Goal: Task Accomplishment & Management: Complete application form

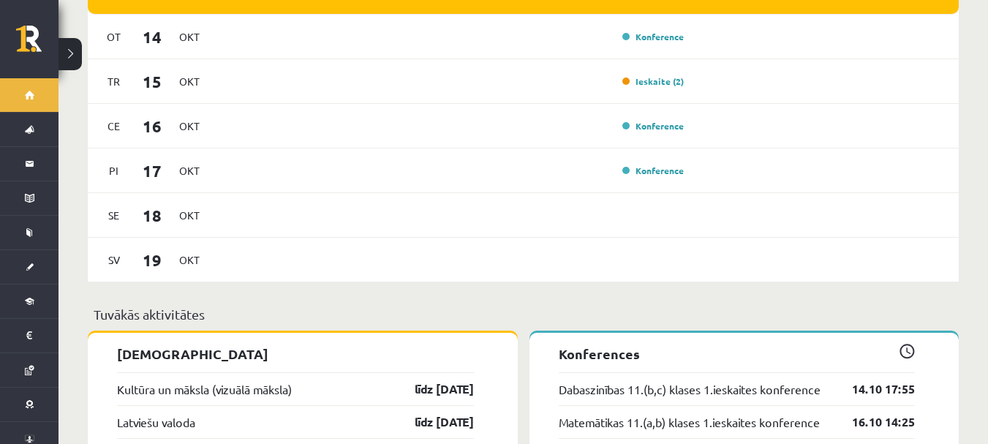
scroll to position [1390, 0]
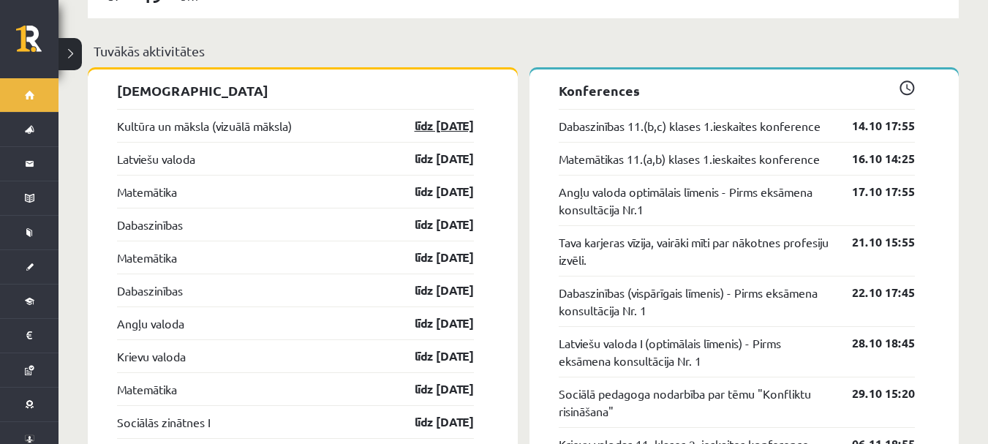
click at [416, 121] on link "līdz 15.10.25" at bounding box center [431, 126] width 85 height 18
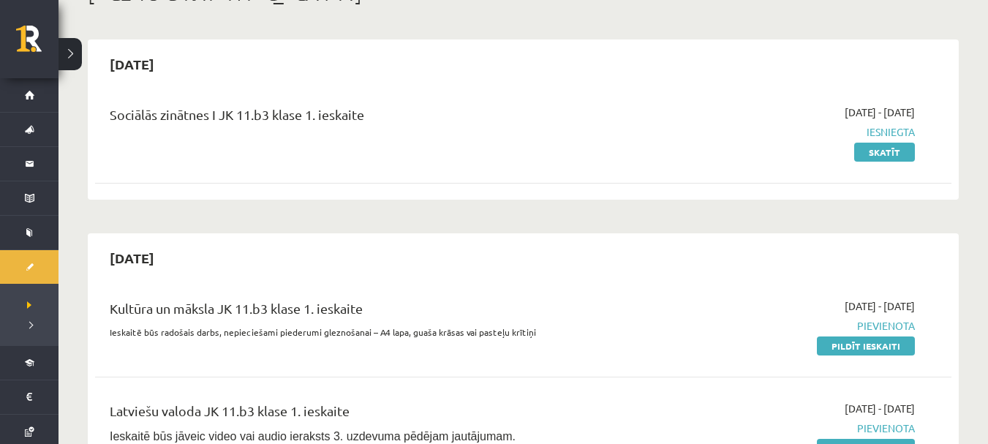
scroll to position [219, 0]
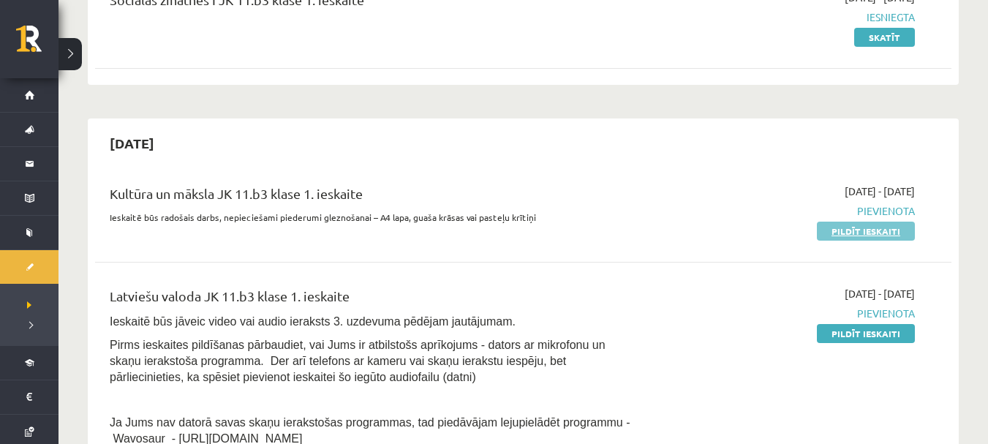
click at [831, 227] on link "Pildīt ieskaiti" at bounding box center [866, 231] width 98 height 19
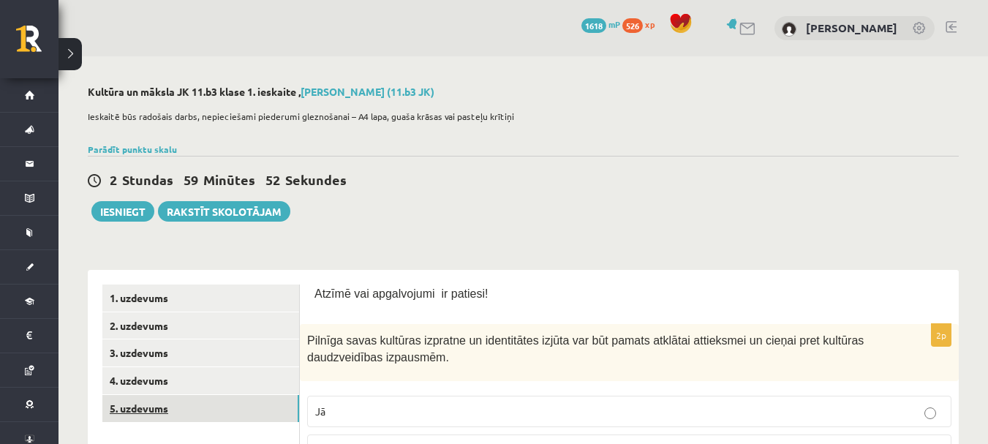
click at [209, 397] on link "5. uzdevums" at bounding box center [200, 408] width 197 height 27
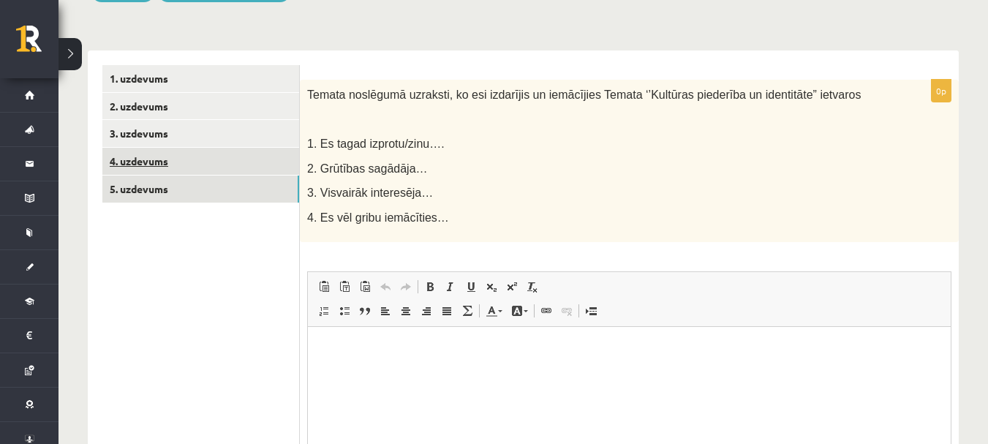
click at [211, 168] on link "4. uzdevums" at bounding box center [200, 161] width 197 height 27
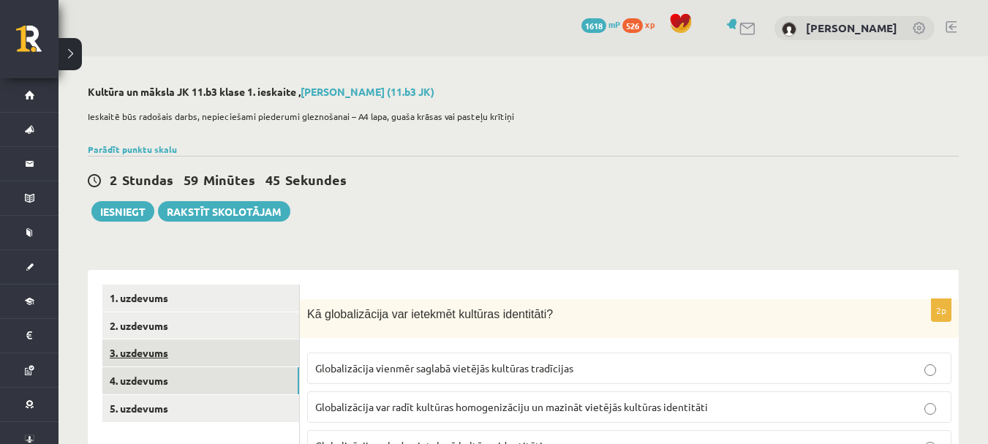
click at [195, 350] on link "3. uzdevums" at bounding box center [200, 352] width 197 height 27
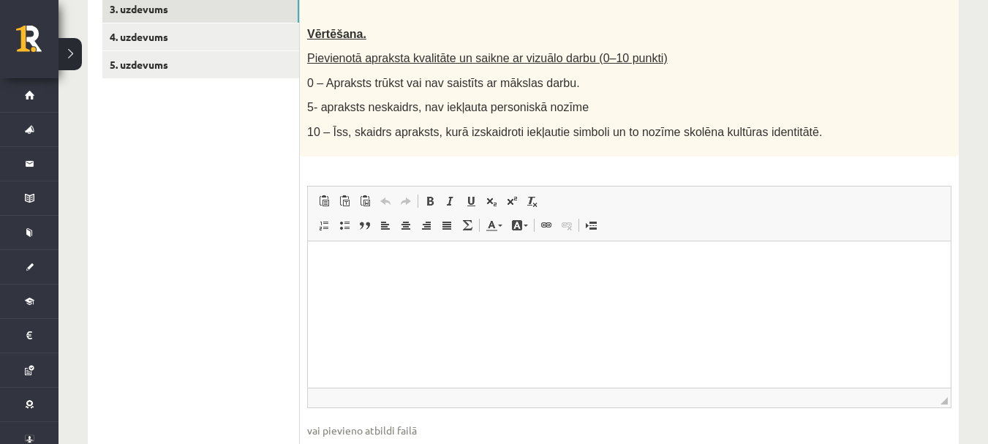
scroll to position [200, 0]
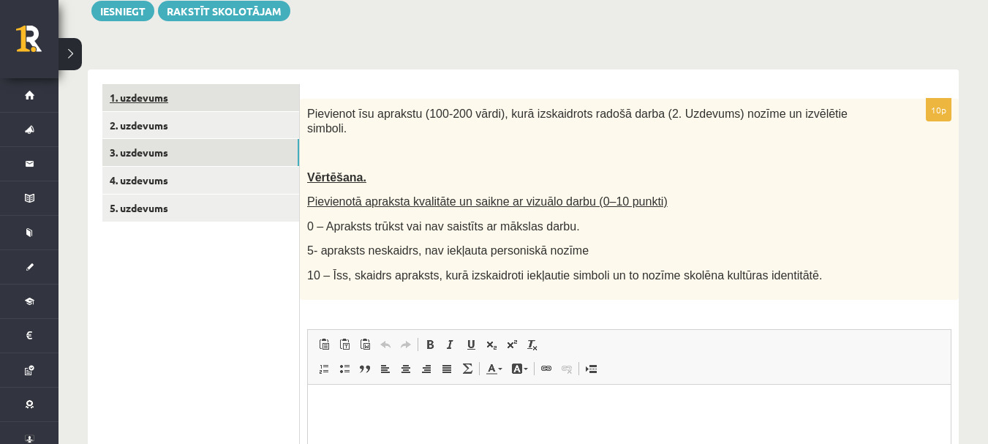
click at [184, 110] on link "1. uzdevums" at bounding box center [200, 97] width 197 height 27
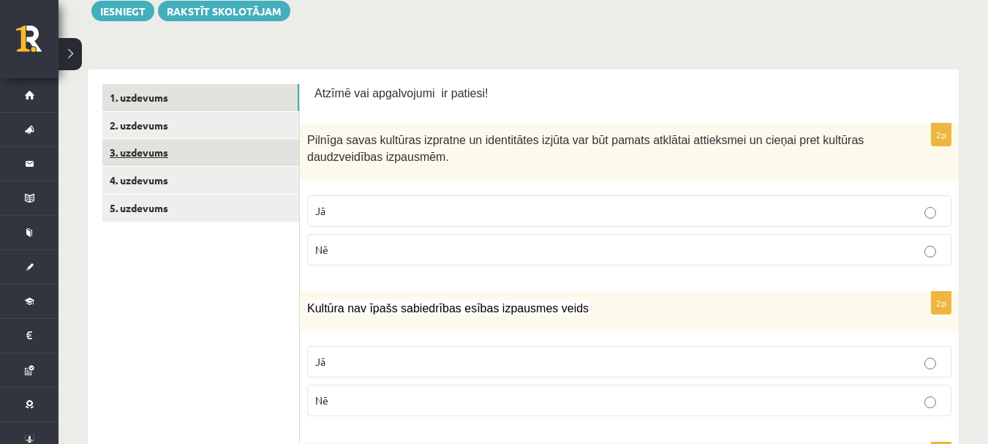
click at [212, 163] on link "3. uzdevums" at bounding box center [200, 152] width 197 height 27
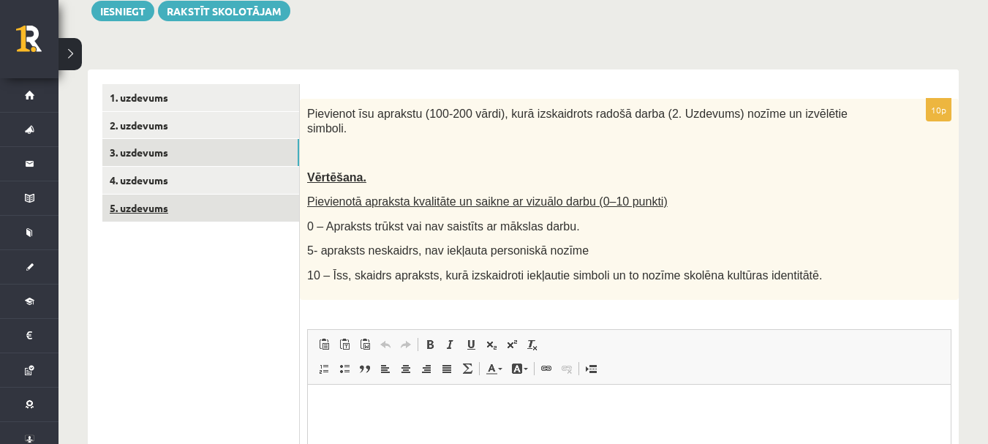
scroll to position [0, 0]
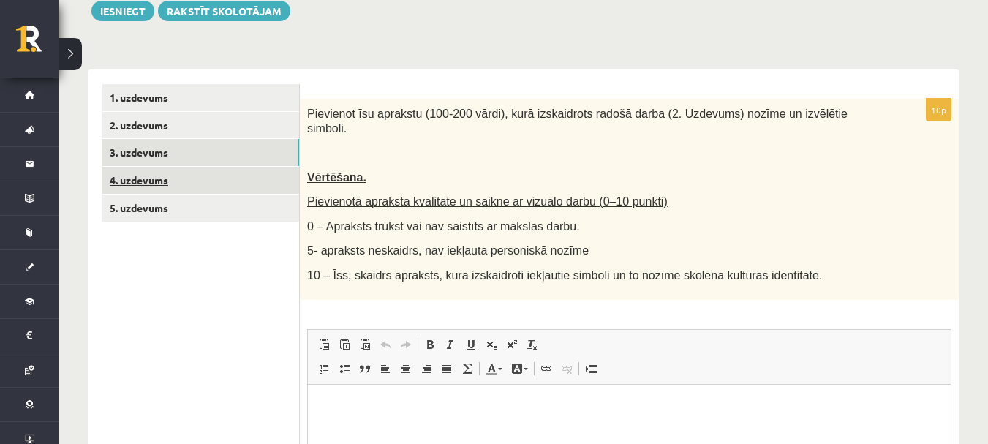
click at [203, 184] on link "4. uzdevums" at bounding box center [200, 180] width 197 height 27
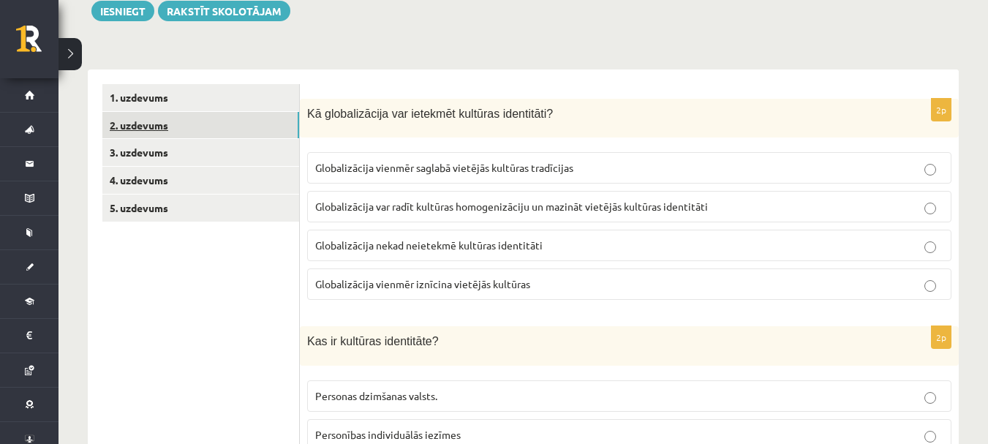
click at [186, 138] on link "2. uzdevums" at bounding box center [200, 125] width 197 height 27
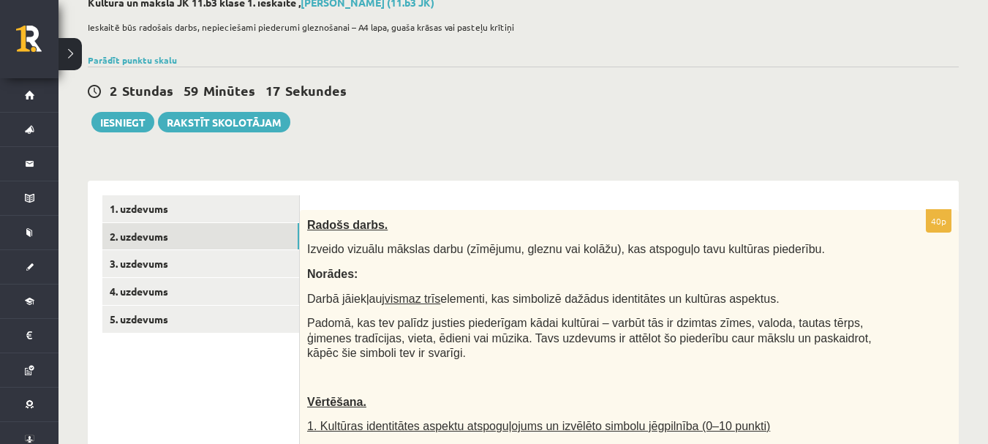
scroll to position [293, 0]
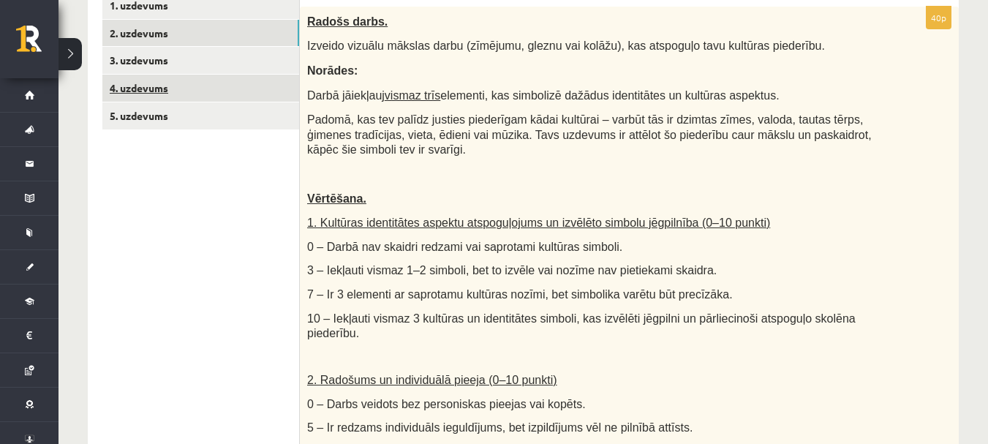
click at [167, 90] on link "4. uzdevums" at bounding box center [200, 88] width 197 height 27
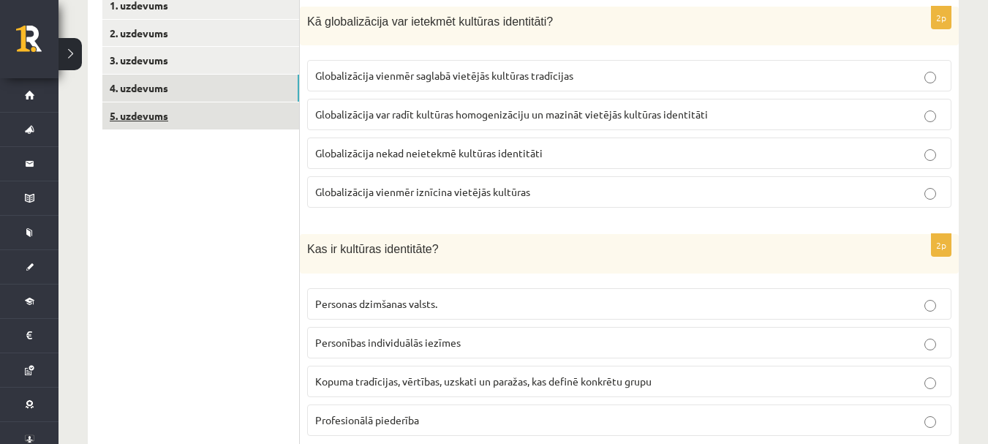
click at [186, 119] on link "5. uzdevums" at bounding box center [200, 115] width 197 height 27
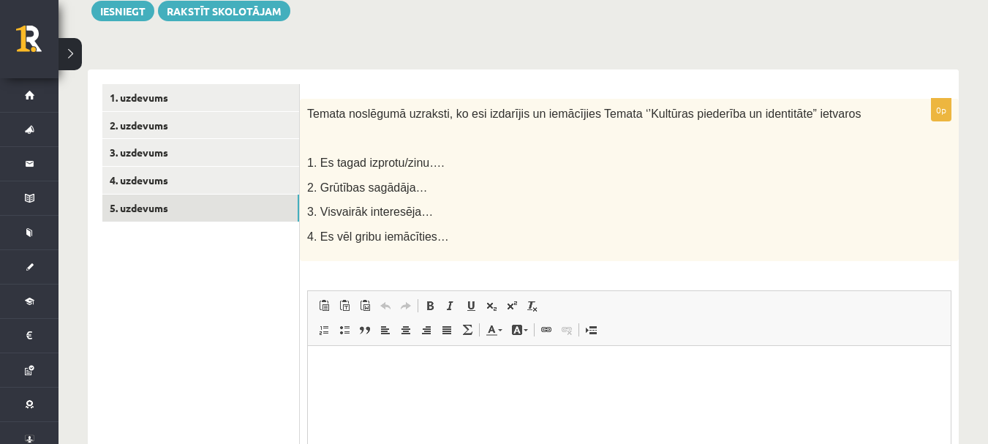
scroll to position [73, 0]
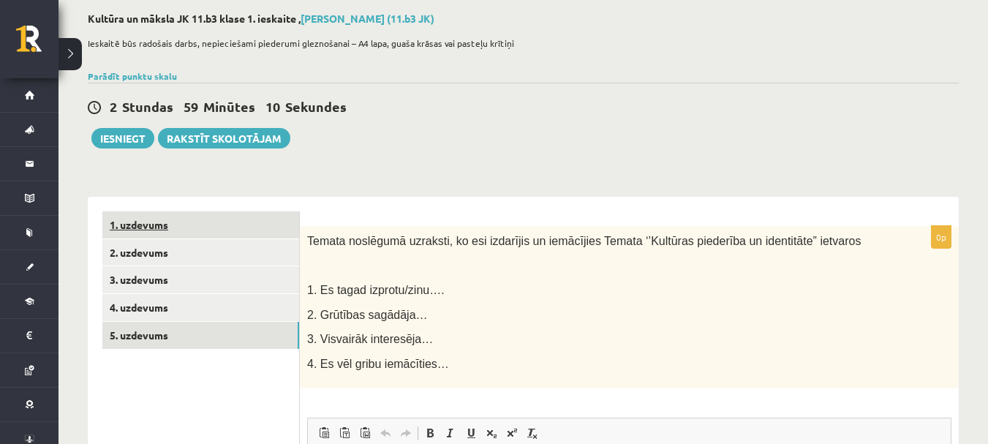
click at [166, 219] on link "1. uzdevums" at bounding box center [200, 224] width 197 height 27
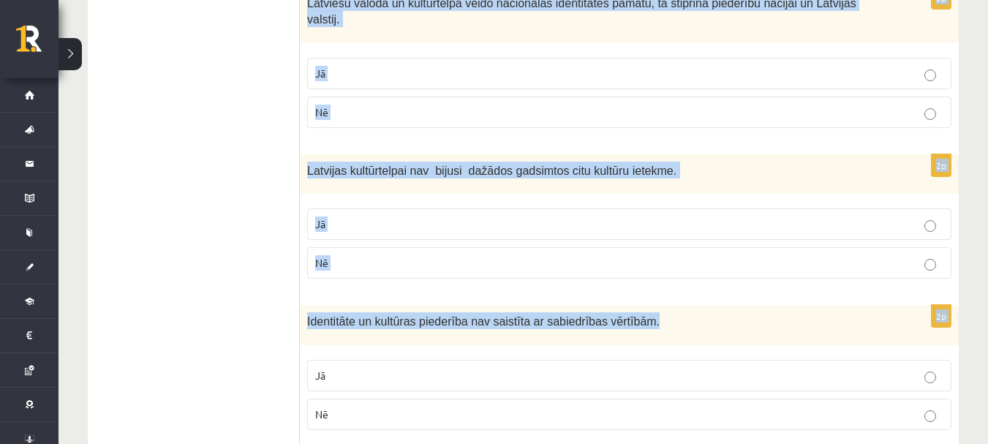
scroll to position [2228, 0]
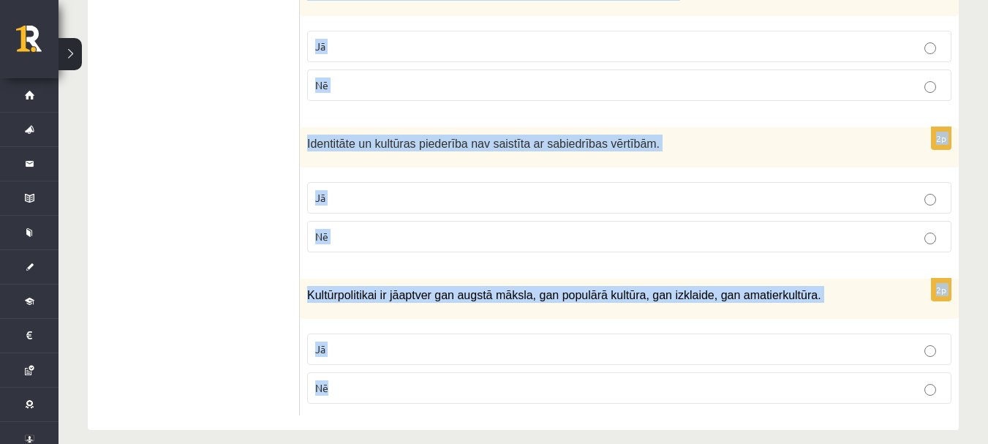
drag, startPoint x: 307, startPoint y: 194, endPoint x: 716, endPoint y: 367, distance: 444.6
copy form "Pilnīga savas kultūras izpratne un identitātes izjūta var būt pamats atklātai a…"
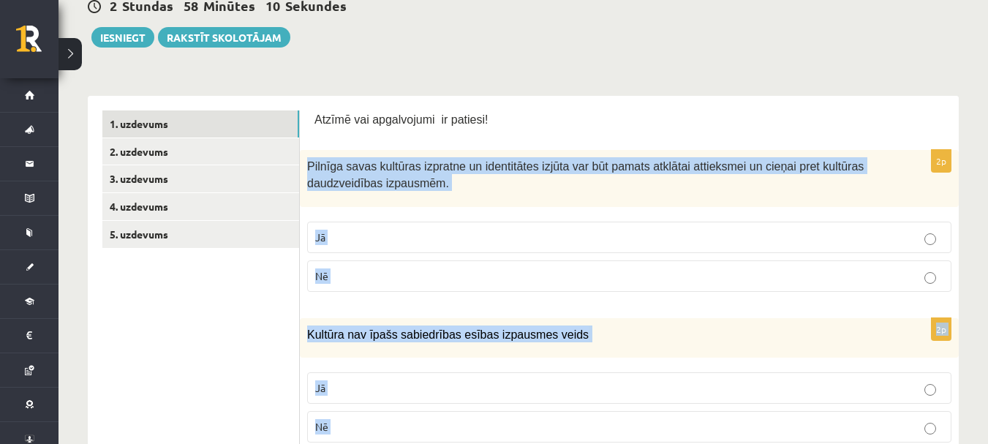
scroll to position [252, 0]
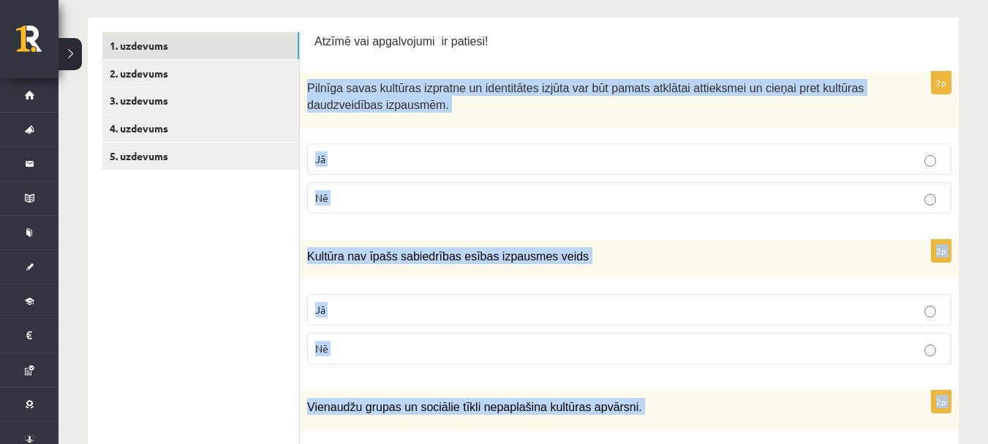
click at [368, 144] on label "Jā" at bounding box center [629, 158] width 645 height 31
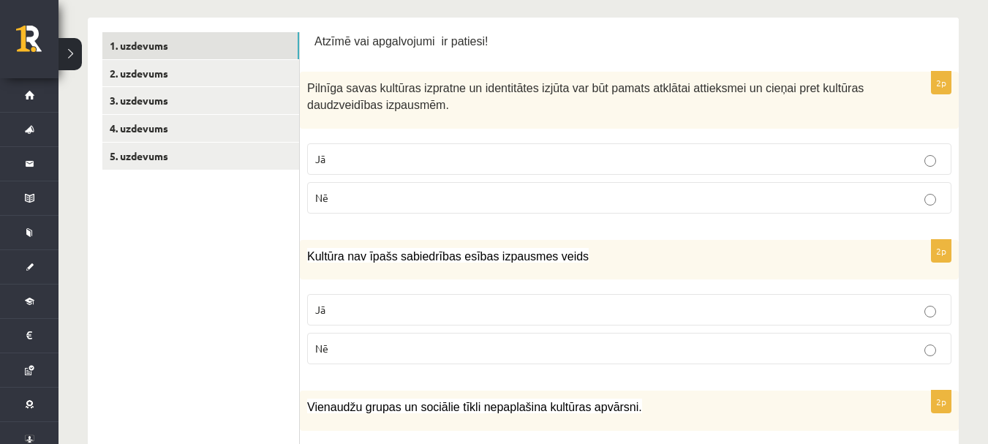
click at [365, 353] on p "Nē" at bounding box center [629, 348] width 628 height 15
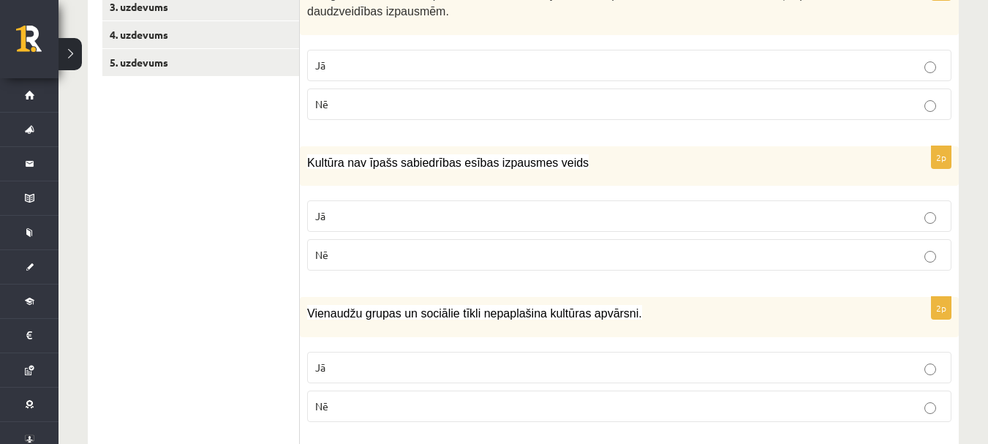
scroll to position [545, 0]
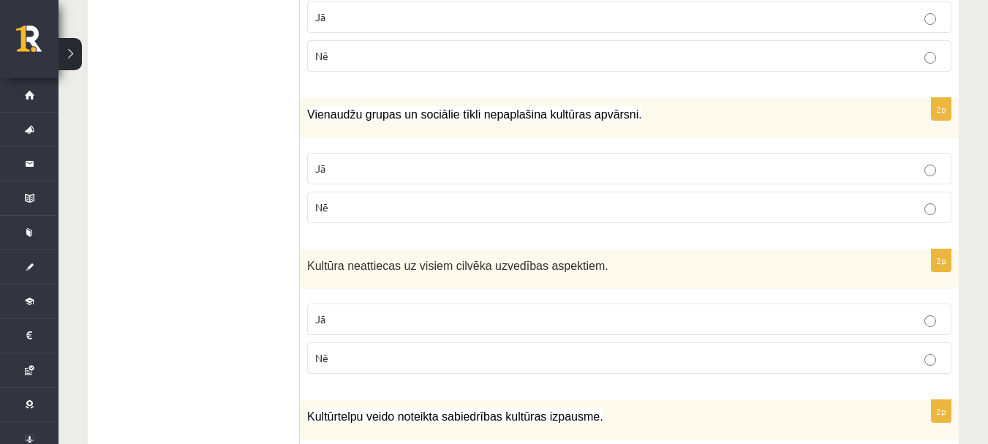
click at [399, 226] on fieldset "Jā Nē" at bounding box center [629, 187] width 645 height 82
drag, startPoint x: 398, startPoint y: 220, endPoint x: 403, endPoint y: 198, distance: 22.5
click at [398, 212] on label "Nē" at bounding box center [629, 207] width 645 height 31
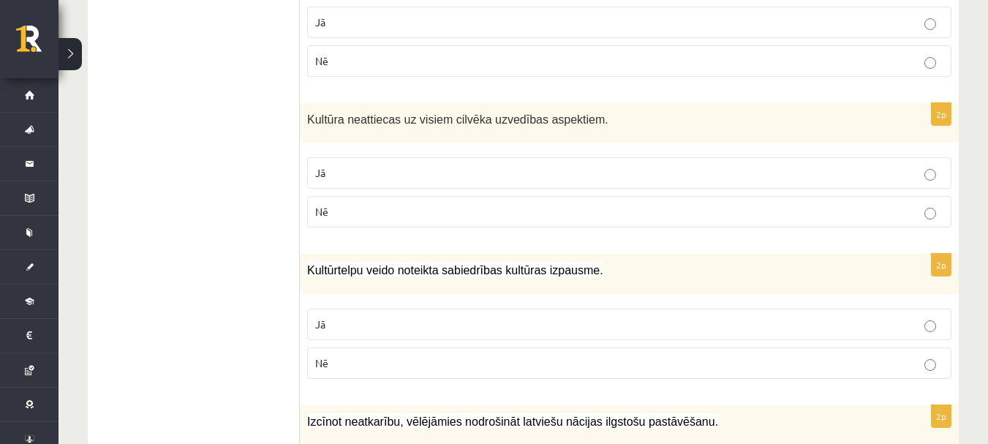
click at [405, 218] on p "Nē" at bounding box center [629, 211] width 628 height 15
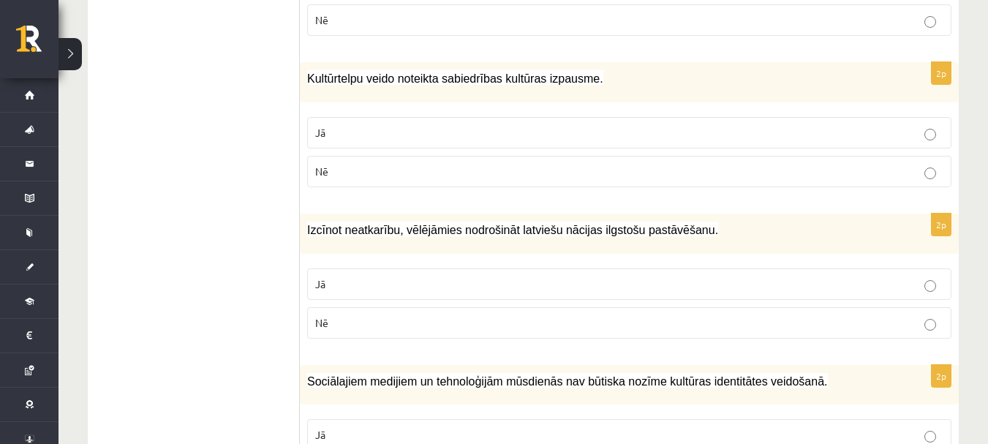
scroll to position [911, 0]
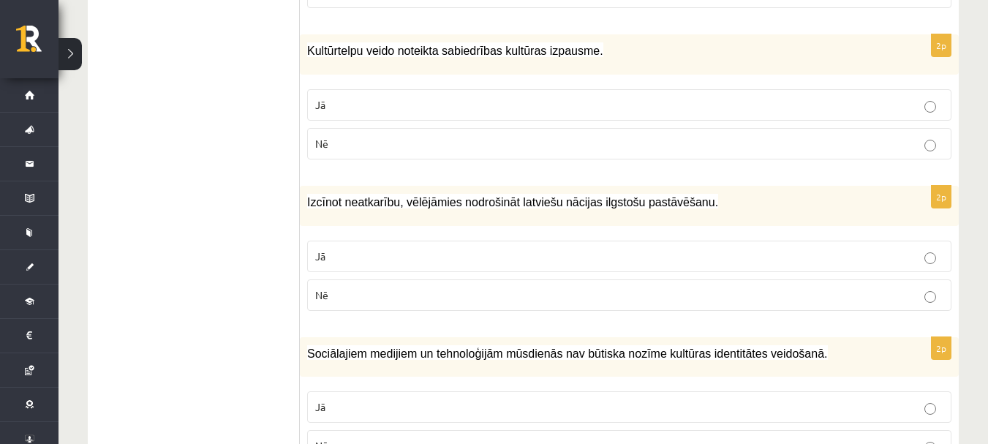
click at [451, 119] on label "Jā" at bounding box center [629, 104] width 645 height 31
click at [471, 252] on p "Jā" at bounding box center [629, 256] width 628 height 15
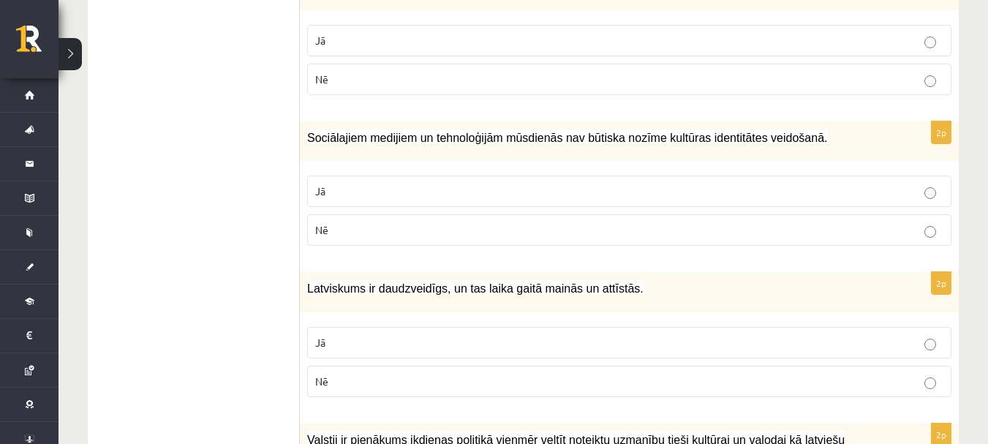
scroll to position [1130, 0]
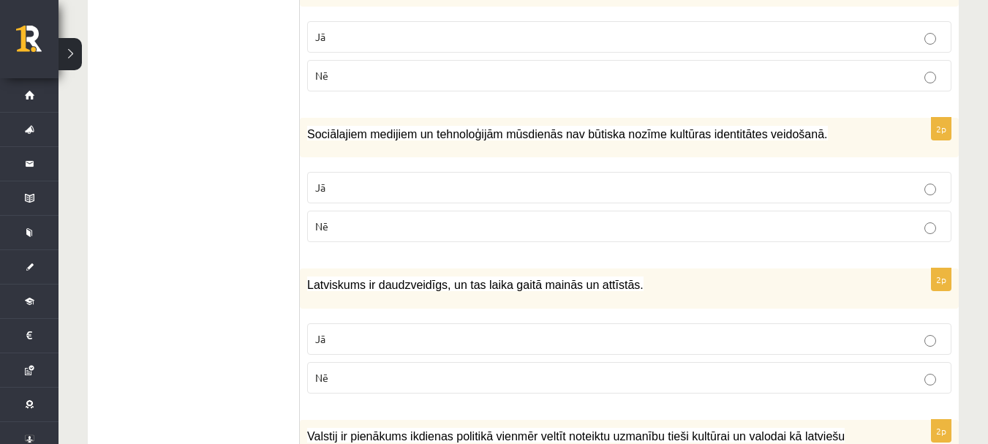
click at [445, 225] on p "Nē" at bounding box center [629, 226] width 628 height 15
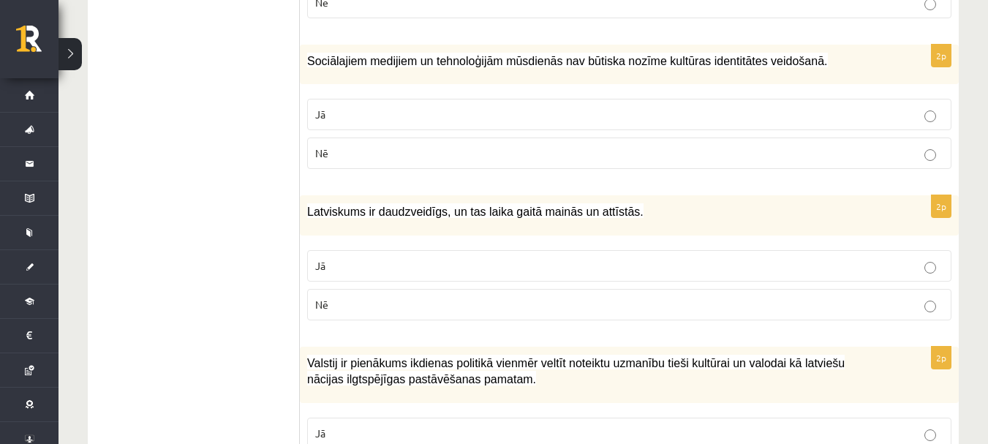
click at [444, 265] on p "Jā" at bounding box center [629, 265] width 628 height 15
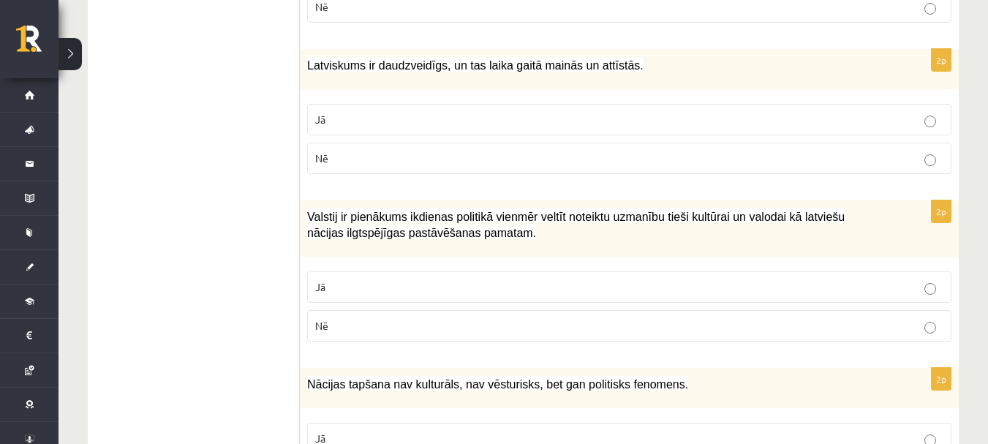
click at [432, 286] on p "Jā" at bounding box center [629, 286] width 628 height 15
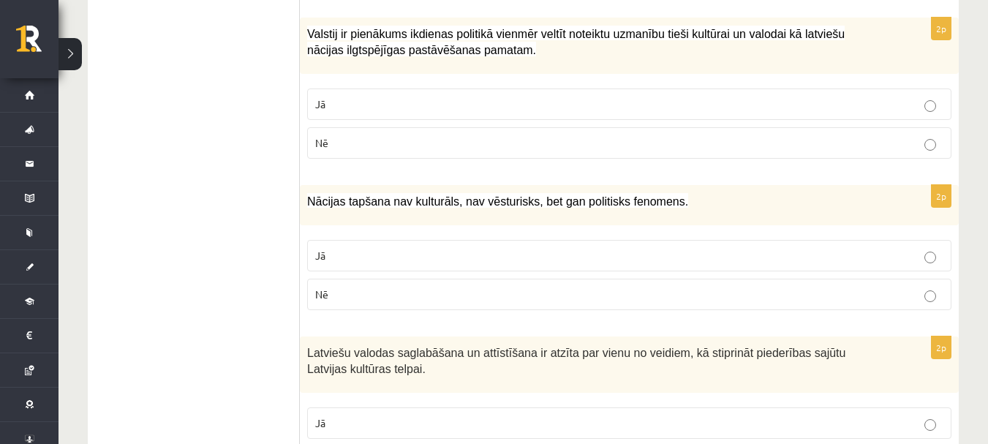
scroll to position [1569, 0]
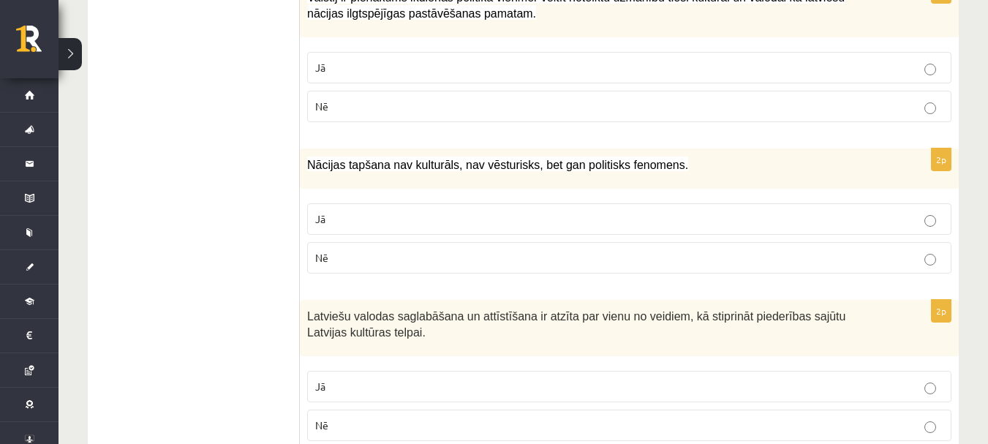
click at [433, 271] on label "Nē" at bounding box center [629, 257] width 645 height 31
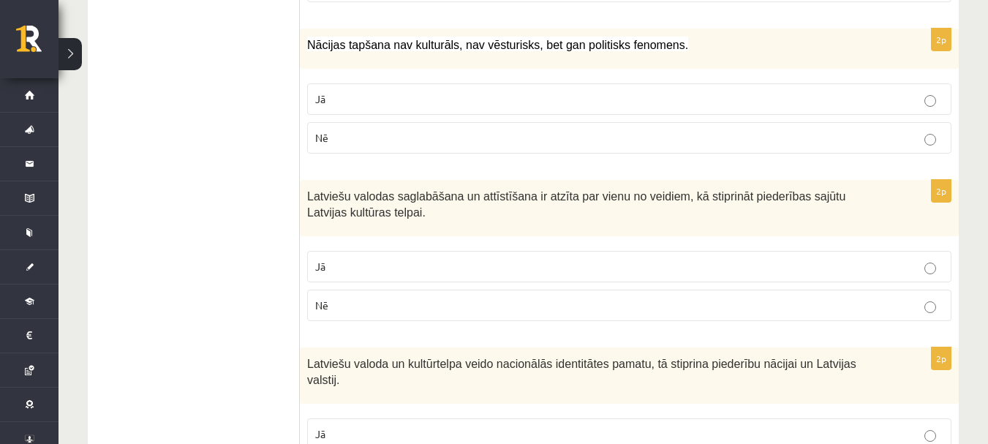
scroll to position [1716, 0]
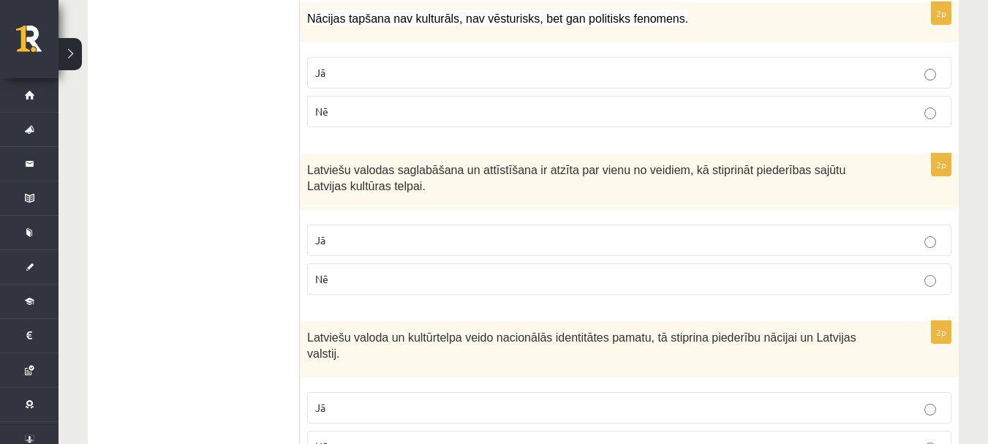
click at [485, 213] on div "2p Latviešu valodas saglabāšana un attīstīšana ir atzīta par vienu no veidiem, …" at bounding box center [629, 230] width 659 height 153
click at [486, 231] on label "Jā" at bounding box center [629, 240] width 645 height 31
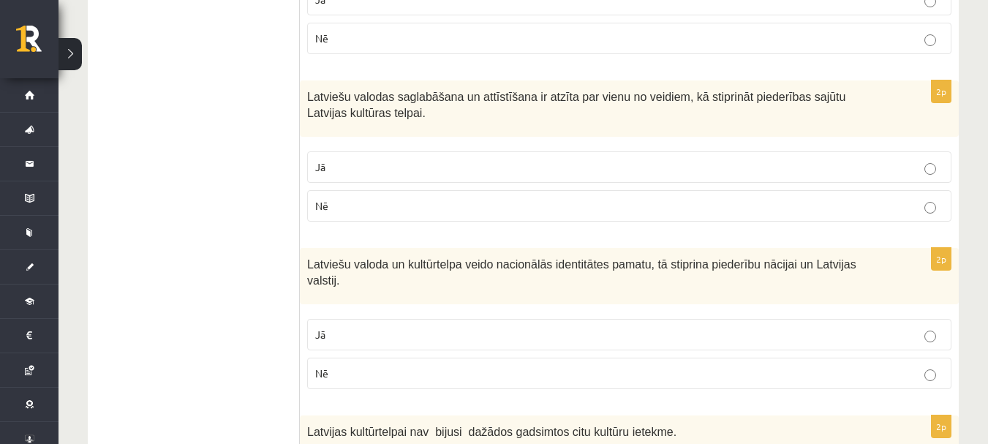
click at [428, 330] on label "Jā" at bounding box center [629, 334] width 645 height 31
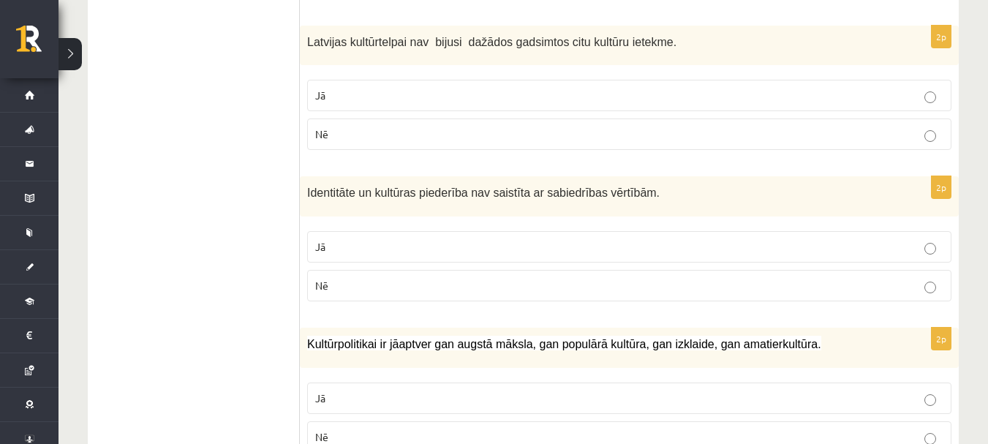
scroll to position [2155, 0]
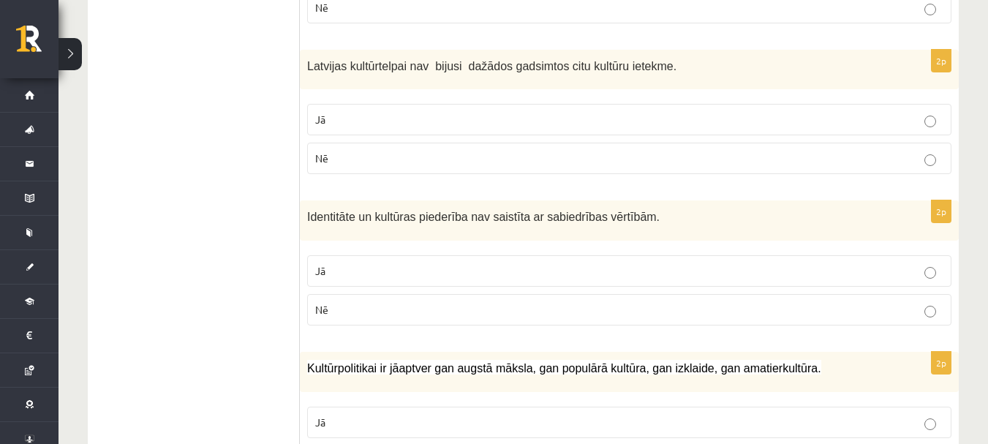
click at [488, 143] on label "Nē" at bounding box center [629, 158] width 645 height 31
click at [478, 263] on p "Jā" at bounding box center [629, 270] width 628 height 15
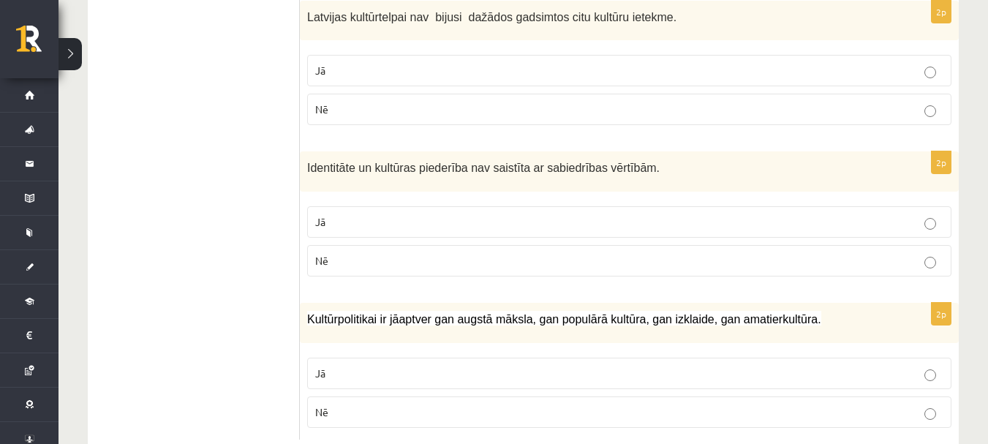
scroll to position [2228, 0]
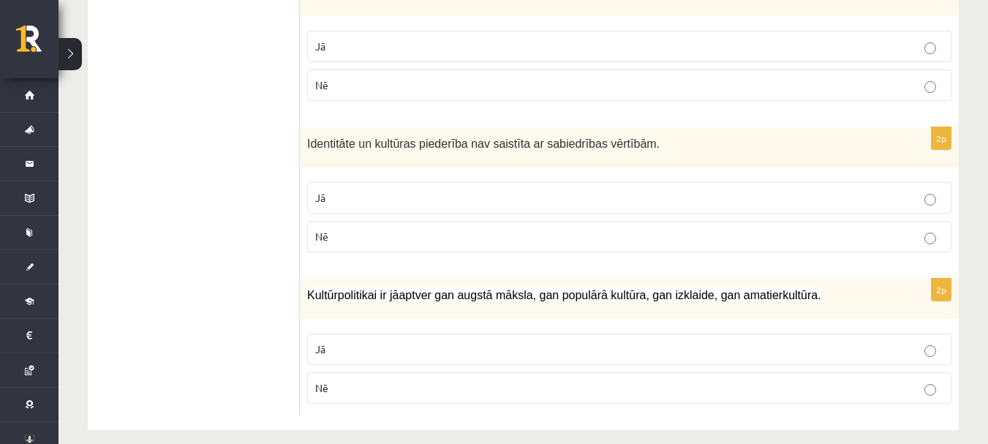
click at [482, 326] on fieldset "Jā Nē" at bounding box center [629, 367] width 645 height 82
click at [482, 334] on label "Jā" at bounding box center [629, 349] width 645 height 31
click at [491, 342] on label "Jā" at bounding box center [629, 349] width 645 height 31
drag, startPoint x: 502, startPoint y: 229, endPoint x: 515, endPoint y: 98, distance: 131.6
click at [504, 225] on label "Nē" at bounding box center [629, 236] width 645 height 31
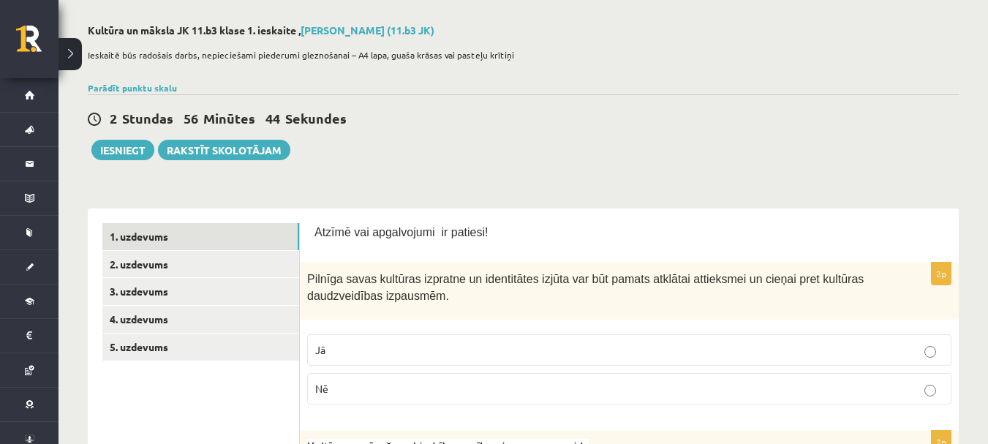
scroll to position [146, 0]
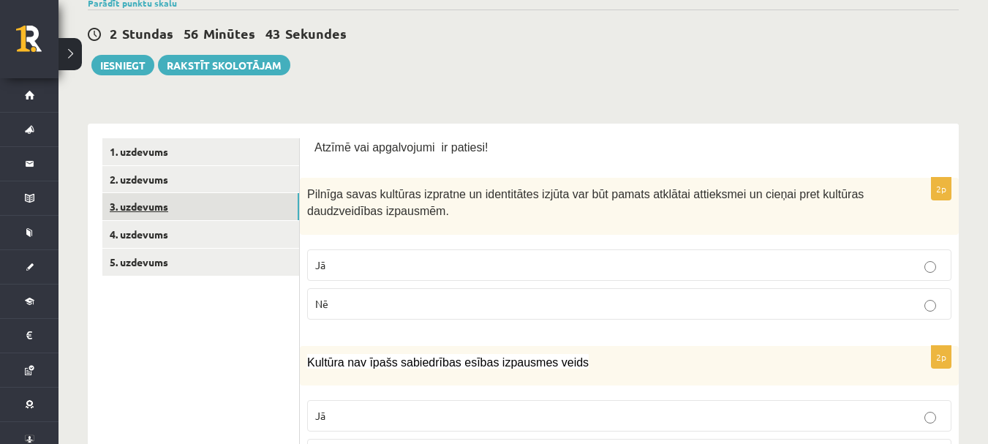
click at [165, 194] on link "3. uzdevums" at bounding box center [200, 206] width 197 height 27
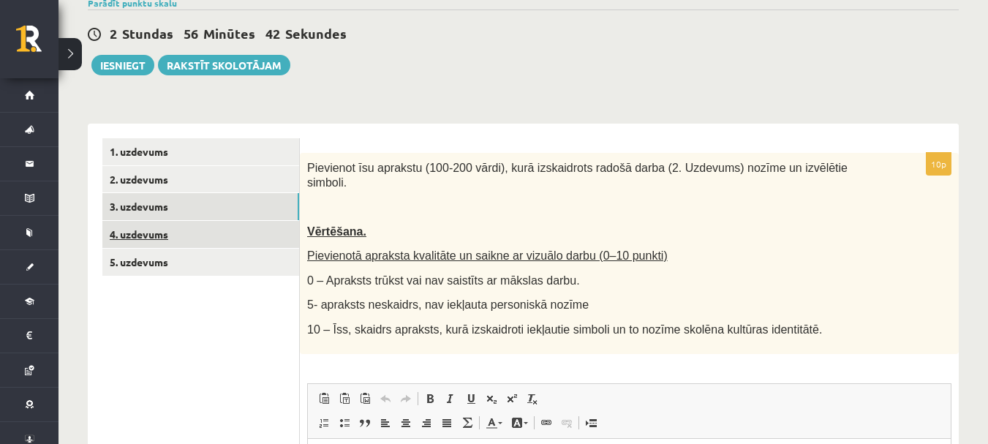
scroll to position [219, 0]
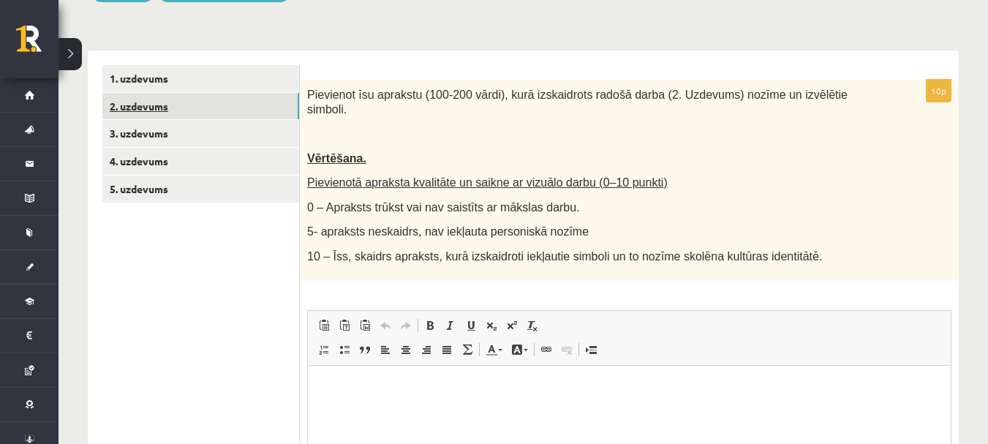
click at [169, 93] on link "2. uzdevums" at bounding box center [200, 106] width 197 height 27
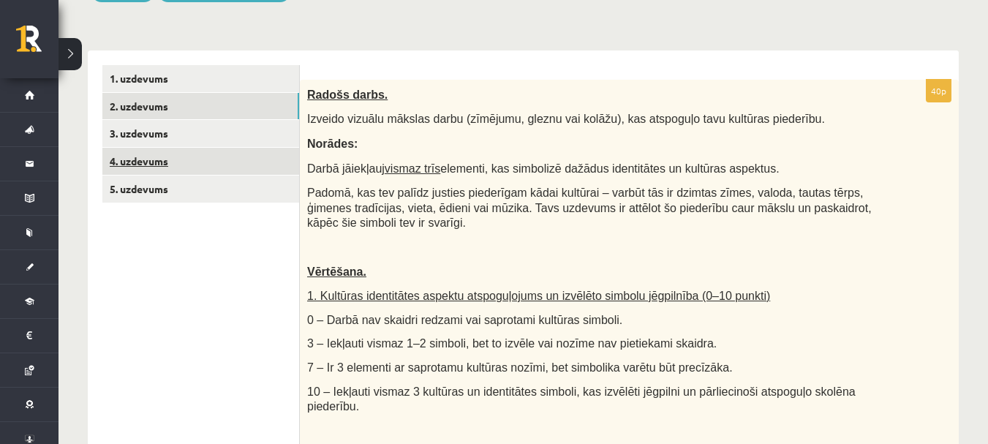
scroll to position [0, 0]
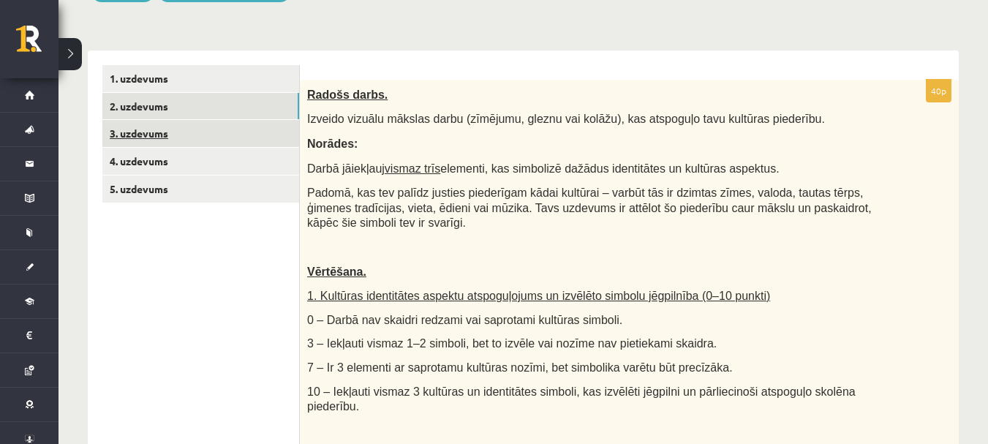
click at [177, 136] on link "3. uzdevums" at bounding box center [200, 133] width 197 height 27
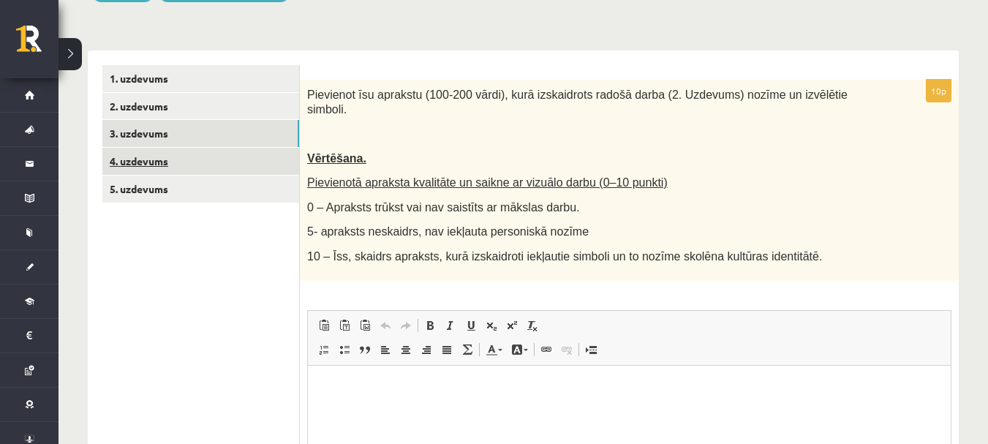
click at [174, 173] on link "4. uzdevums" at bounding box center [200, 161] width 197 height 27
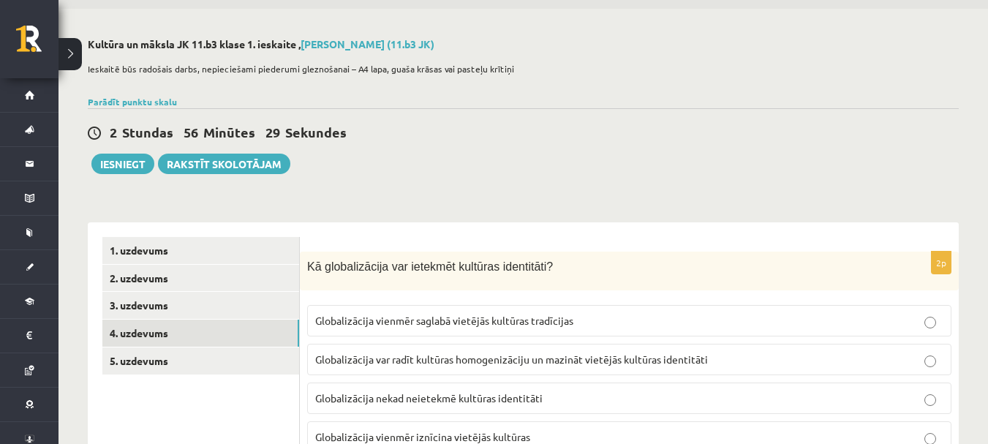
scroll to position [146, 0]
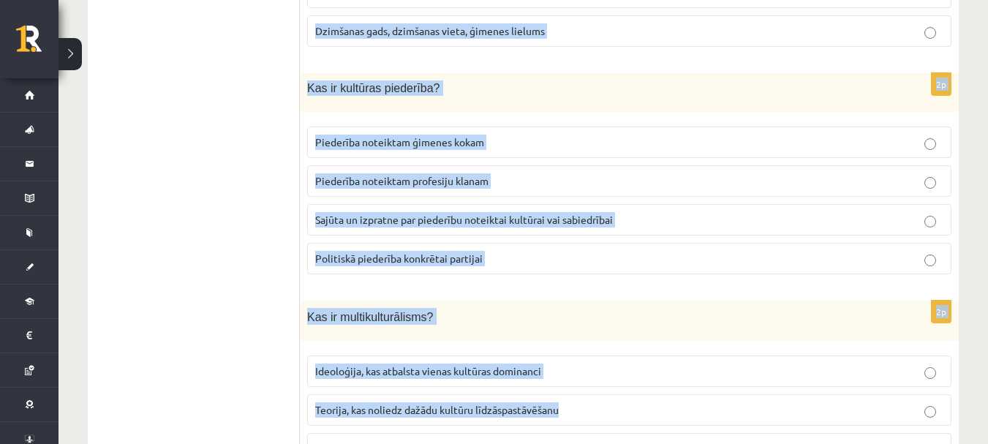
drag, startPoint x: 308, startPoint y: 168, endPoint x: 756, endPoint y: 266, distance: 458.5
click at [756, 266] on form "2p Kā globalizācija var ietekmēt kultūras identitāti? Globalizācija vienmēr sag…" at bounding box center [630, 59] width 630 height 2282
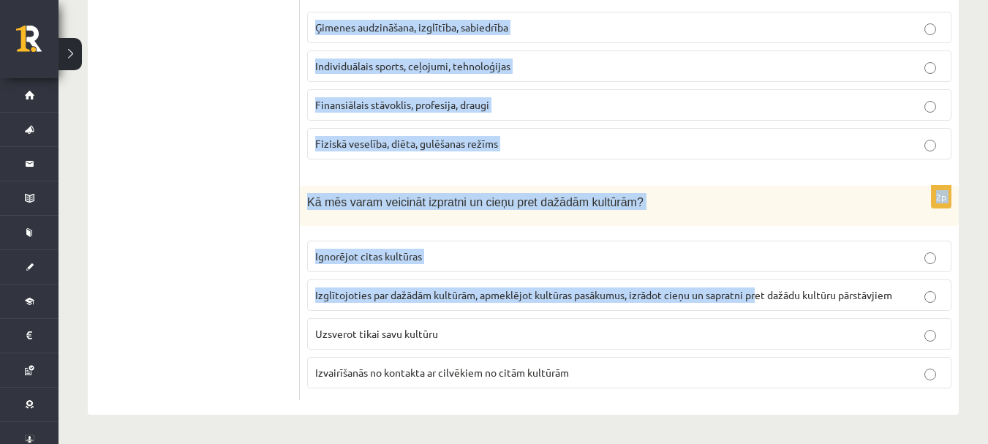
scroll to position [2168, 0]
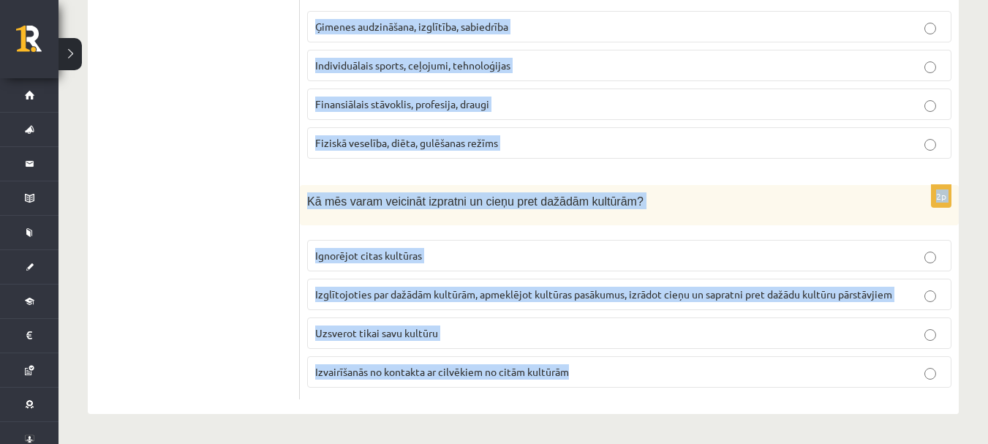
drag, startPoint x: 303, startPoint y: 239, endPoint x: 852, endPoint y: 401, distance: 572.3
copy form "Kā globalizācija var ietekmēt kultūras identitāti? Globalizācija vienmēr saglab…"
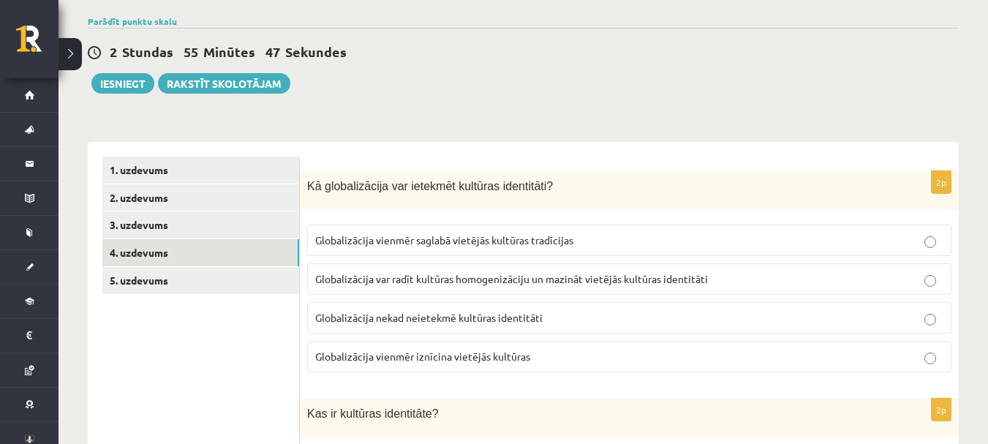
scroll to position [219, 0]
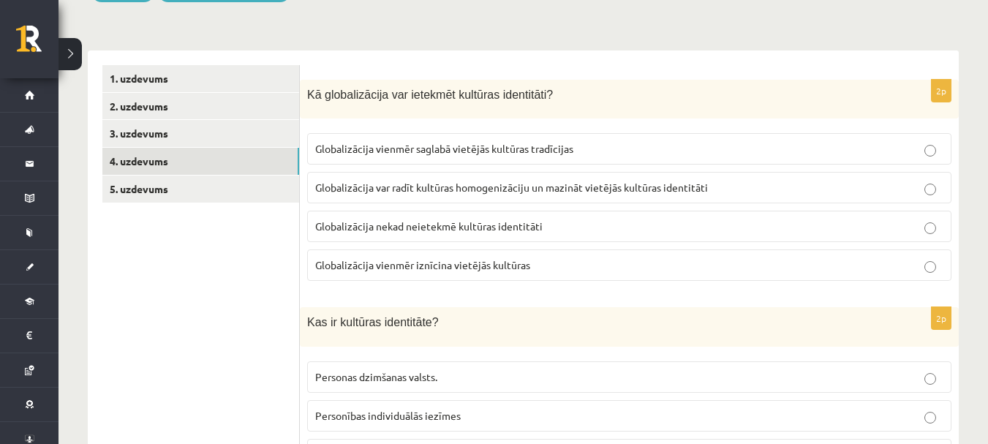
click at [466, 198] on label "Globalizācija var radīt kultūras homogenizāciju un mazināt vietējās kultūras id…" at bounding box center [629, 187] width 645 height 31
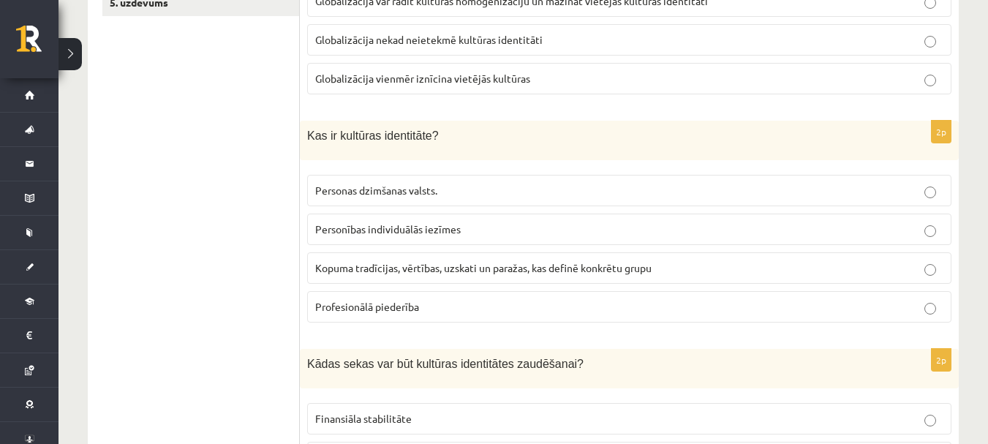
scroll to position [439, 0]
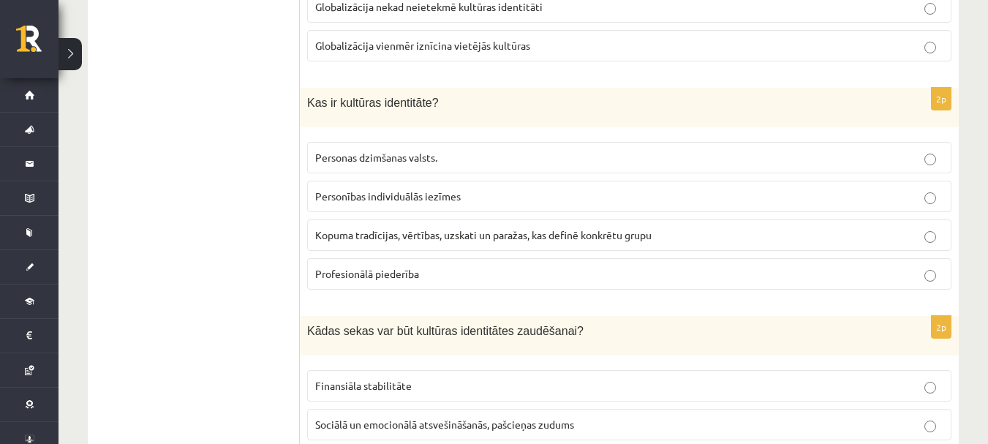
click at [508, 235] on span "Kopuma tradīcijas, vērtības, uzskati un paražas, kas definē konkrētu grupu" at bounding box center [483, 234] width 337 height 13
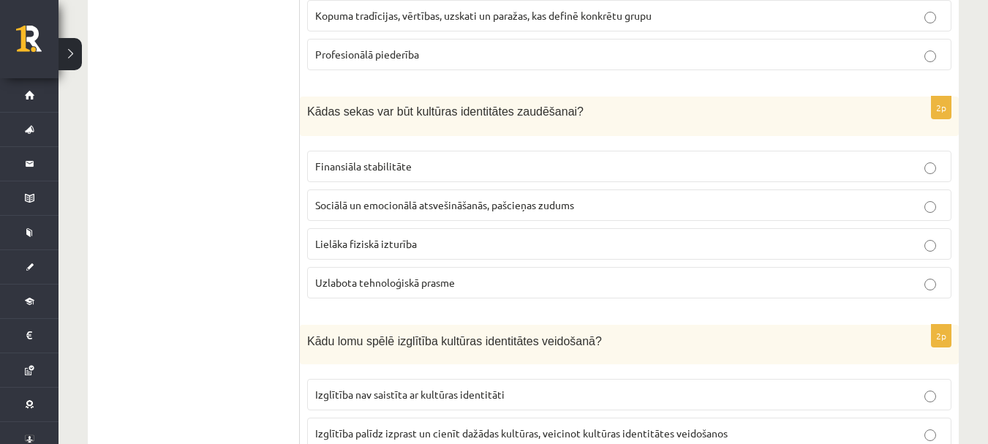
scroll to position [732, 0]
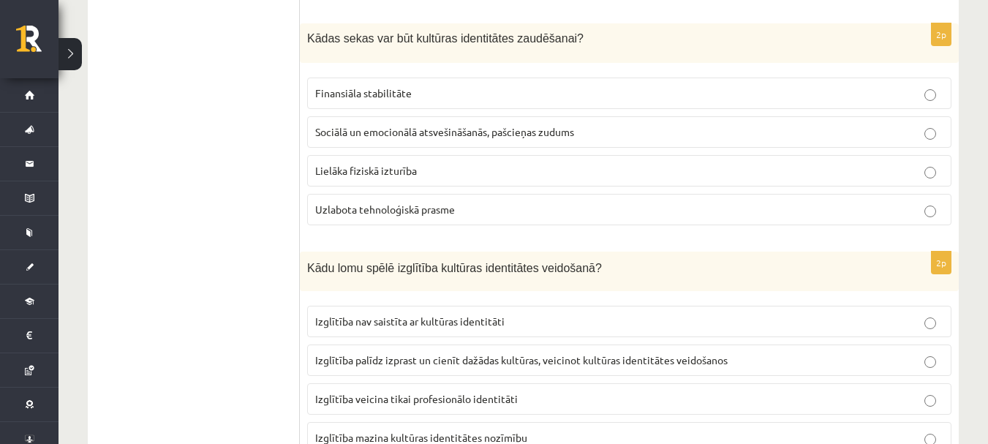
click at [468, 130] on span "Sociālā un emocionālā atsvešināšanās, pašcieņas zudums" at bounding box center [444, 131] width 259 height 13
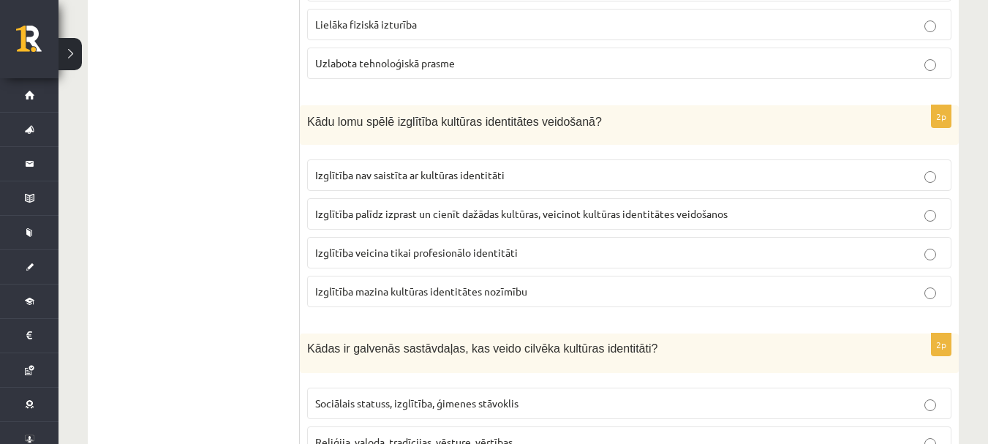
scroll to position [951, 0]
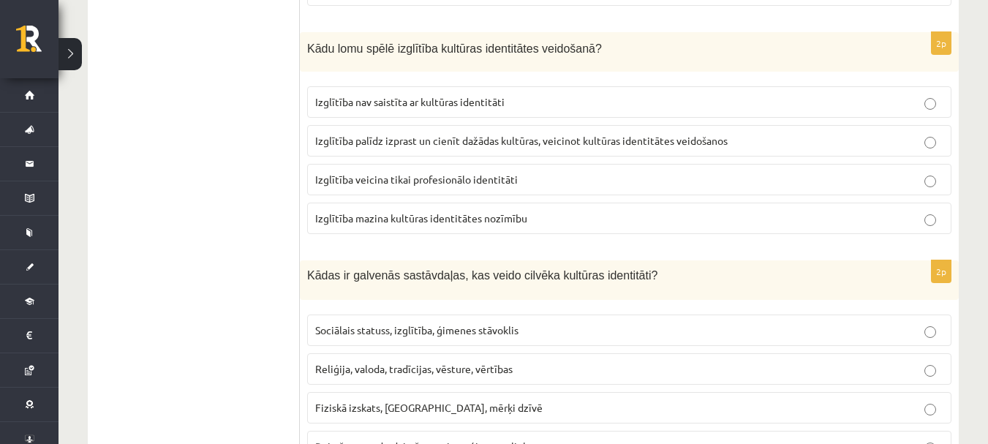
click at [466, 154] on label "Izglītība palīdz izprast un cienīt dažādas kultūras, veicinot kultūras identitā…" at bounding box center [629, 140] width 645 height 31
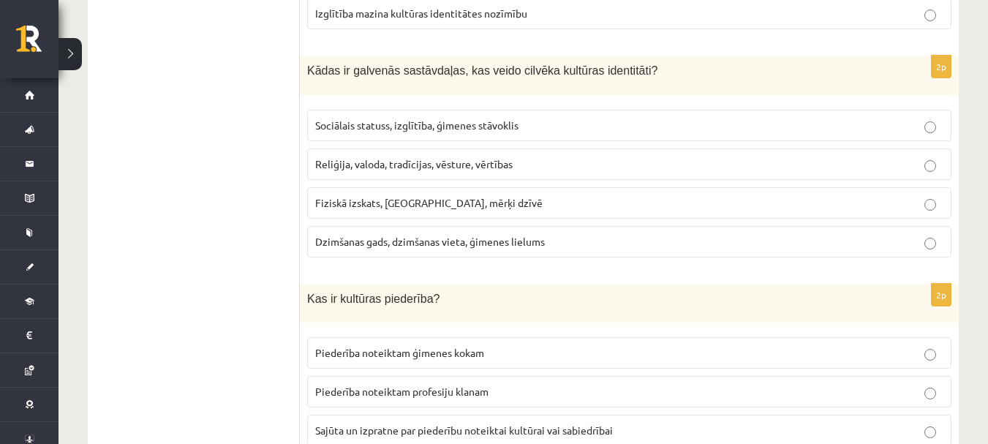
scroll to position [1171, 0]
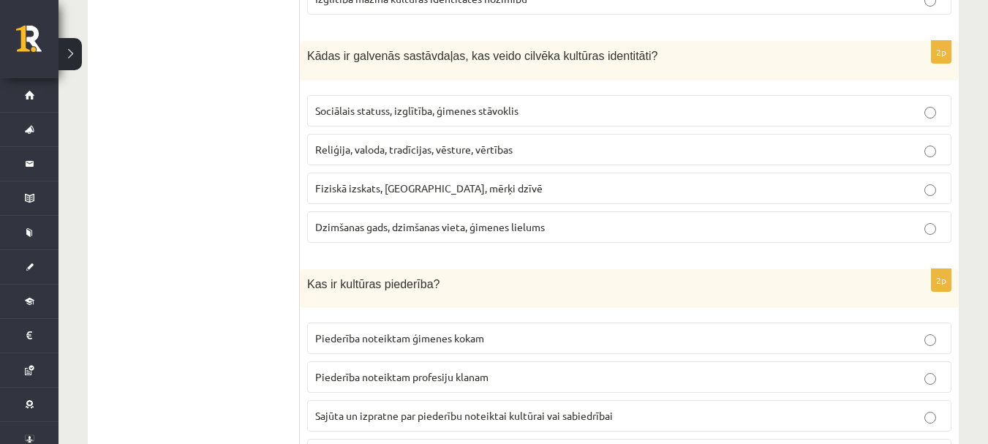
click at [495, 142] on p "Reliģija, valoda, tradīcijas, vēsture, vērtības" at bounding box center [629, 149] width 628 height 15
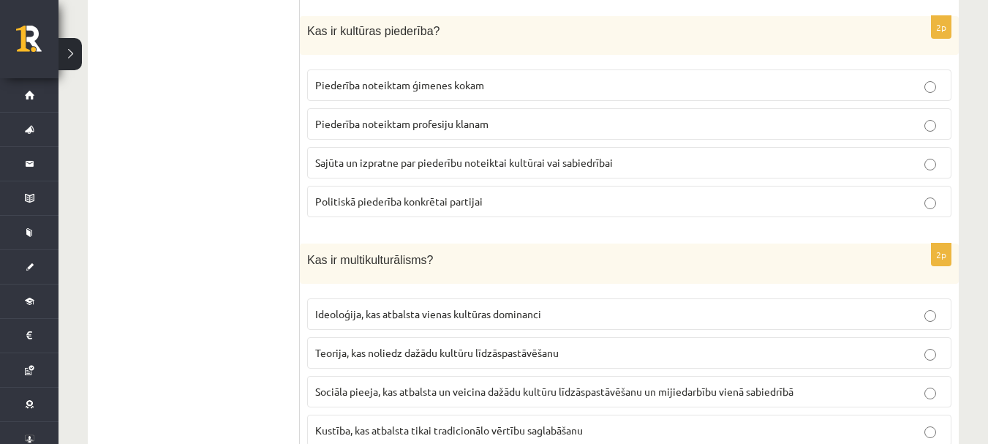
scroll to position [1390, 0]
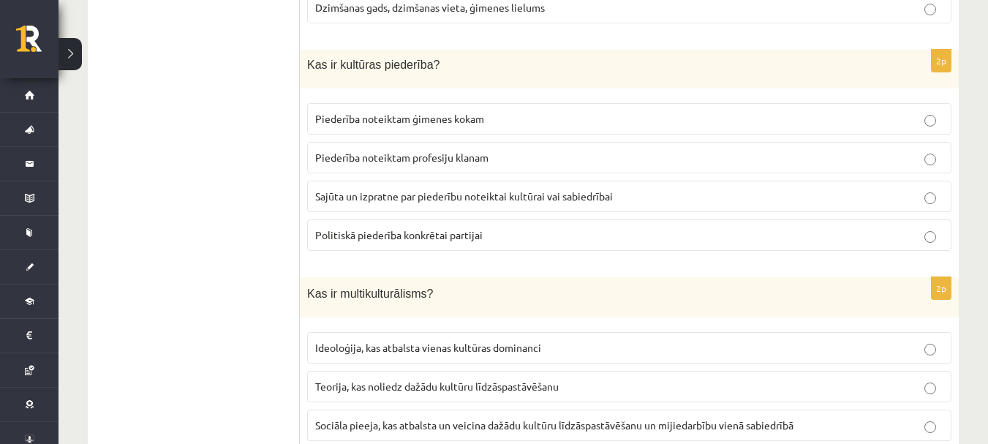
click at [497, 190] on p "Sajūta un izpratne par piederību noteiktai kultūrai vai sabiedrībai" at bounding box center [629, 196] width 628 height 15
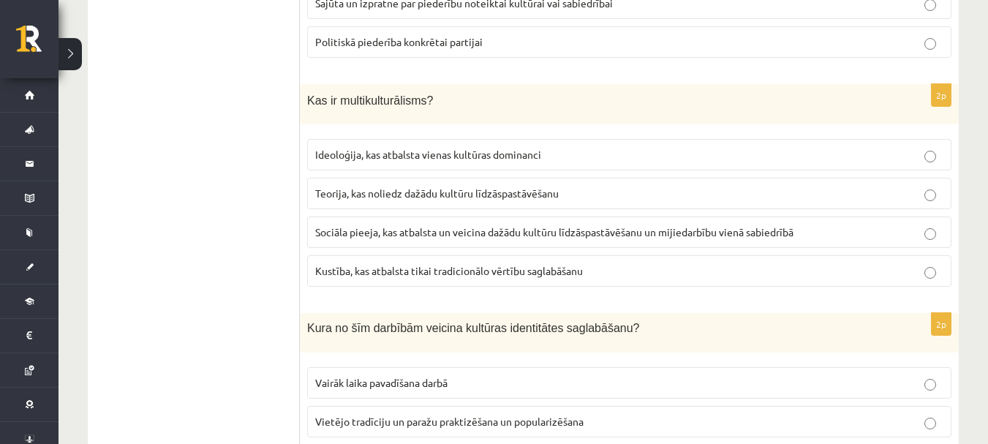
scroll to position [1610, 0]
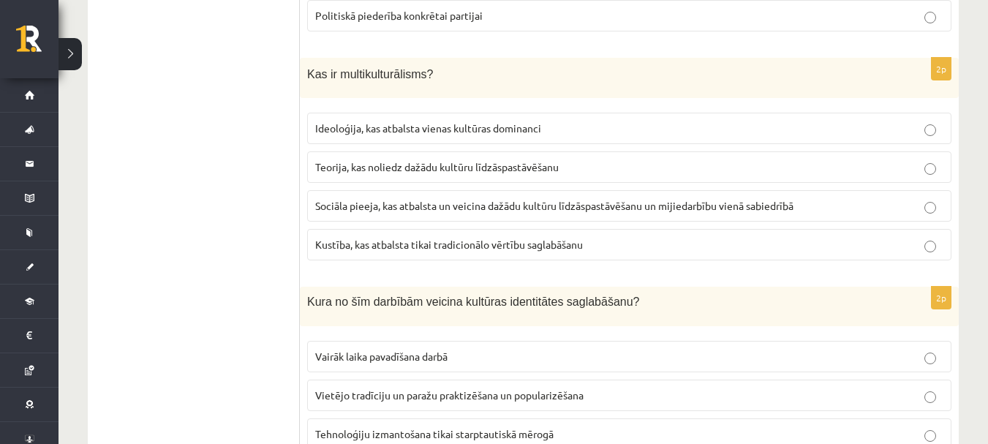
click at [552, 209] on span "Sociāla pieeja, kas atbalsta un veicina dažādu kultūru līdzāspastāvēšanu un mij…" at bounding box center [554, 205] width 478 height 13
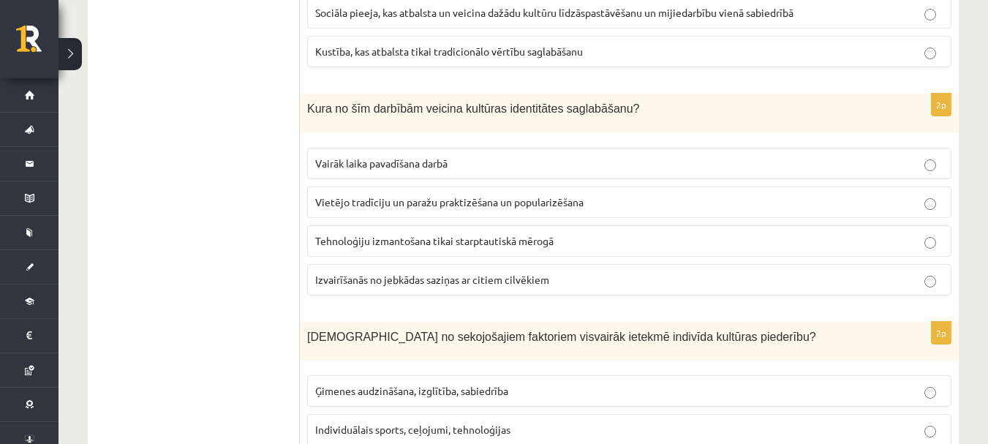
scroll to position [1829, 0]
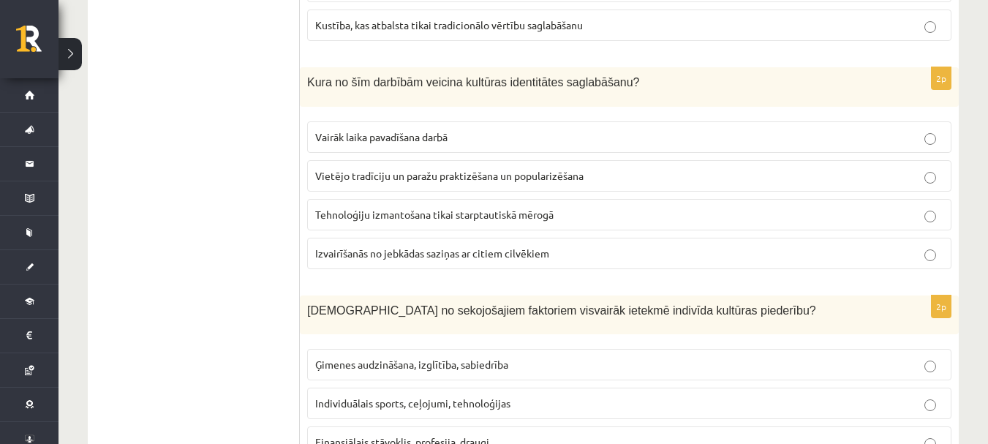
click at [549, 171] on span "Vietējo tradīciju un paražu praktizēšana un popularizēšana" at bounding box center [449, 175] width 269 height 13
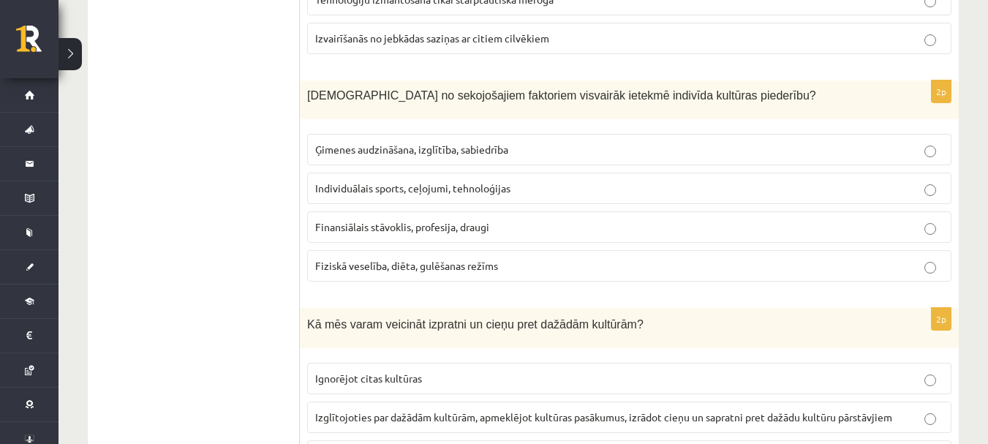
scroll to position [2049, 0]
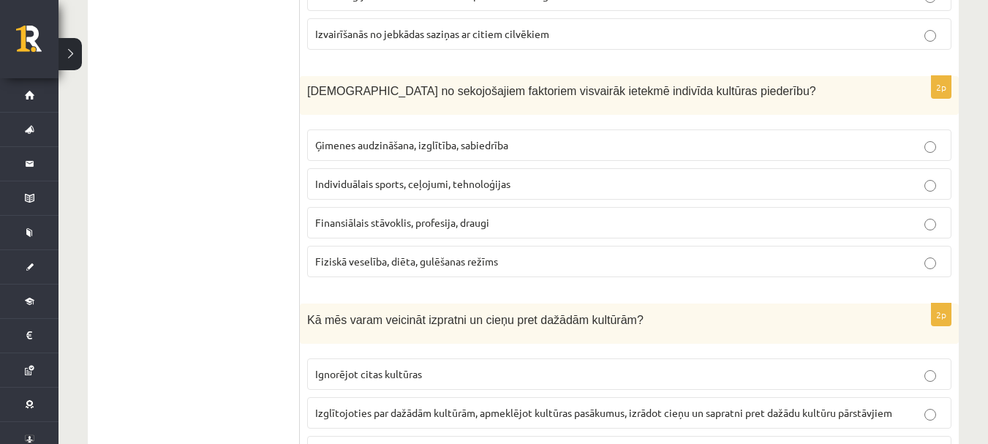
click at [488, 149] on span "Ģimenes audzināšana, izglītība, sabiedrība" at bounding box center [411, 144] width 193 height 13
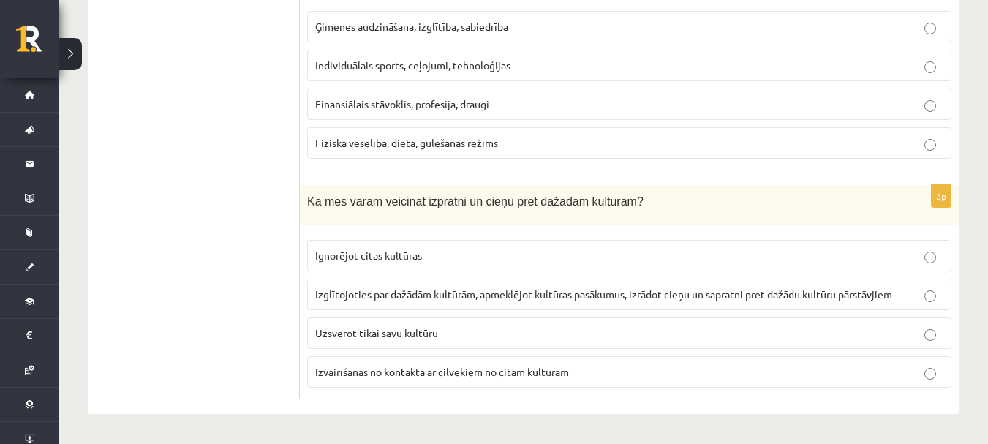
scroll to position [2168, 0]
click at [469, 296] on span "Izglītojoties par dažādām kultūrām, apmeklējot kultūras pasākumus, izrādot cieņ…" at bounding box center [603, 294] width 577 height 13
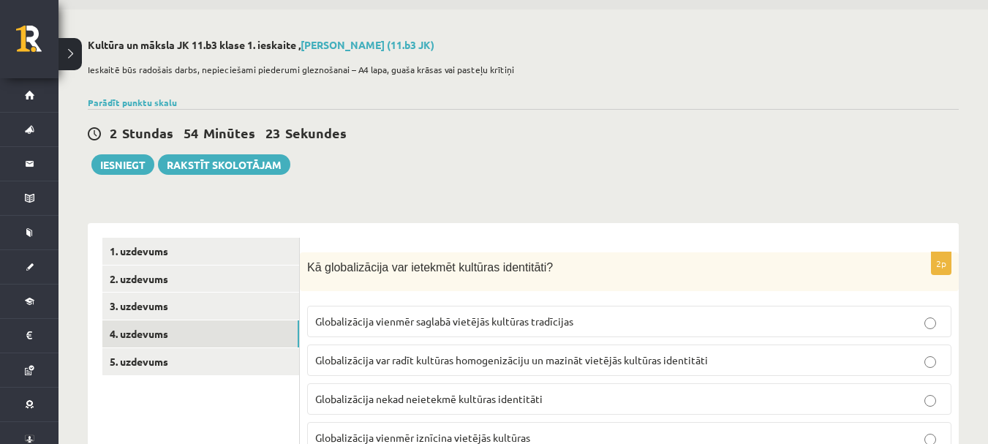
scroll to position [73, 0]
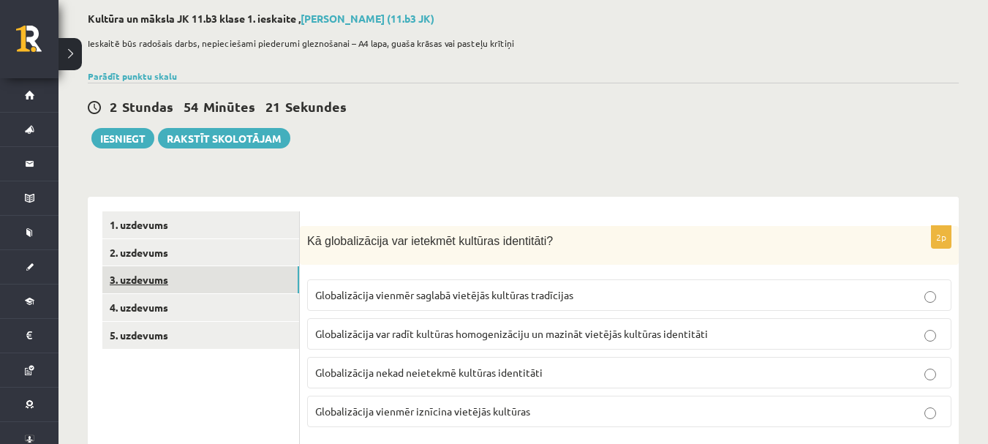
click at [227, 288] on link "3. uzdevums" at bounding box center [200, 279] width 197 height 27
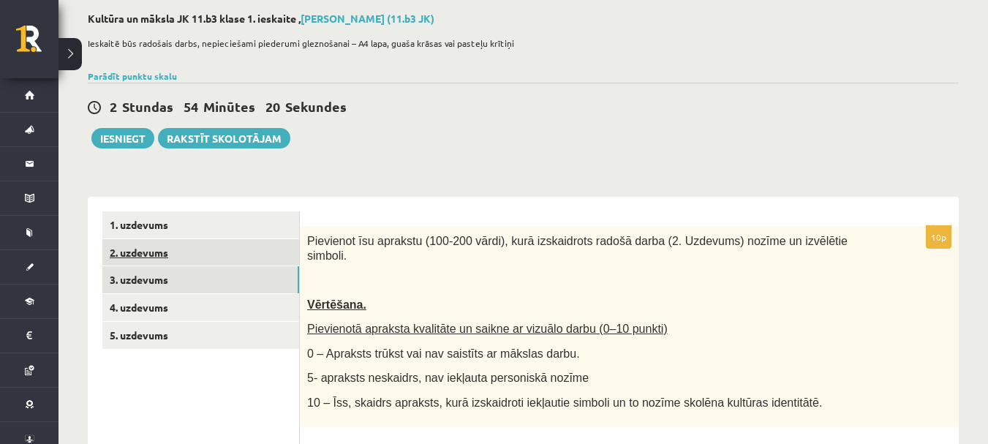
click at [220, 260] on link "2. uzdevums" at bounding box center [200, 252] width 197 height 27
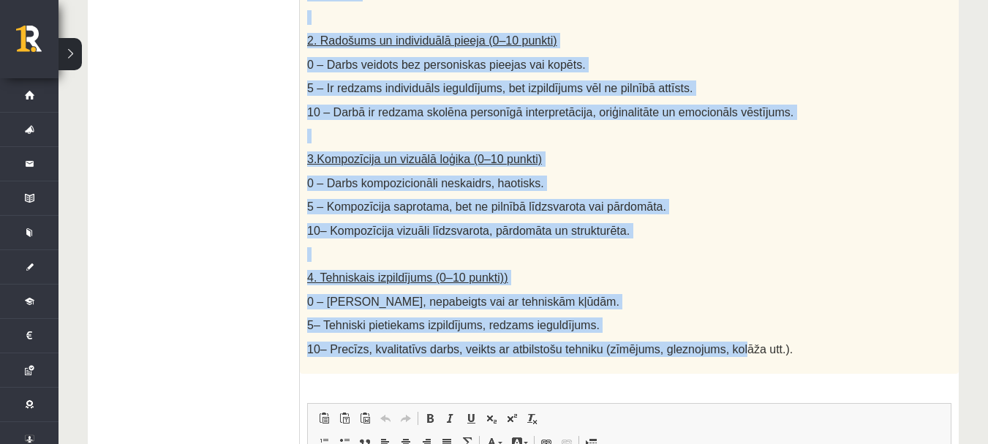
scroll to position [658, 0]
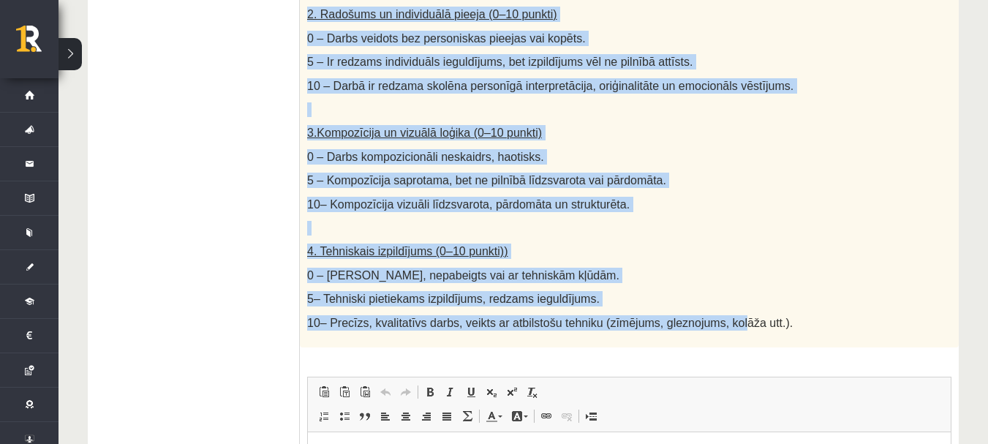
drag, startPoint x: 310, startPoint y: 244, endPoint x: 707, endPoint y: 319, distance: 403.5
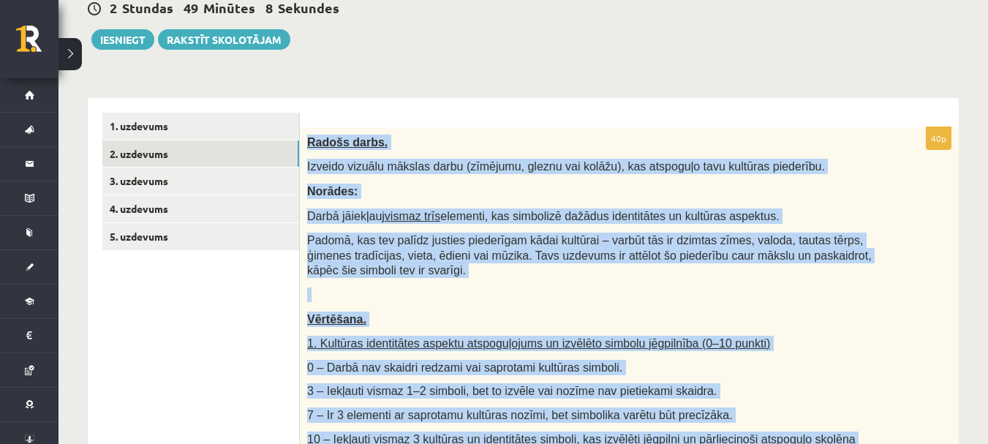
scroll to position [146, 0]
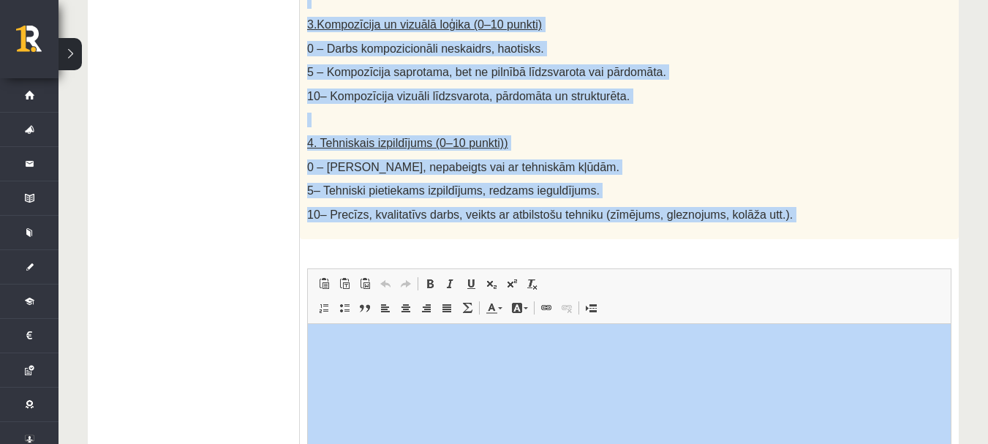
scroll to position [805, 0]
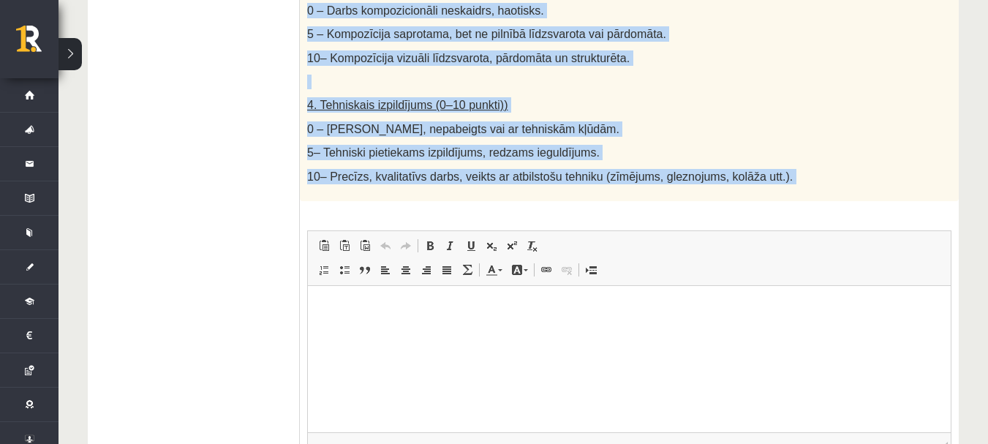
drag, startPoint x: 306, startPoint y: 157, endPoint x: 832, endPoint y: 192, distance: 527.2
click at [832, 192] on div "40p Radošs darbs. Izveido vizuālu mākslas darbu (zīmējumu, gleznu vai kolāžu), …" at bounding box center [629, 14] width 659 height 1040
copy div "Radošs darbs. Izveido vizuālu mākslas darbu (zīmējumu, gleznu vai kolāžu), kas …"
click at [750, 97] on p "4. Tehniskais izpildījums (0–10 punkti))" at bounding box center [592, 104] width 571 height 15
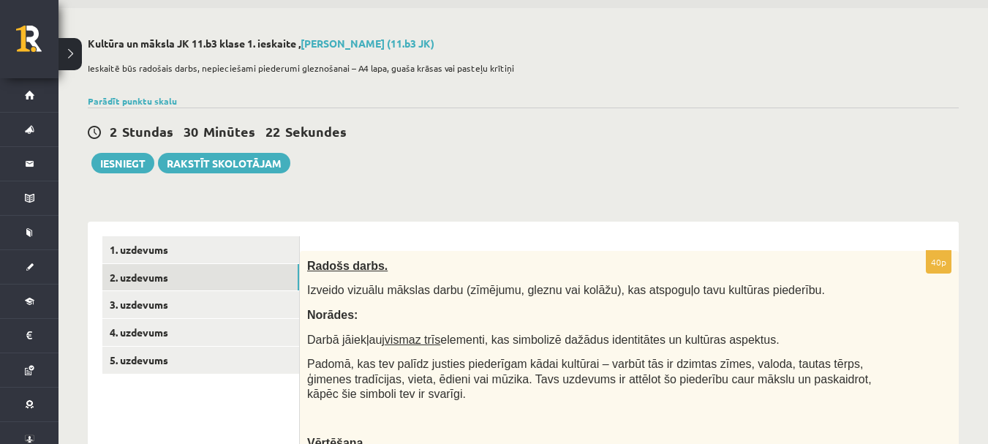
scroll to position [73, 0]
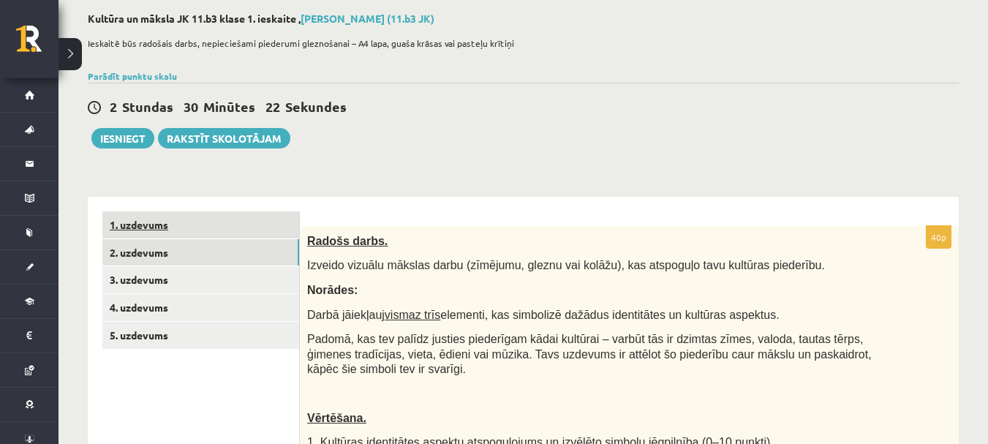
click at [157, 228] on link "1. uzdevums" at bounding box center [200, 224] width 197 height 27
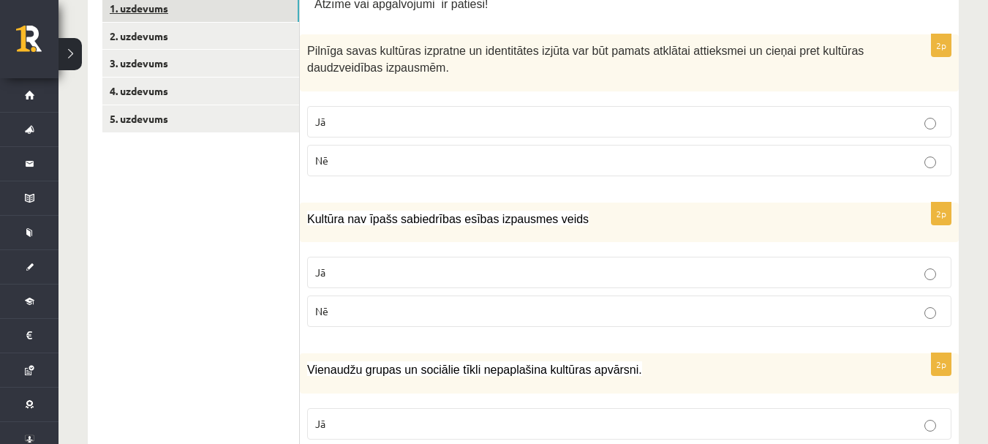
scroll to position [293, 0]
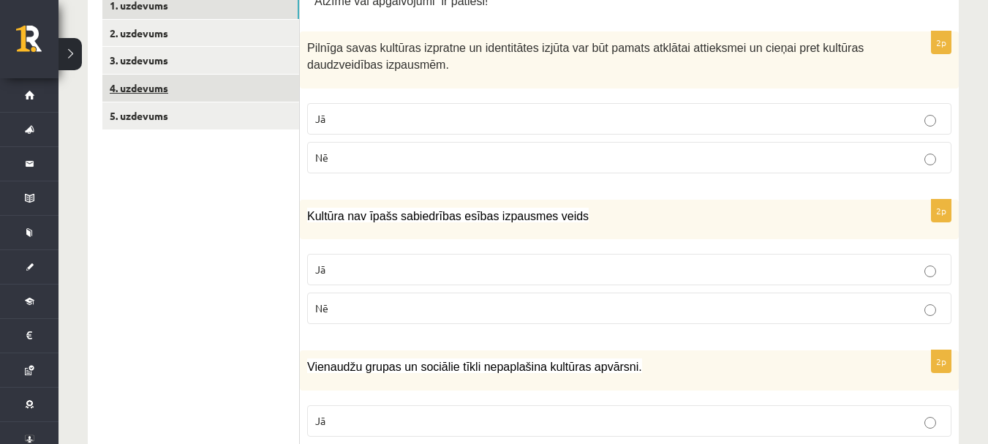
click at [143, 78] on link "4. uzdevums" at bounding box center [200, 88] width 197 height 27
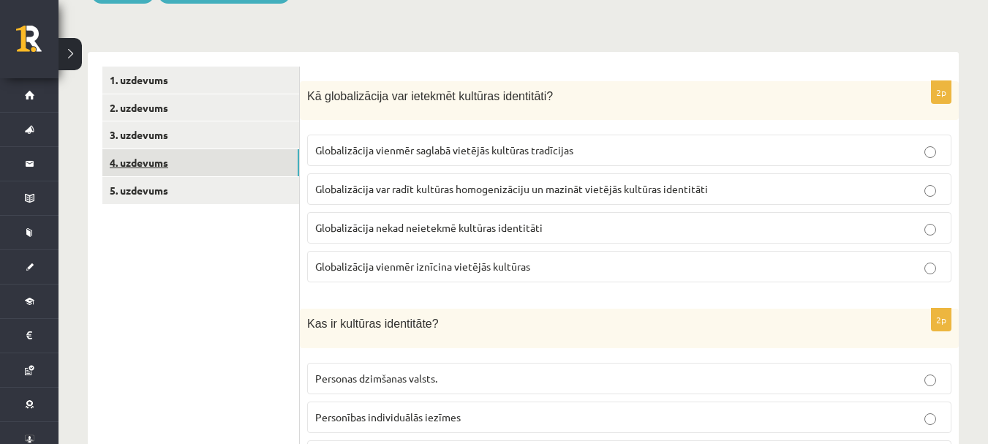
scroll to position [146, 0]
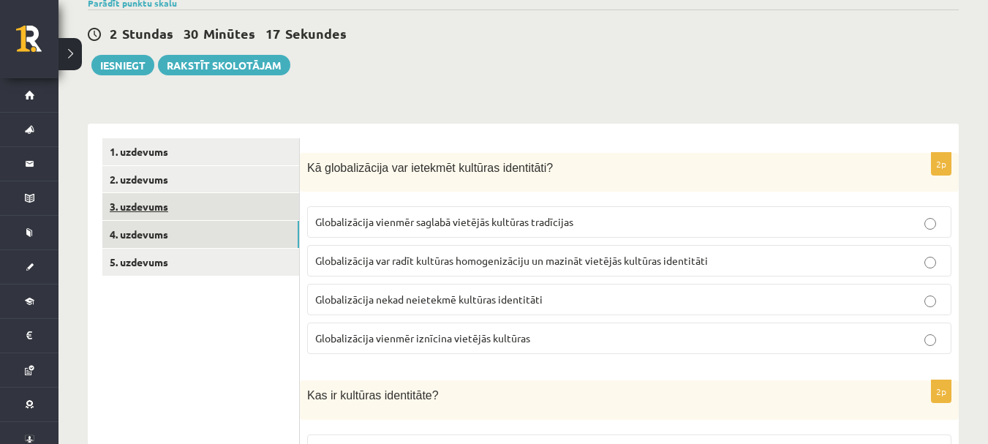
click at [165, 198] on link "3. uzdevums" at bounding box center [200, 206] width 197 height 27
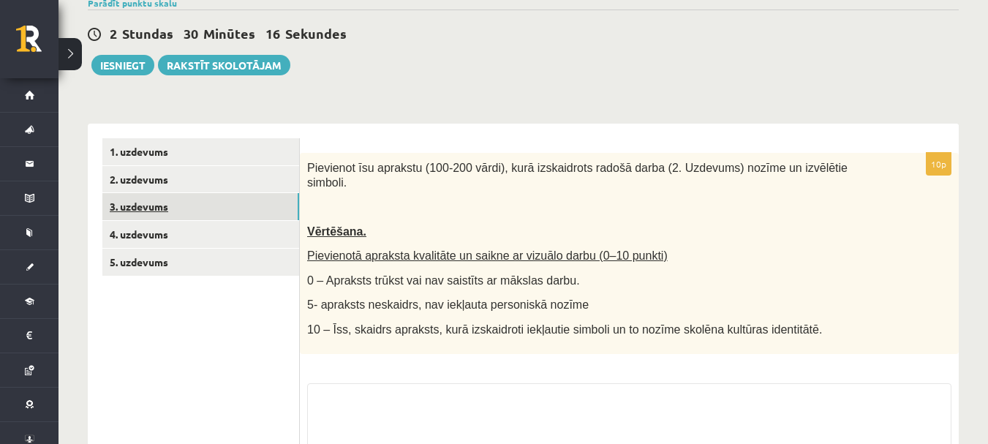
click at [169, 195] on link "3. uzdevums" at bounding box center [200, 206] width 197 height 27
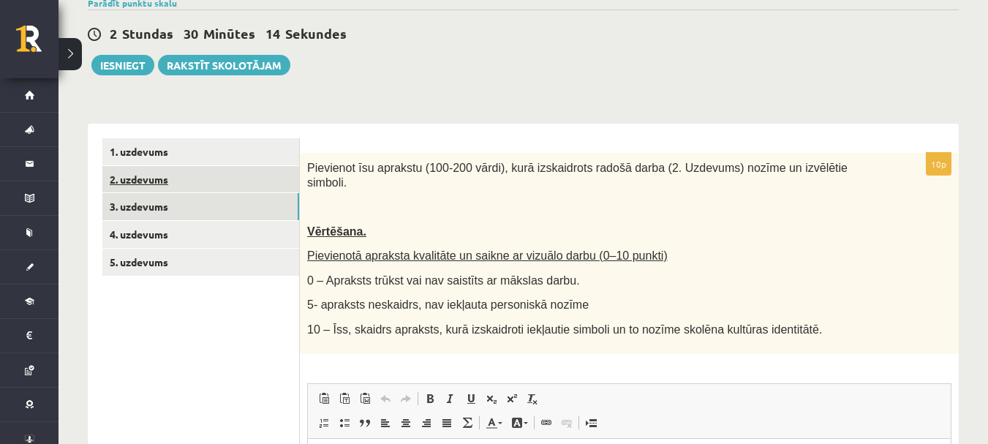
scroll to position [0, 0]
click at [176, 193] on link "2. uzdevums" at bounding box center [200, 179] width 197 height 27
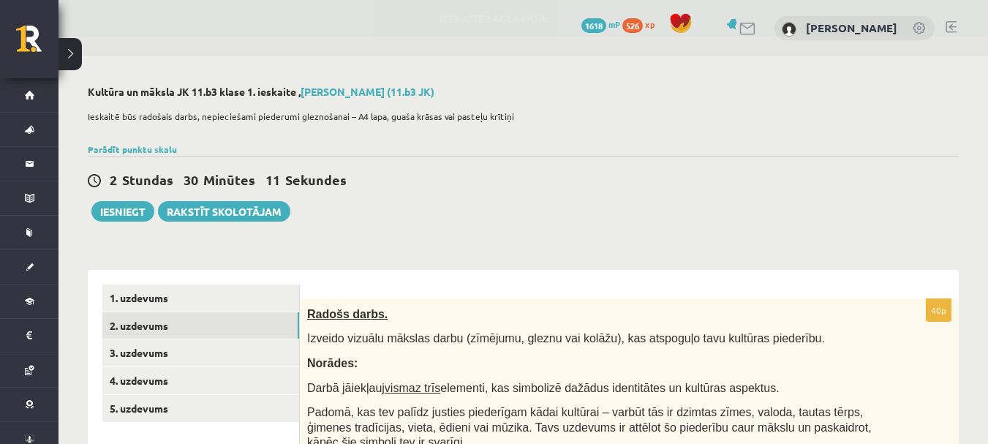
click at [604, 197] on div "2 Stundas 30 Minūtes 11 Sekundes Ieskaite saglabāta! Iesniegt Rakstīt skolotājam" at bounding box center [523, 189] width 871 height 66
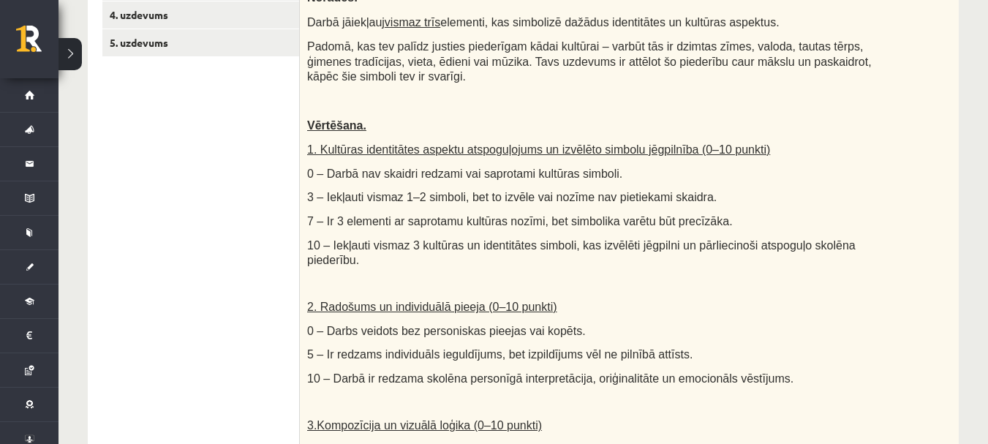
scroll to position [0, 0]
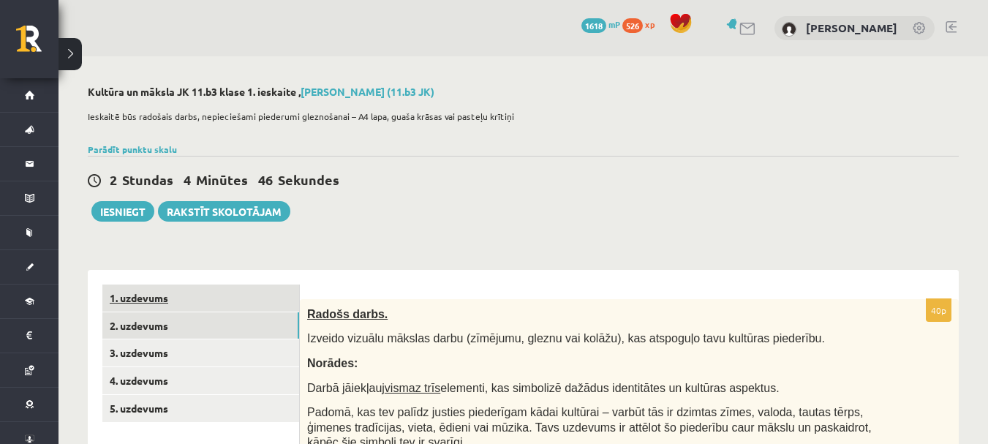
click at [134, 293] on link "1. uzdevums" at bounding box center [200, 298] width 197 height 27
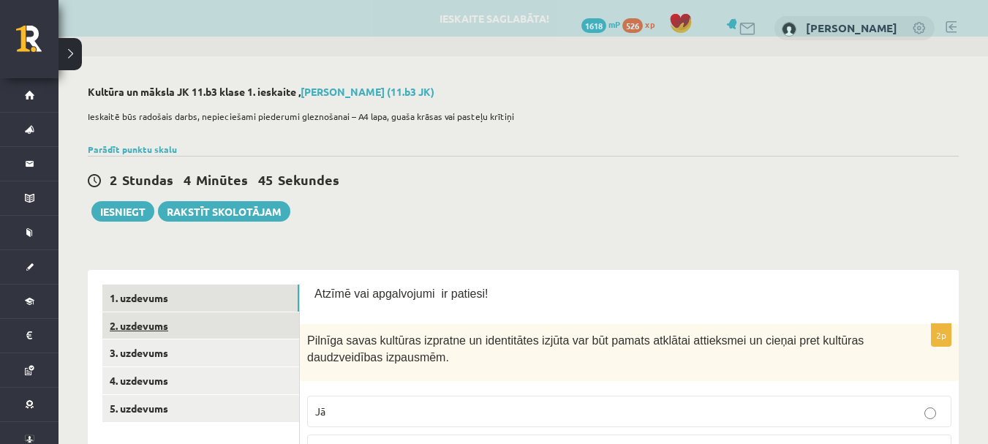
click at [146, 324] on link "2. uzdevums" at bounding box center [200, 325] width 197 height 27
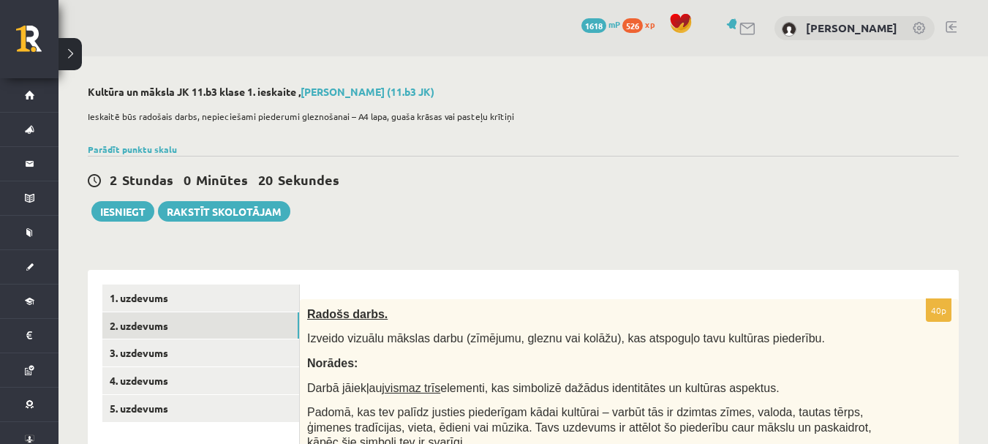
click at [449, 214] on div "2 Stundas 0 Minūtes 20 Sekundes Ieskaite saglabāta! Iesniegt Rakstīt skolotājam" at bounding box center [523, 189] width 871 height 66
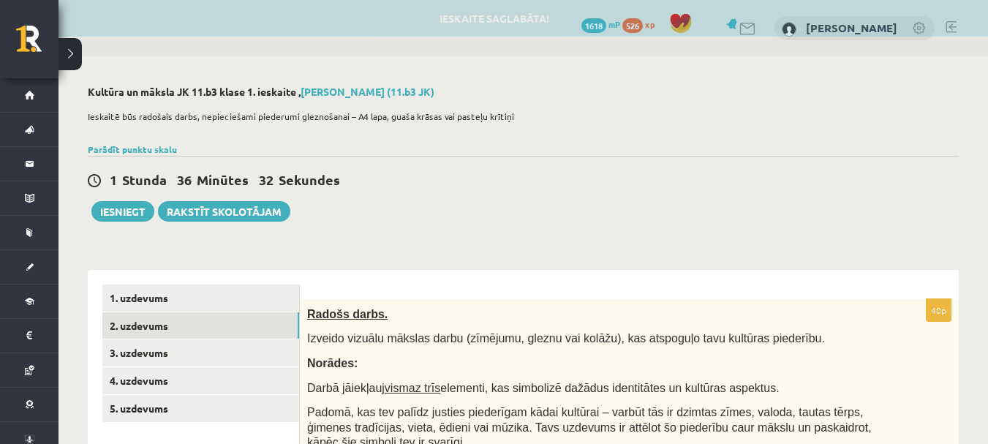
drag, startPoint x: 697, startPoint y: 209, endPoint x: 683, endPoint y: 266, distance: 58.9
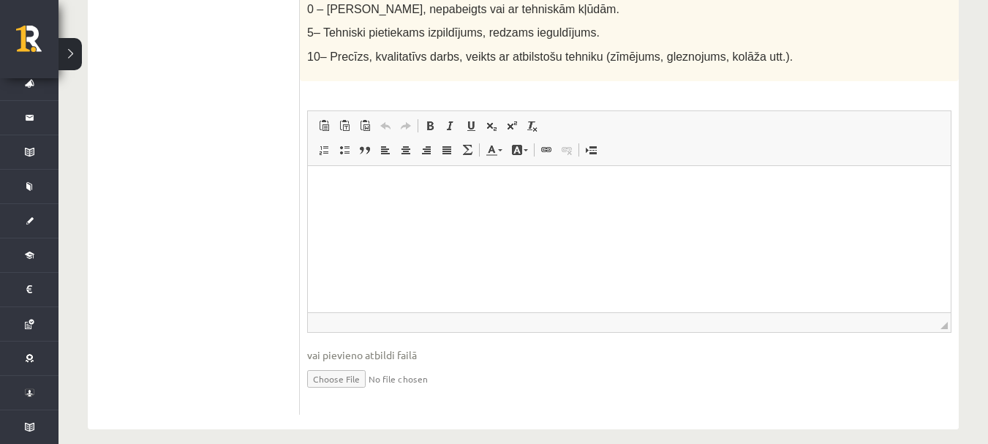
scroll to position [926, 0]
click at [394, 209] on html at bounding box center [629, 187] width 643 height 45
click at [338, 209] on html at bounding box center [629, 187] width 643 height 45
drag, startPoint x: 347, startPoint y: 228, endPoint x: 924, endPoint y: 287, distance: 580.2
click at [924, 209] on html at bounding box center [629, 187] width 643 height 45
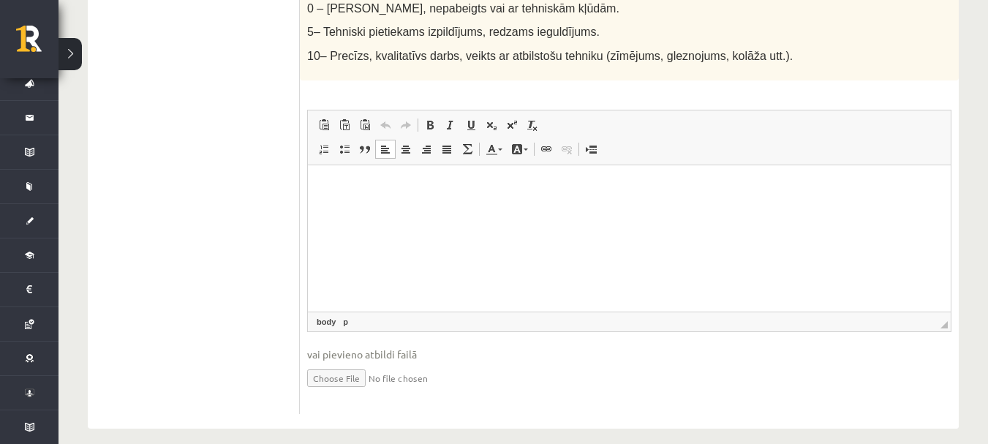
click at [352, 209] on html at bounding box center [629, 187] width 643 height 45
click at [358, 116] on link "Вставить из Word" at bounding box center [365, 125] width 20 height 19
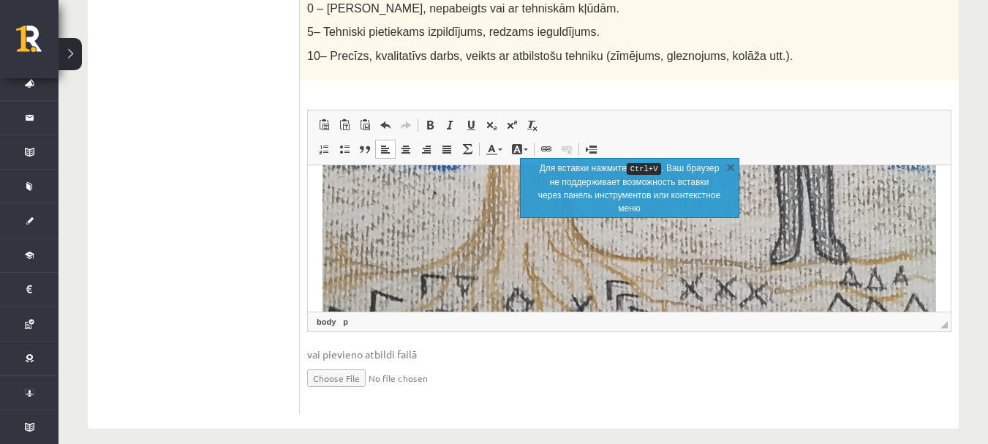
scroll to position [780, 0]
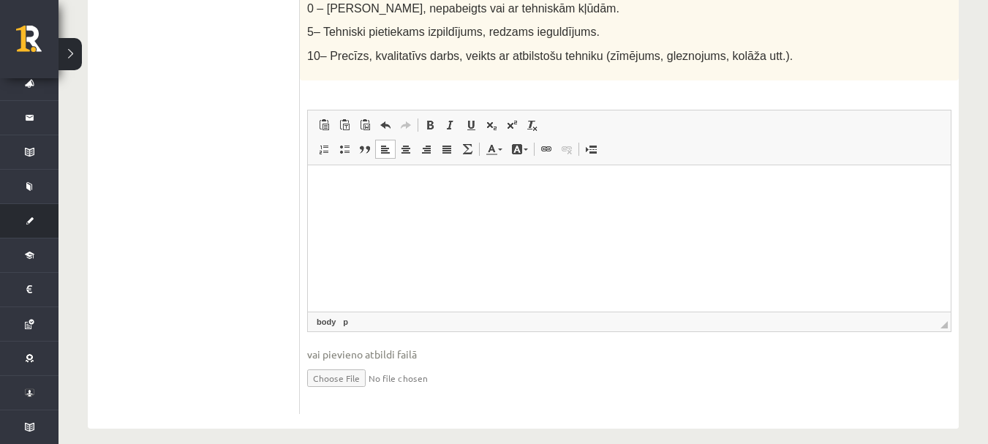
scroll to position [29, 0]
click at [332, 202] on p "Визуальный текстовый редактор, wiswyg-editor-user-answer-47433951867680" at bounding box center [630, 207] width 614 height 15
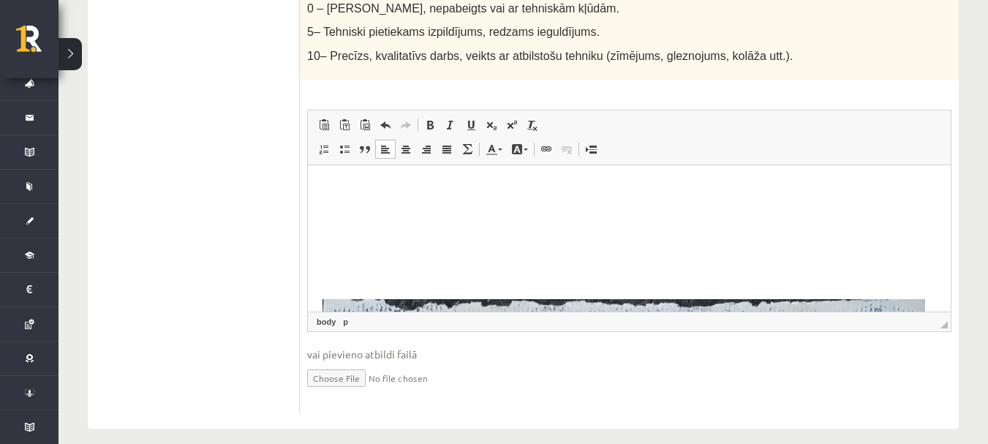
click at [383, 213] on p "Визуальный текстовый редактор, wiswyg-editor-user-answer-47433951867680" at bounding box center [624, 207] width 603 height 15
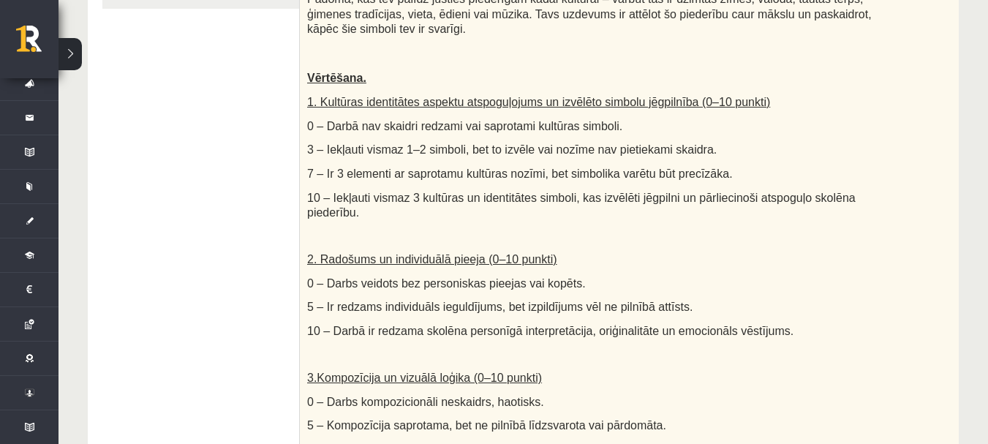
scroll to position [0, 0]
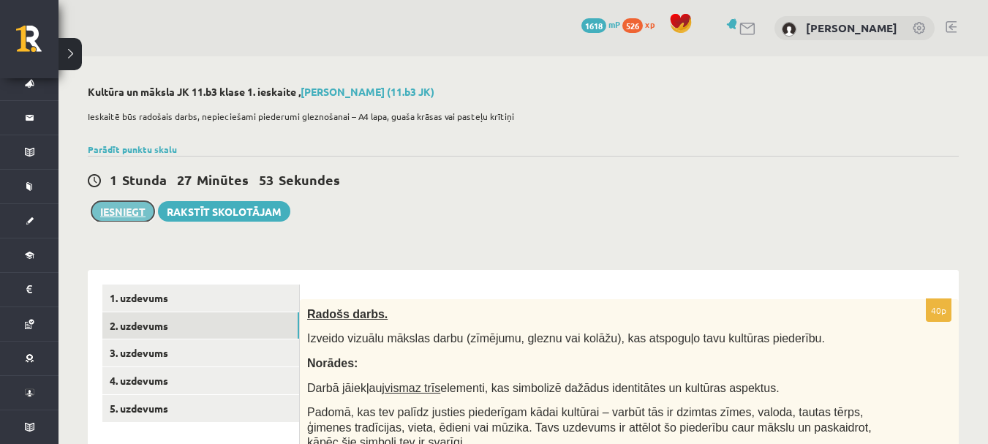
click at [125, 218] on button "Iesniegt" at bounding box center [122, 211] width 63 height 20
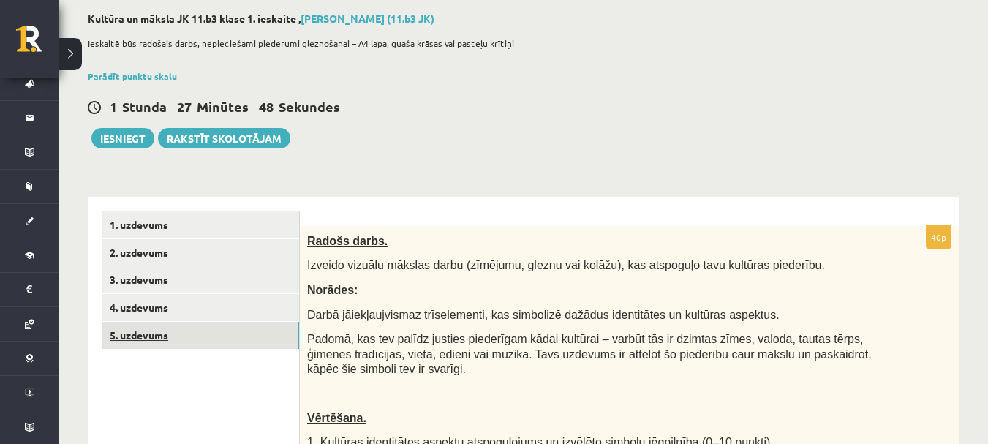
click at [165, 338] on link "5. uzdevums" at bounding box center [200, 335] width 197 height 27
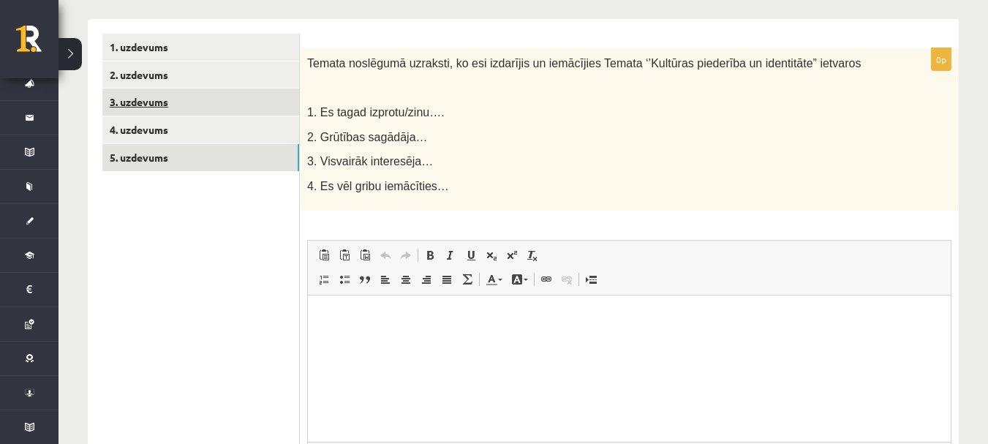
scroll to position [0, 0]
click at [165, 116] on link "3. uzdevums" at bounding box center [200, 102] width 197 height 27
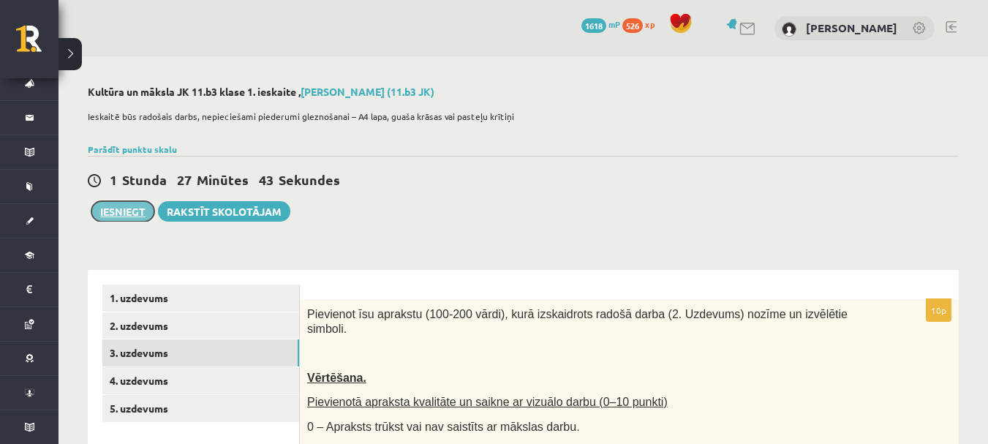
click at [132, 208] on button "Iesniegt" at bounding box center [122, 211] width 63 height 20
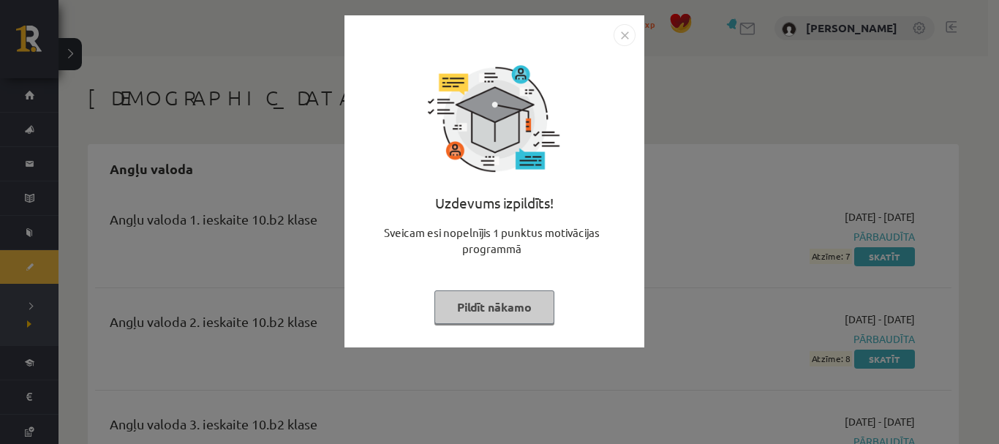
click at [508, 322] on button "Pildīt nākamo" at bounding box center [495, 307] width 120 height 34
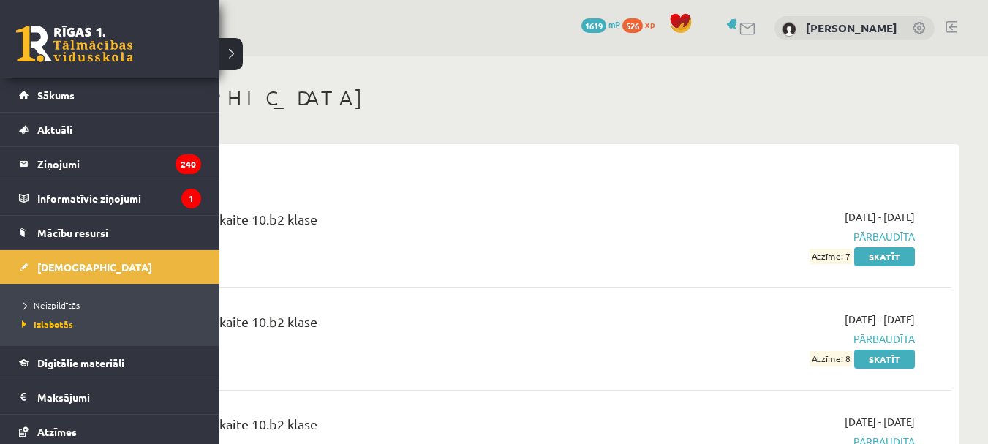
click at [17, 29] on link at bounding box center [74, 44] width 117 height 37
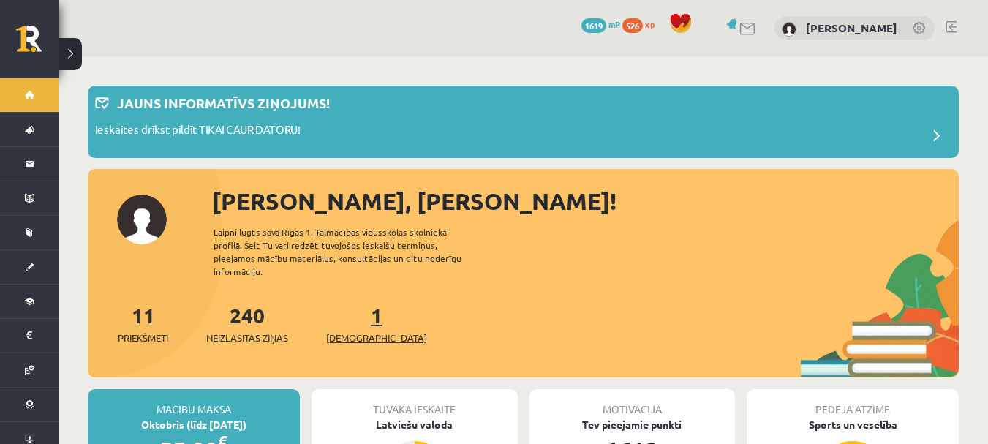
click at [351, 303] on link "1 Ieskaites" at bounding box center [376, 323] width 101 height 43
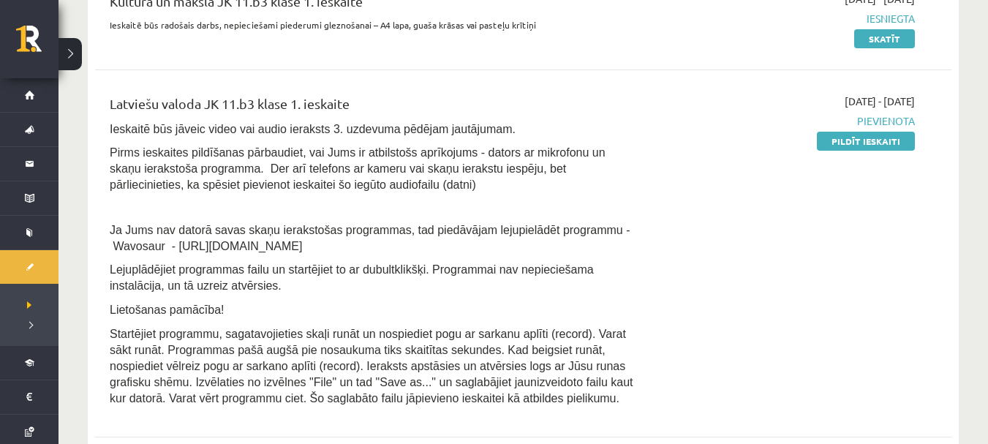
scroll to position [439, 0]
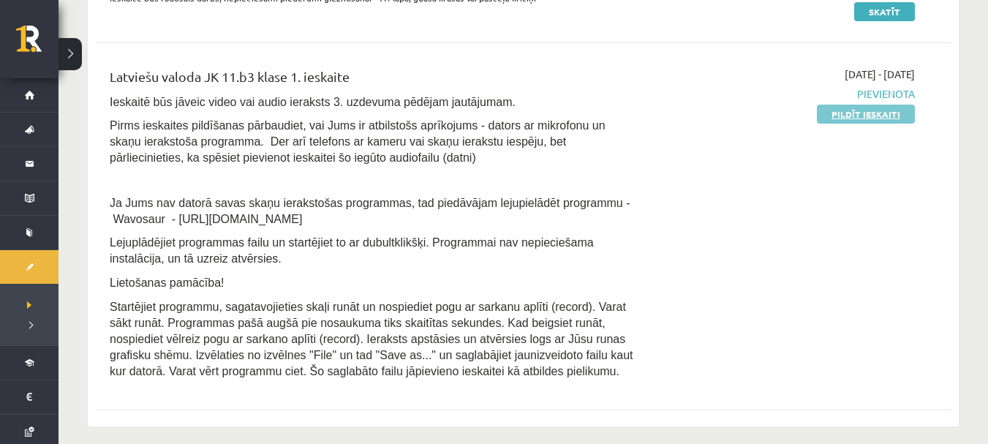
click at [885, 115] on link "Pildīt ieskaiti" at bounding box center [866, 114] width 98 height 19
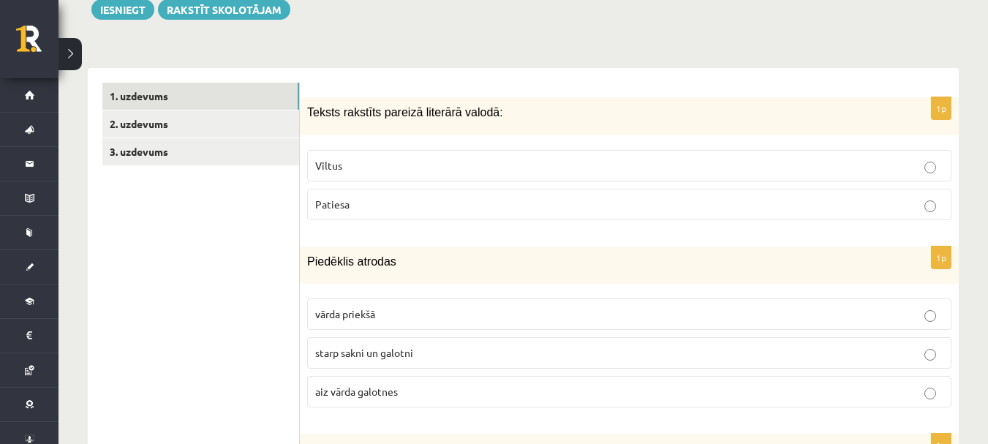
scroll to position [219, 0]
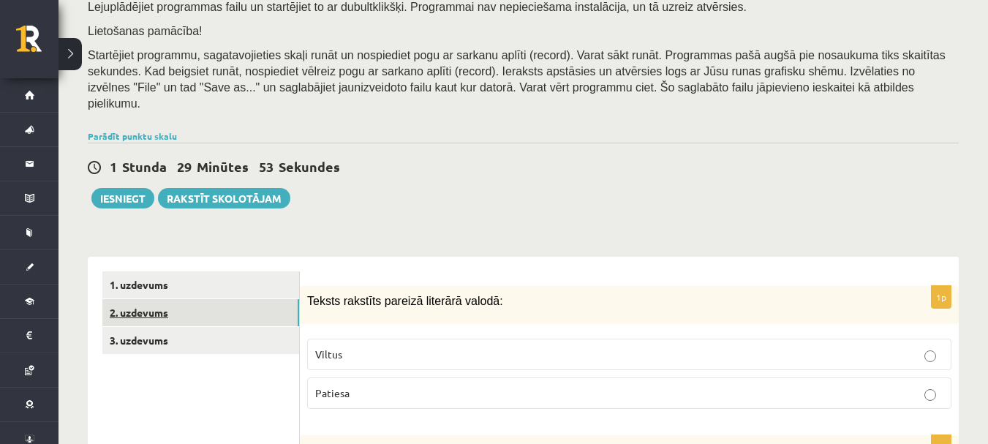
click at [120, 299] on link "2. uzdevums" at bounding box center [200, 312] width 197 height 27
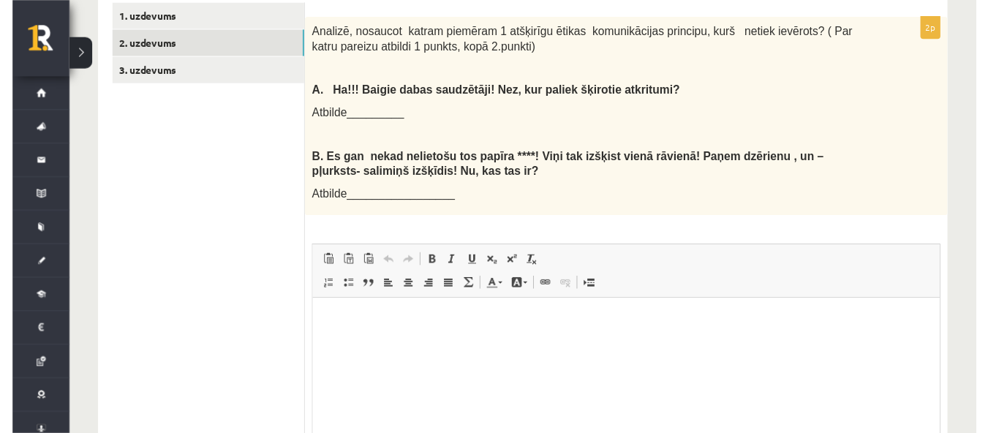
scroll to position [262, 0]
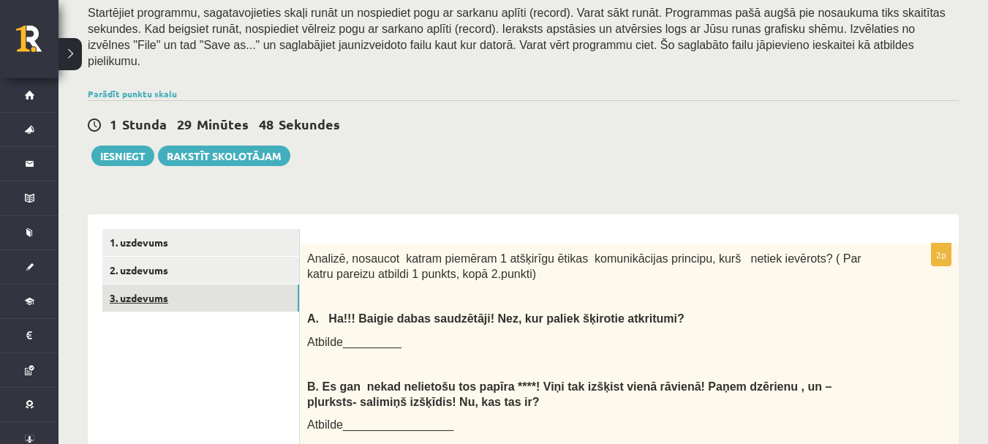
click at [155, 291] on link "3. uzdevums" at bounding box center [200, 298] width 197 height 27
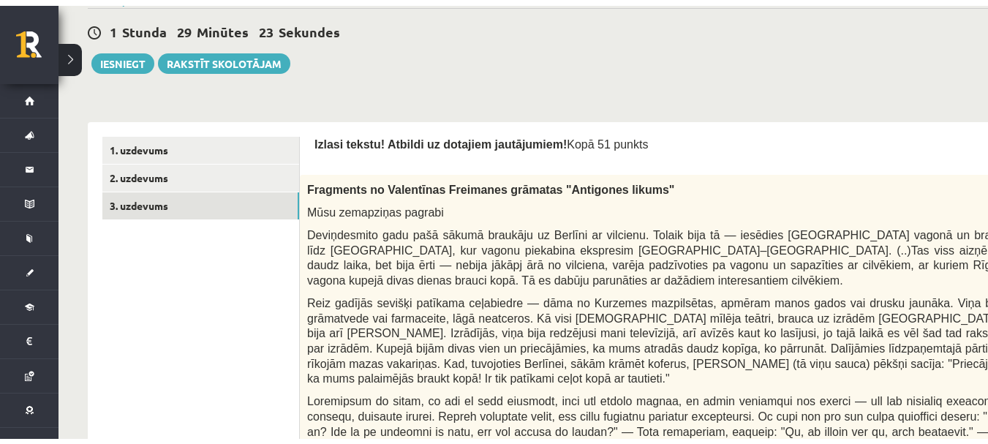
scroll to position [439, 0]
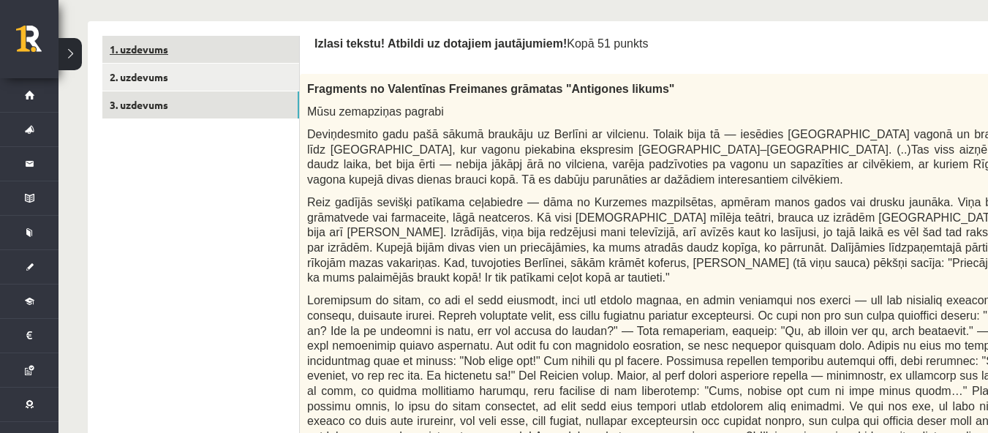
click at [150, 62] on link "1. uzdevums" at bounding box center [200, 49] width 197 height 27
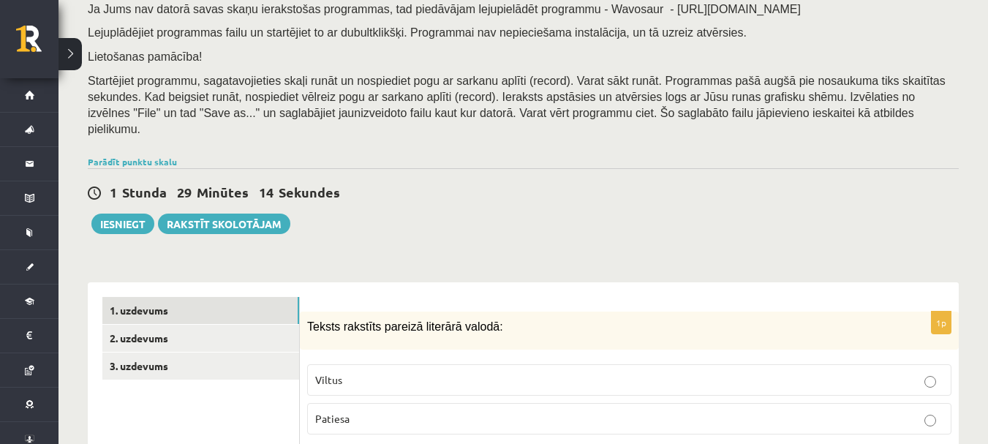
scroll to position [219, 0]
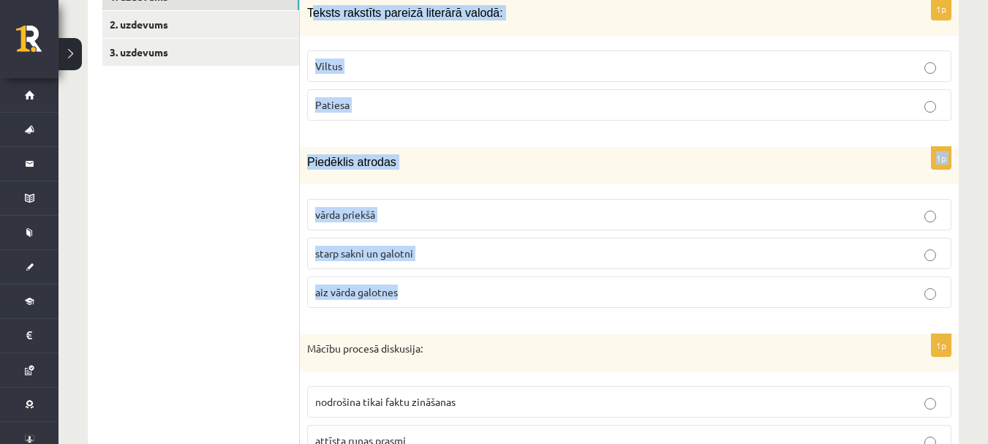
drag, startPoint x: 311, startPoint y: 285, endPoint x: 545, endPoint y: 289, distance: 234.2
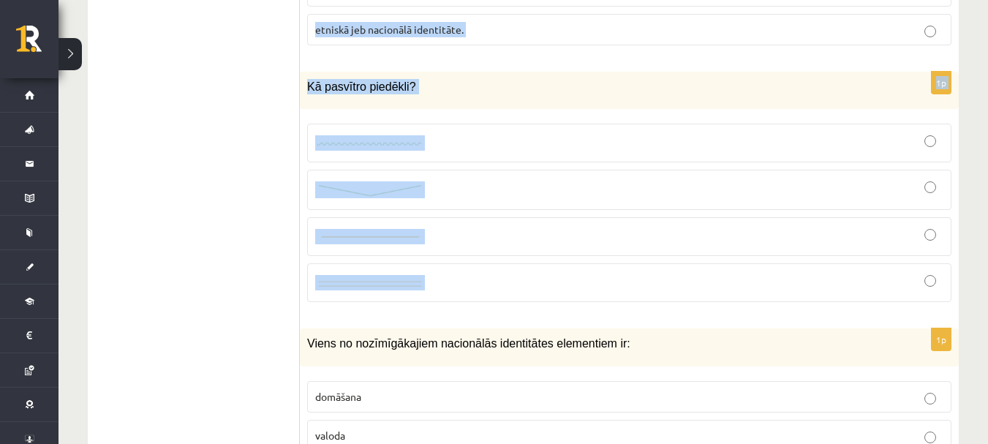
scroll to position [7150, 0]
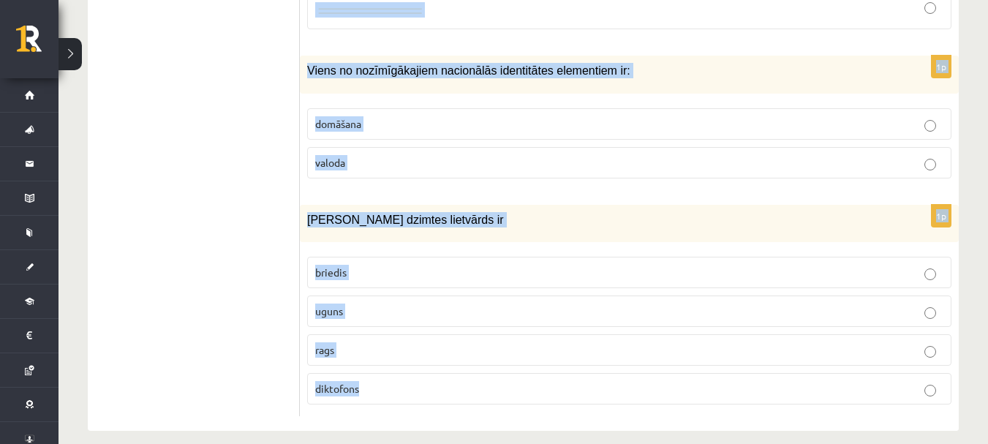
drag, startPoint x: 307, startPoint y: 289, endPoint x: 596, endPoint y: 378, distance: 302.3
copy form "Teksts rakstīts pareizā literārā valodā: Viltus Patiesa 1p Piedēklis atrodas vā…"
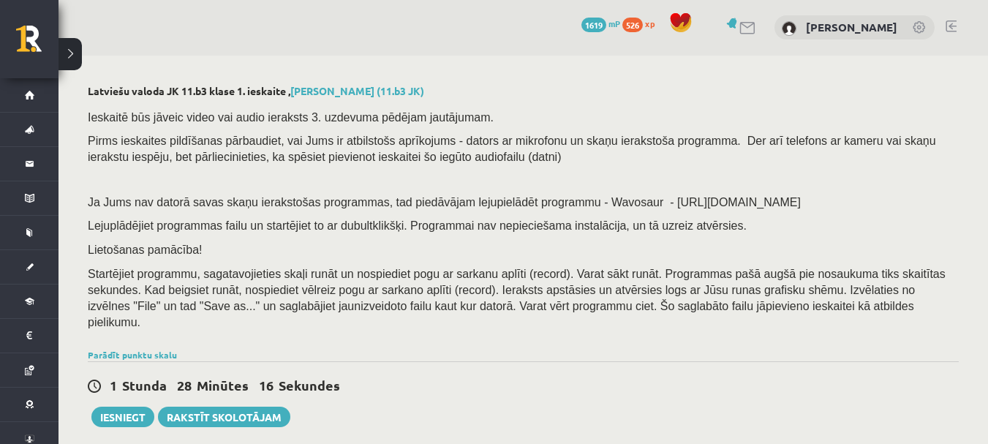
scroll to position [439, 0]
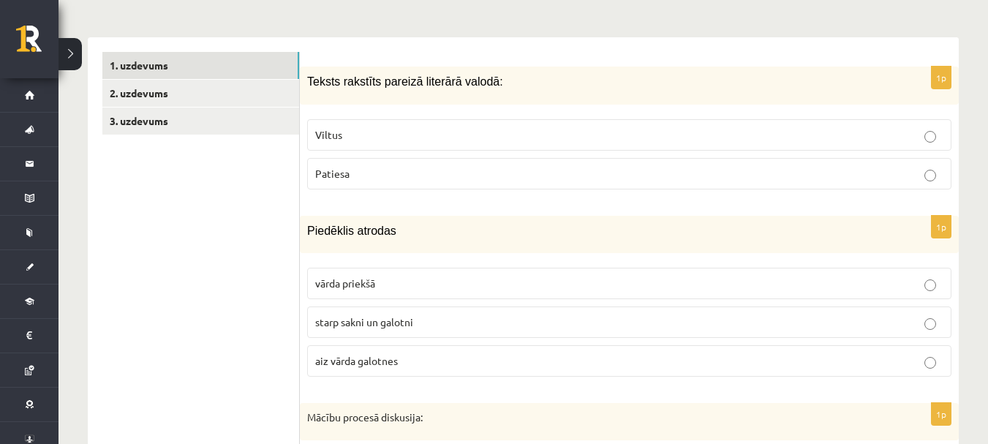
drag, startPoint x: 306, startPoint y: 71, endPoint x: 666, endPoint y: 173, distance: 374.3
click at [666, 173] on div "1p Teksts rakstīts pareizā literārā valodā: Viltus Patiesa" at bounding box center [629, 134] width 659 height 134
copy div "Teksts rakstīts pareizā literārā valodā: Viltus Patiesa"
click at [418, 166] on p "Patiesa" at bounding box center [629, 173] width 628 height 15
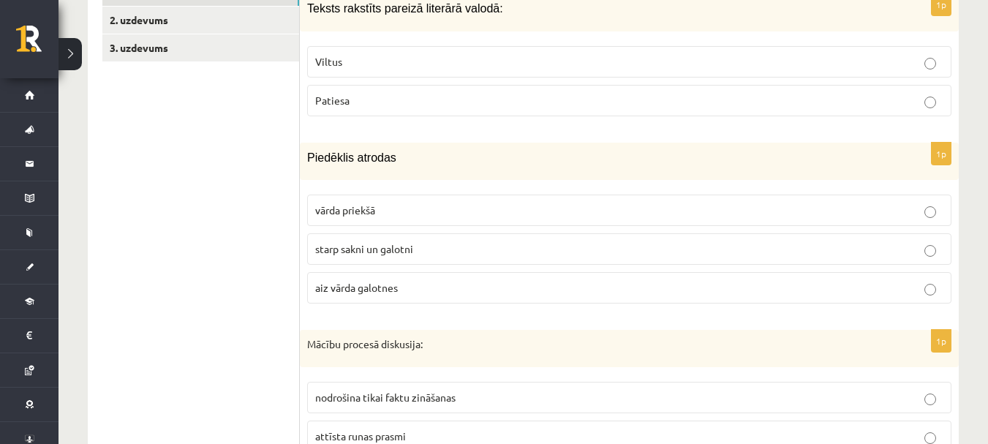
scroll to position [585, 0]
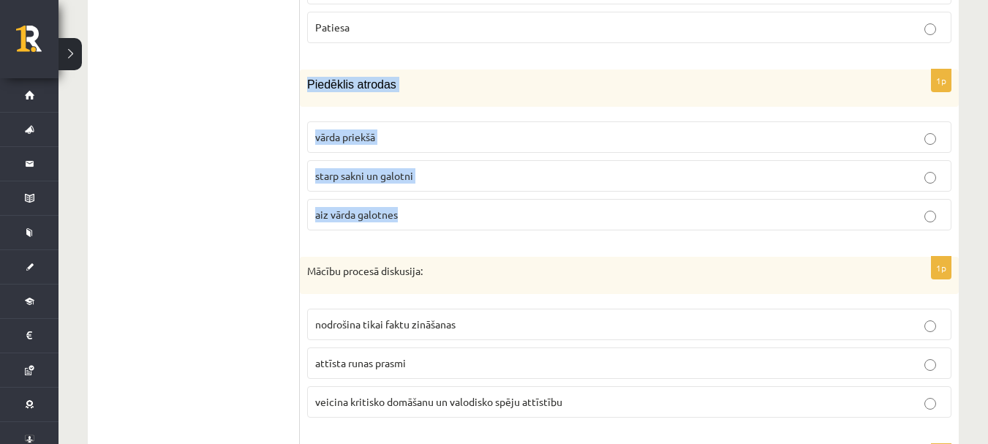
drag, startPoint x: 301, startPoint y: 72, endPoint x: 530, endPoint y: 193, distance: 258.6
click at [530, 193] on div "1p Piedēklis atrodas vārda priekšā starp sakni un galotni aiz vārda galotnes" at bounding box center [629, 156] width 659 height 173
copy div "Piedēklis atrodas vārda priekšā starp sakni un galotni aiz vārda galotnes"
click at [506, 171] on label "starp sakni un galotni" at bounding box center [629, 175] width 645 height 31
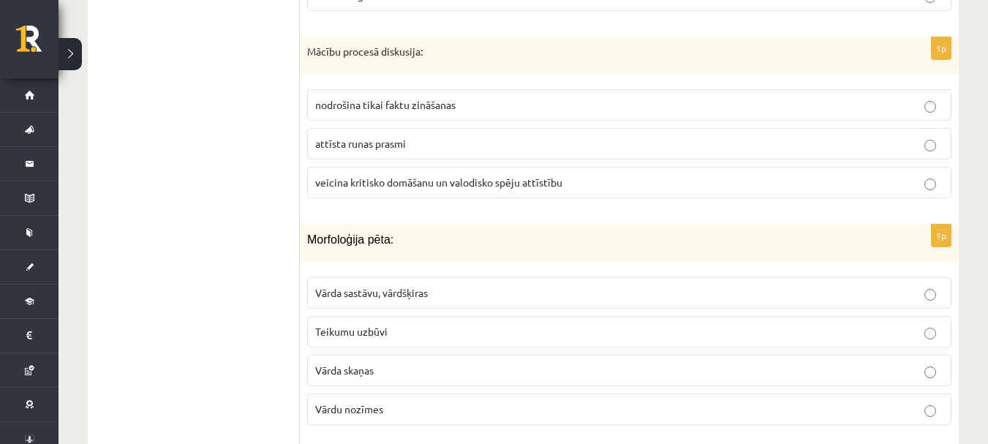
scroll to position [732, 0]
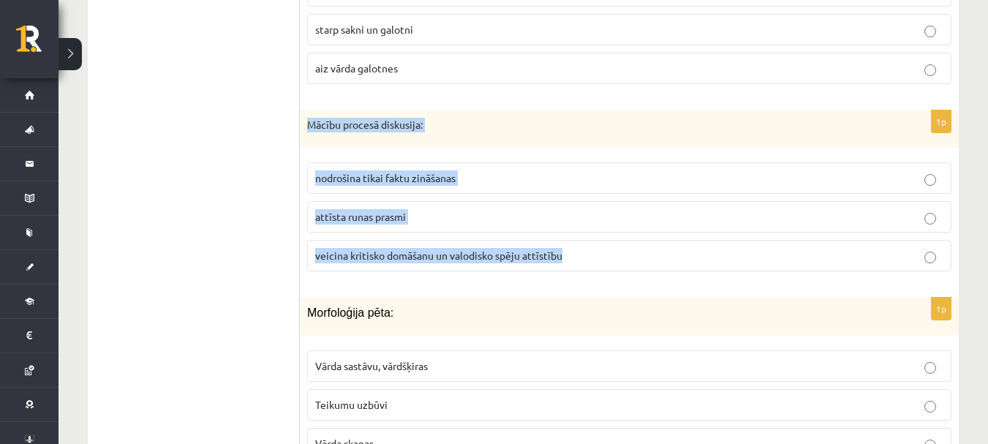
drag, startPoint x: 309, startPoint y: 113, endPoint x: 601, endPoint y: 239, distance: 317.2
click at [601, 239] on div "1p Mācību procesā diskusija: nodrošina tikai faktu zināšanas attīsta runas pras…" at bounding box center [629, 196] width 659 height 173
copy div "Mācību procesā diskusija: nodrošina tikai faktu zināšanas attīsta runas prasmi …"
click at [550, 249] on span "veicina kritisko domāšanu un valodisko spēju attīstību" at bounding box center [438, 255] width 247 height 13
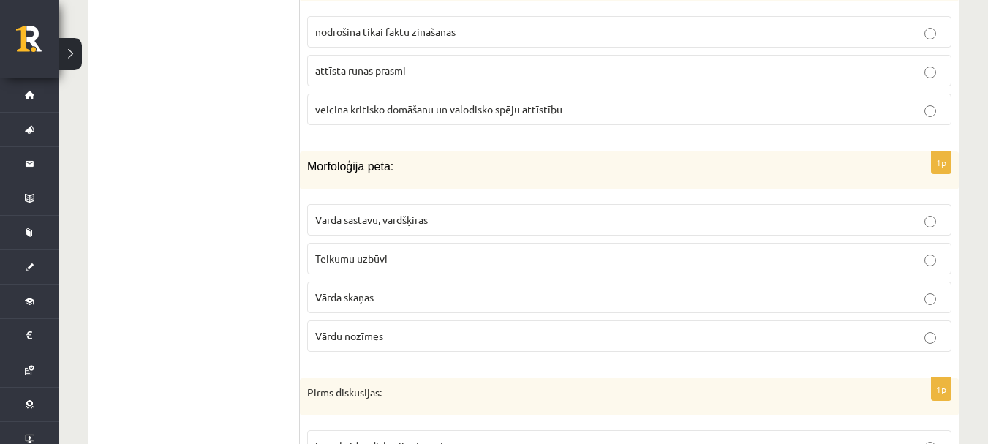
scroll to position [951, 0]
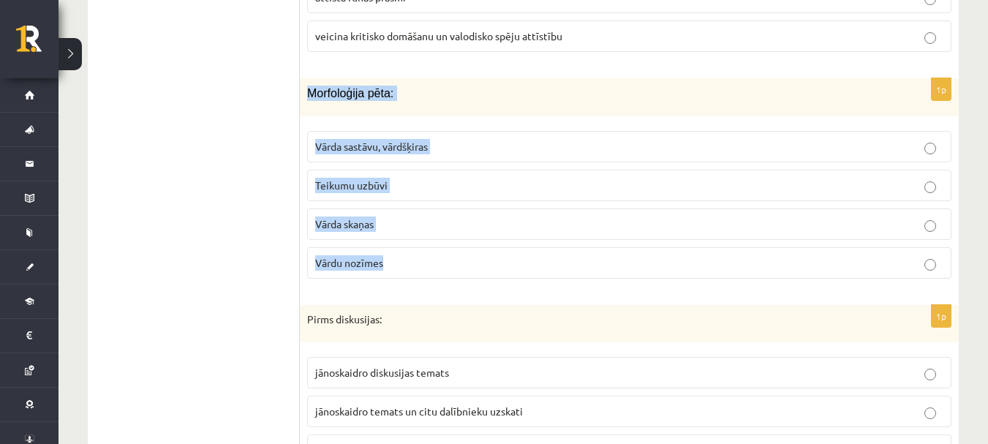
drag, startPoint x: 307, startPoint y: 78, endPoint x: 582, endPoint y: 225, distance: 310.9
click at [582, 225] on div "1p Morfoloģija pēta: Vārda sastāvu, vārdšķiras Teikumu uzbūvi Vārda skaņas Vārd…" at bounding box center [629, 183] width 659 height 211
copy div "Morfoloģija pēta: Vārda sastāvu, vārdšķiras Teikumu uzbūvi Vārda skaņas Vārdu n…"
click at [473, 131] on label "Vārda sastāvu, vārdšķiras" at bounding box center [629, 146] width 645 height 31
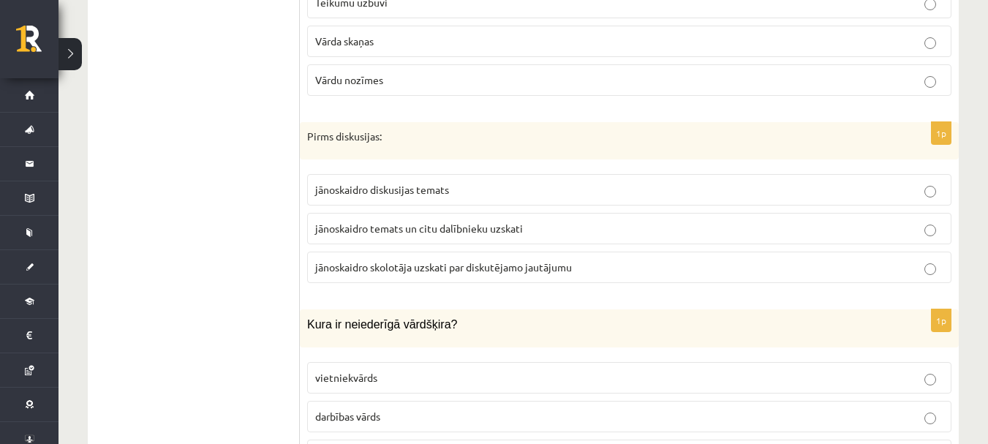
scroll to position [1171, 0]
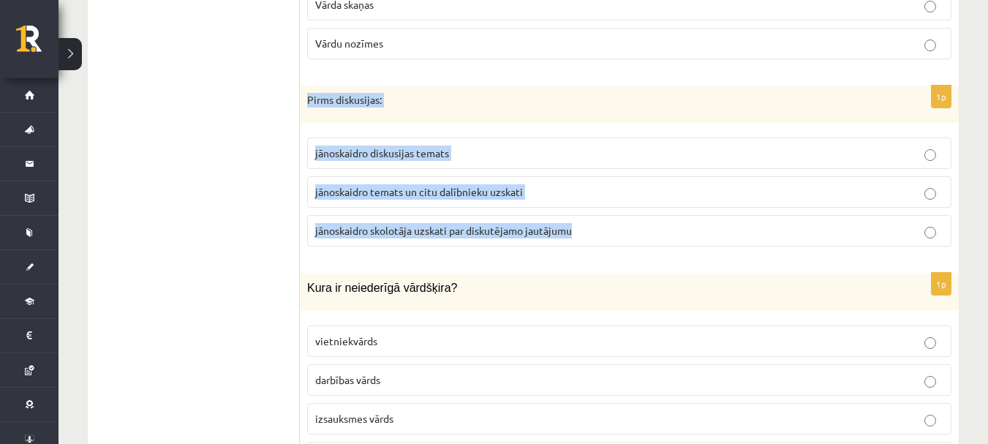
drag, startPoint x: 304, startPoint y: 89, endPoint x: 604, endPoint y: 230, distance: 331.2
click at [604, 230] on div "1p Pirms diskusijas: jānoskaidro diskusijas temats jānoskaidro temats un citu d…" at bounding box center [629, 172] width 659 height 173
copy div "Pirms diskusijas: jānoskaidro diskusijas temats jānoskaidro temats un citu dalī…"
click at [551, 184] on p "jānoskaidro temats un citu dalībnieku uzskati" at bounding box center [629, 191] width 628 height 15
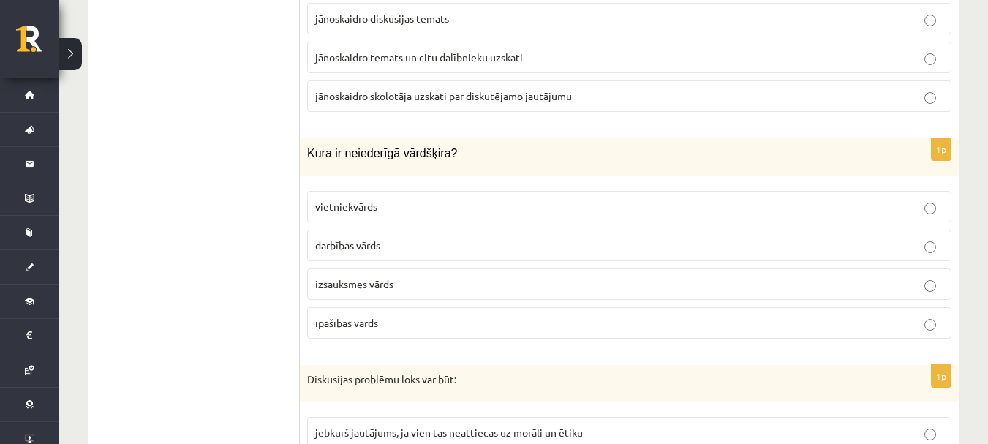
scroll to position [1317, 0]
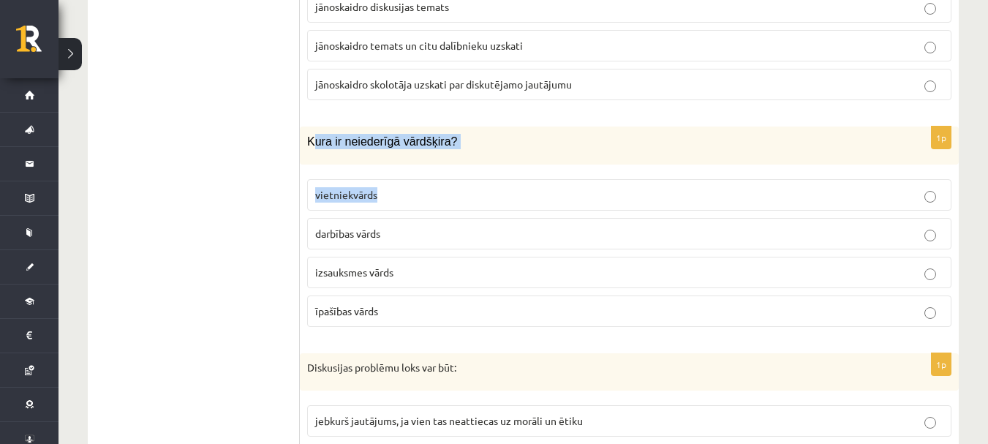
drag, startPoint x: 315, startPoint y: 131, endPoint x: 581, endPoint y: 187, distance: 271.5
click at [581, 187] on div "1p Kura ir neiederīgā vārdšķira? vietniekvārds darbības vārds izsauksmes vārds …" at bounding box center [629, 232] width 659 height 211
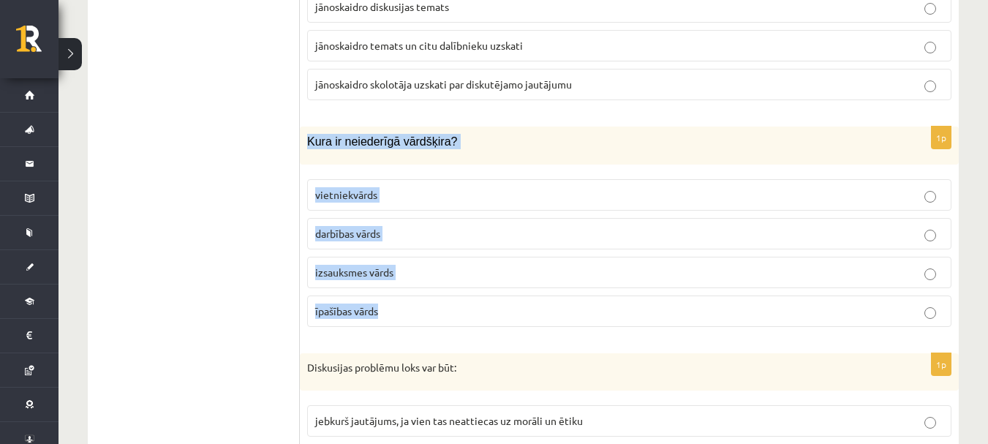
drag, startPoint x: 309, startPoint y: 131, endPoint x: 597, endPoint y: 288, distance: 327.4
click at [597, 288] on div "1p Kura ir neiederīgā vārdšķira? vietniekvārds darbības vārds izsauksmes vārds …" at bounding box center [629, 232] width 659 height 211
copy div "Kura ir neiederīgā vārdšķira? vietniekvārds darbības vārds izsauksmes vārds īpa…"
click at [497, 271] on label "izsauksmes vārds" at bounding box center [629, 272] width 645 height 31
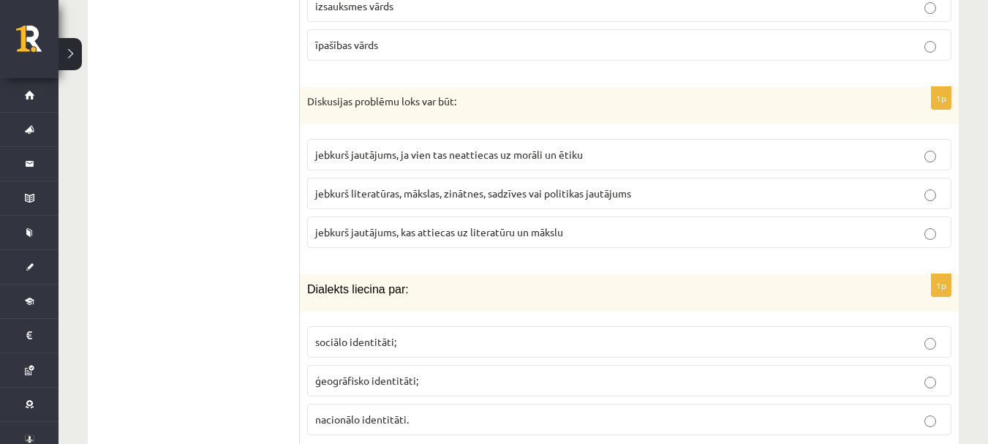
scroll to position [1610, 0]
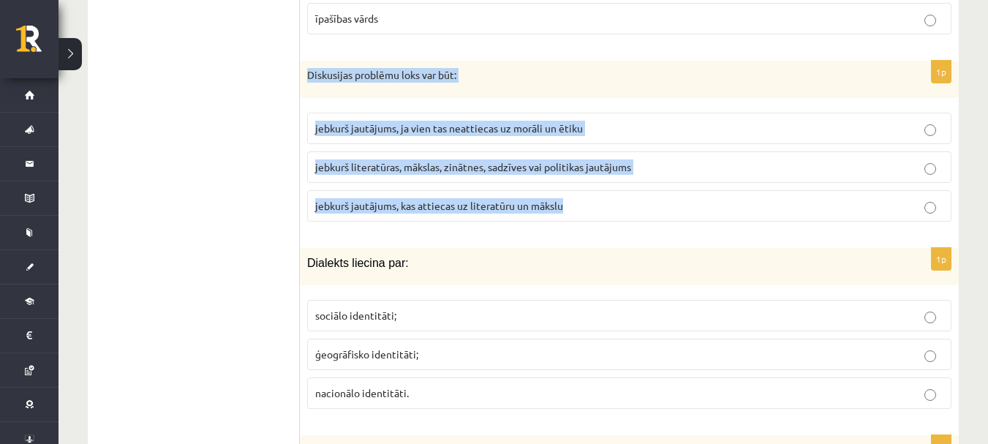
drag, startPoint x: 307, startPoint y: 66, endPoint x: 677, endPoint y: 170, distance: 384.0
click at [677, 170] on div "1p Diskusijas problēmu loks var būt: jebkurš jautājums, ja vien tas neattiecas …" at bounding box center [629, 147] width 659 height 173
copy div "Diskusijas problēmu loks var būt: jebkurš jautājums, ja vien tas neattiecas uz …"
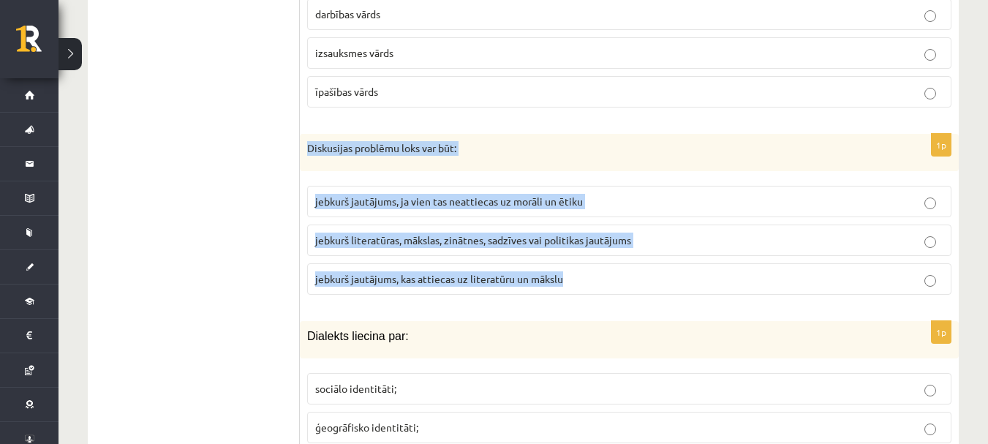
click at [444, 186] on label "jebkurš jautājums, ja vien tas neattiecas uz morāli un ētiku" at bounding box center [629, 201] width 645 height 31
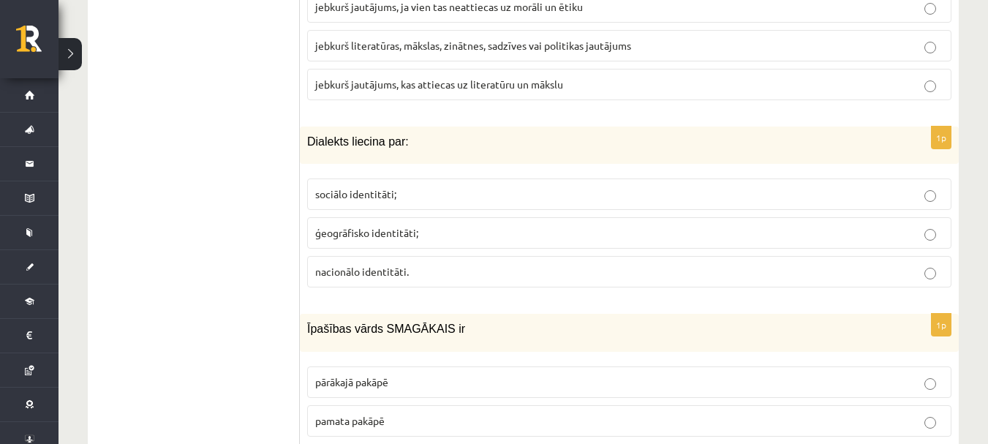
scroll to position [1756, 0]
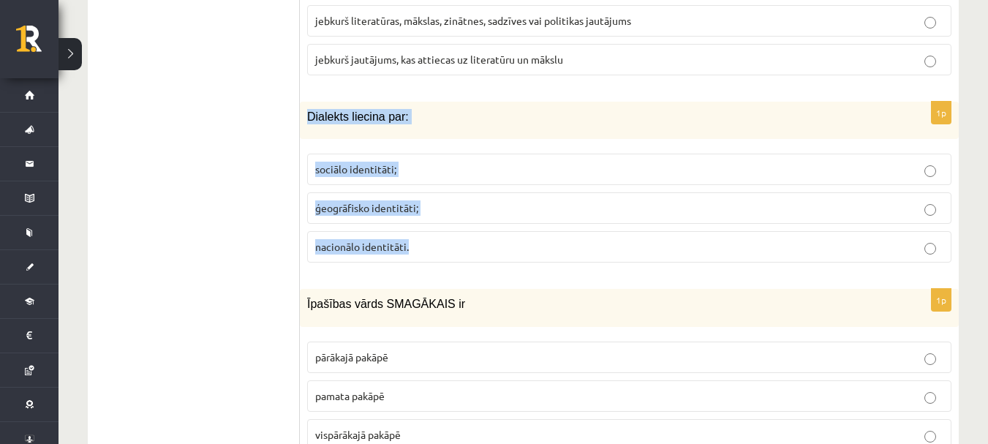
drag, startPoint x: 304, startPoint y: 110, endPoint x: 547, endPoint y: 221, distance: 266.8
click at [547, 221] on div "1p Dialekts liecina par: sociālo identitāti; ģeogrāfisko identitāti; nacionālo …" at bounding box center [629, 188] width 659 height 173
copy div "Dialekts liecina par: sociālo identitāti; ģeogrāfisko identitāti; nacionālo ide…"
click at [420, 200] on p "ģeogrāfisko identitāti;" at bounding box center [629, 207] width 628 height 15
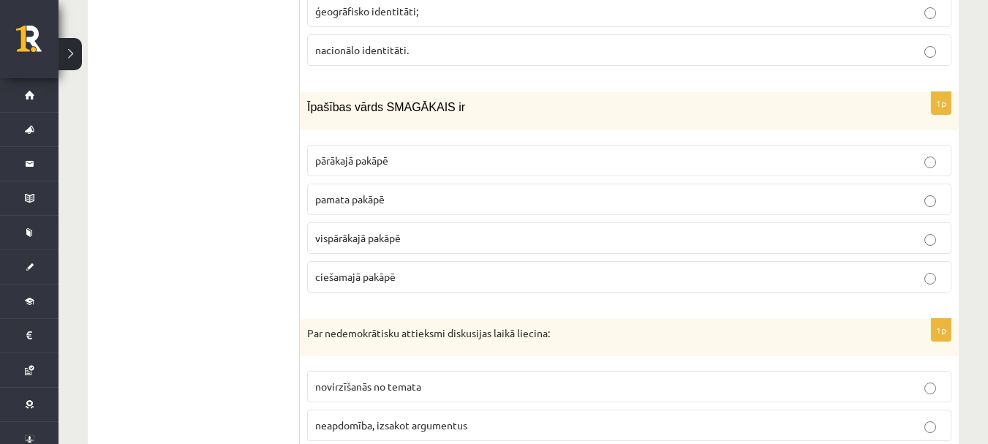
scroll to position [1975, 0]
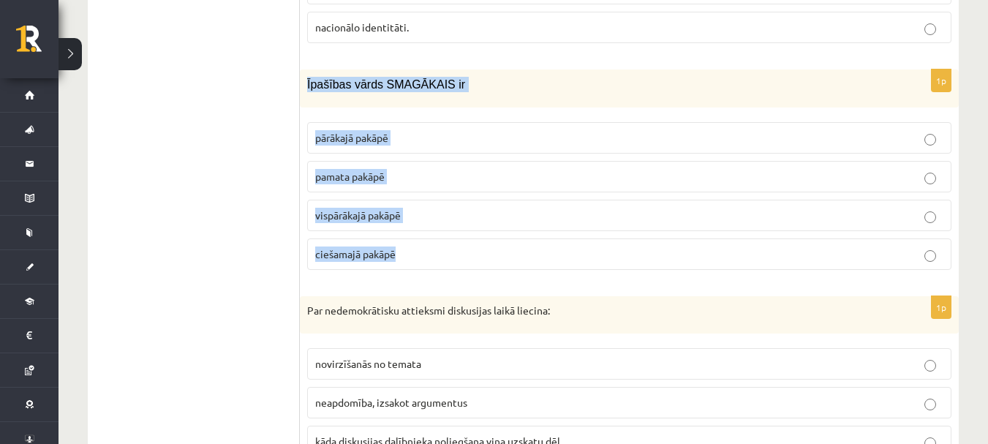
drag, startPoint x: 305, startPoint y: 75, endPoint x: 545, endPoint y: 217, distance: 279.2
click at [545, 217] on div "1p Īpašības vārds SMAGĀKAIS ir pārākajā pakāpē pamata pakāpē vispārākajā pakāpē…" at bounding box center [629, 175] width 659 height 211
copy div "Īpašības vārds SMAGĀKAIS ir pārākajā pakāpē pamata pakāpē vispārākajā pakāpē ci…"
click at [364, 135] on label "pārākajā pakāpē" at bounding box center [629, 137] width 645 height 31
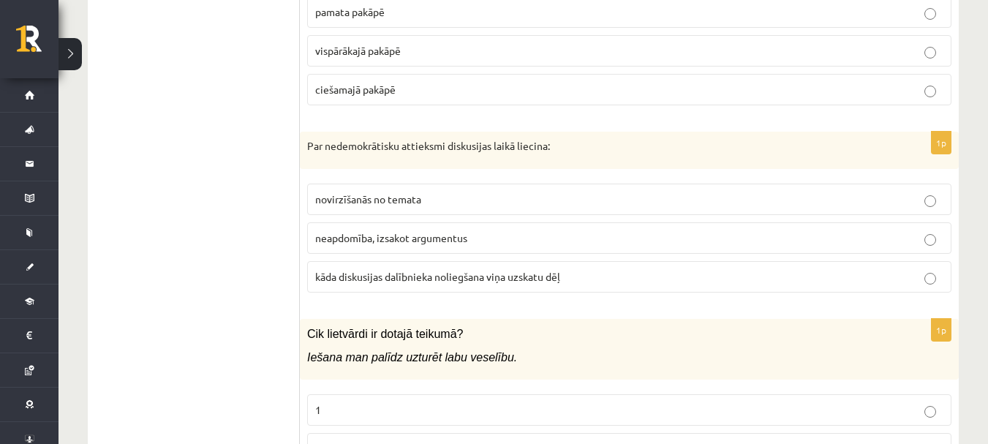
scroll to position [2195, 0]
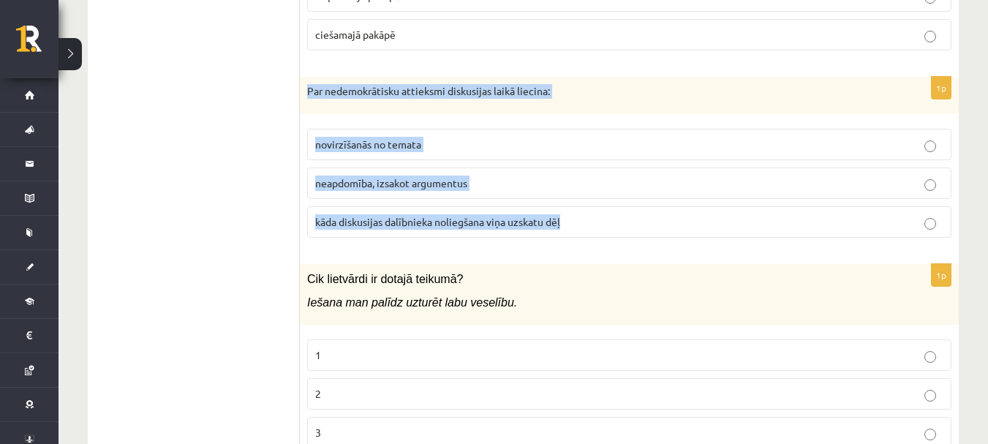
drag, startPoint x: 309, startPoint y: 83, endPoint x: 612, endPoint y: 225, distance: 334.8
click at [612, 225] on div "1p Par nedemokrātisku attieksmi diskusijas laikā liecina: novirzīšanās no temat…" at bounding box center [629, 163] width 659 height 173
click at [458, 215] on span "kāda diskusijas dalībnieka noliegšana viņa uzskatu dēļ" at bounding box center [437, 221] width 245 height 13
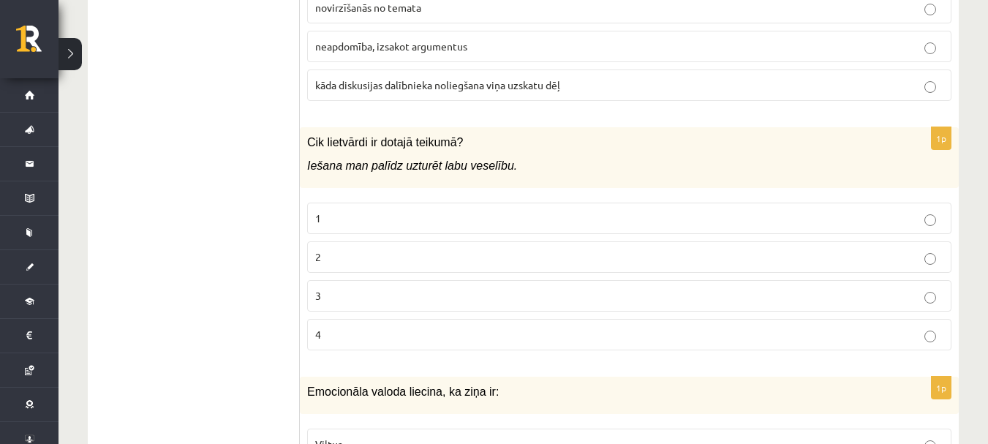
scroll to position [2341, 0]
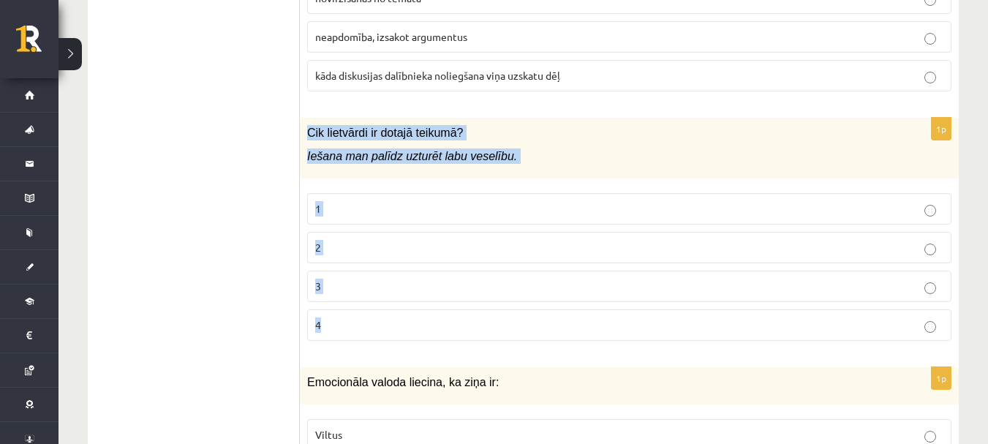
drag, startPoint x: 309, startPoint y: 122, endPoint x: 570, endPoint y: 293, distance: 311.7
click at [570, 293] on div "1p Cik lietvārdi ir dotajā teikumā? Iešana man palīdz uzturēt labu veselību. 1 …" at bounding box center [629, 235] width 659 height 235
click at [459, 240] on p "2" at bounding box center [629, 247] width 628 height 15
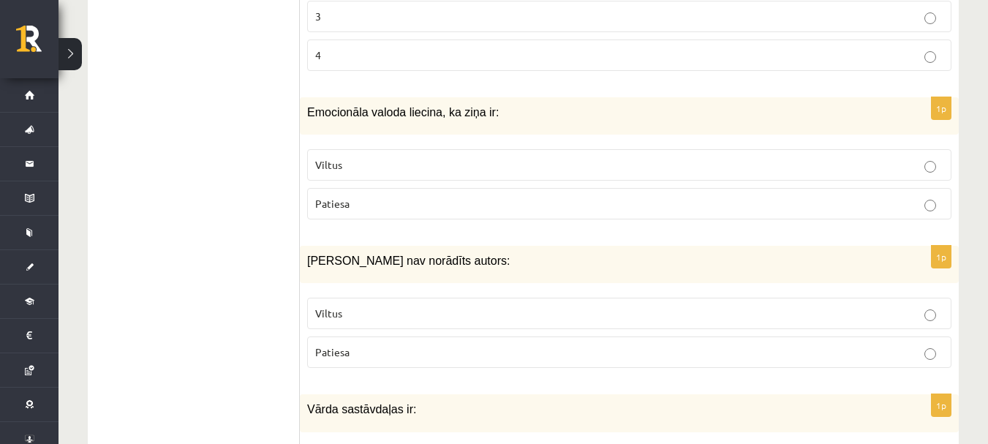
scroll to position [2634, 0]
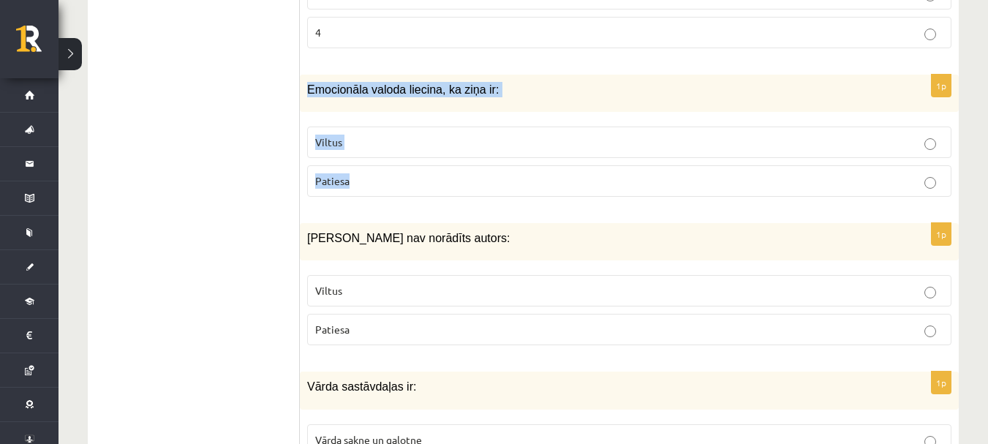
drag, startPoint x: 308, startPoint y: 82, endPoint x: 563, endPoint y: 170, distance: 269.3
click at [563, 170] on div "1p Emocionāla valoda liecina, ka ziņa ir: Viltus Patiesa" at bounding box center [629, 142] width 659 height 134
click at [332, 135] on span "Viltus" at bounding box center [328, 141] width 27 height 13
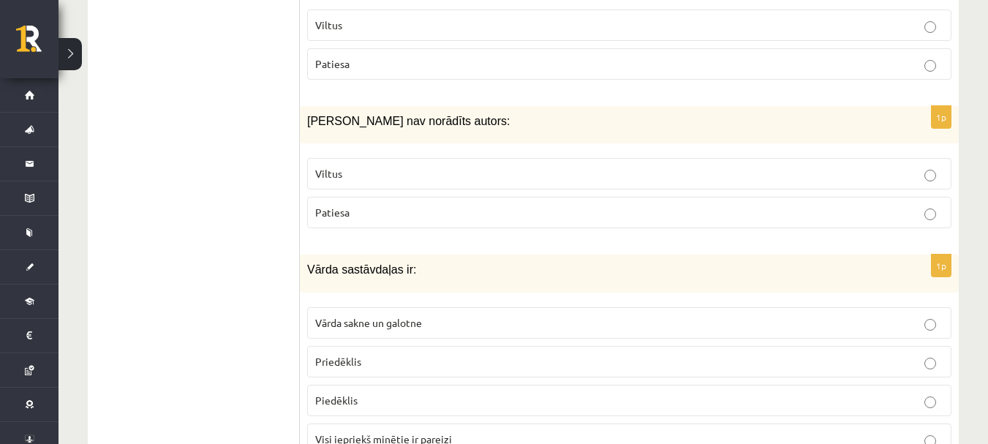
scroll to position [2780, 0]
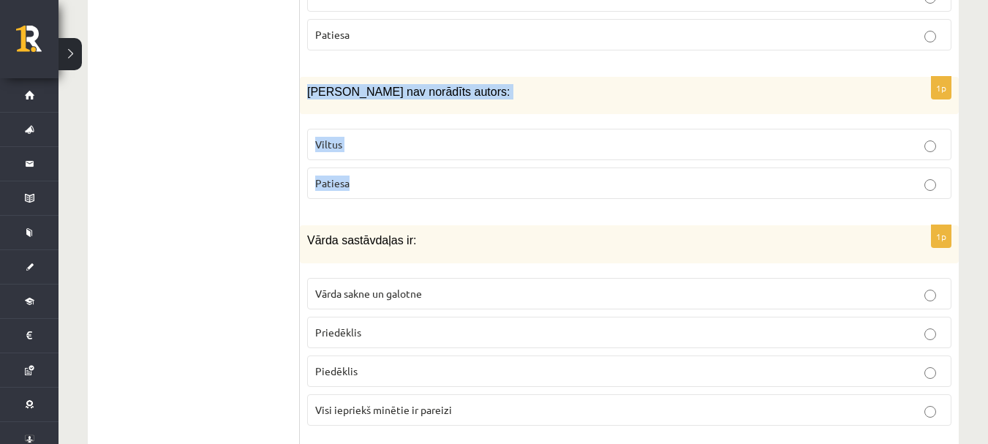
drag, startPoint x: 307, startPoint y: 87, endPoint x: 487, endPoint y: 151, distance: 191.2
click at [487, 151] on div "1p Ziņai nav norādīts autors: Viltus Patiesa" at bounding box center [629, 144] width 659 height 134
click at [414, 137] on p "Viltus" at bounding box center [629, 144] width 628 height 15
drag, startPoint x: 307, startPoint y: 83, endPoint x: 532, endPoint y: 178, distance: 244.3
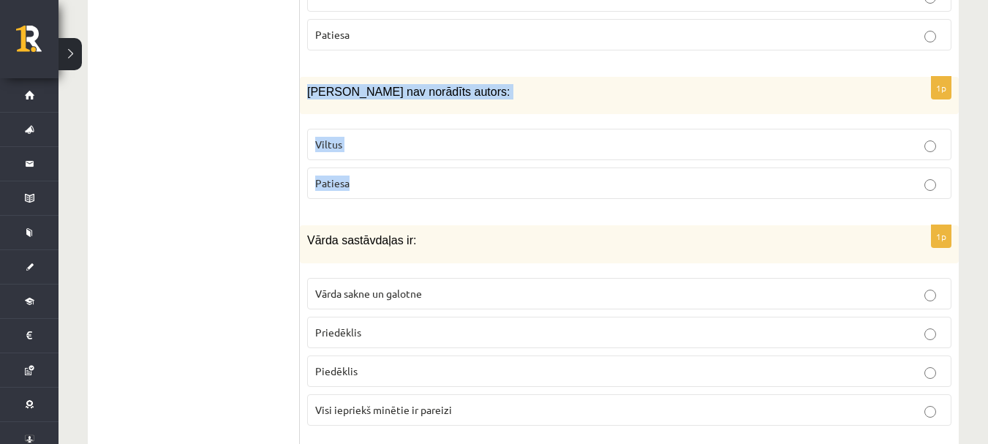
click at [532, 178] on div "1p Ziņai nav norādīts autors: Viltus Patiesa" at bounding box center [629, 144] width 659 height 134
click at [449, 168] on label "Patiesa" at bounding box center [629, 183] width 645 height 31
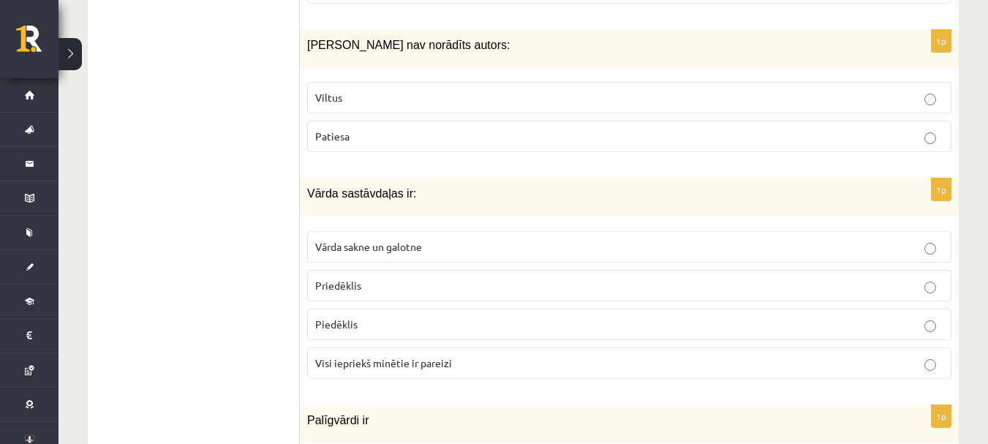
scroll to position [2853, 0]
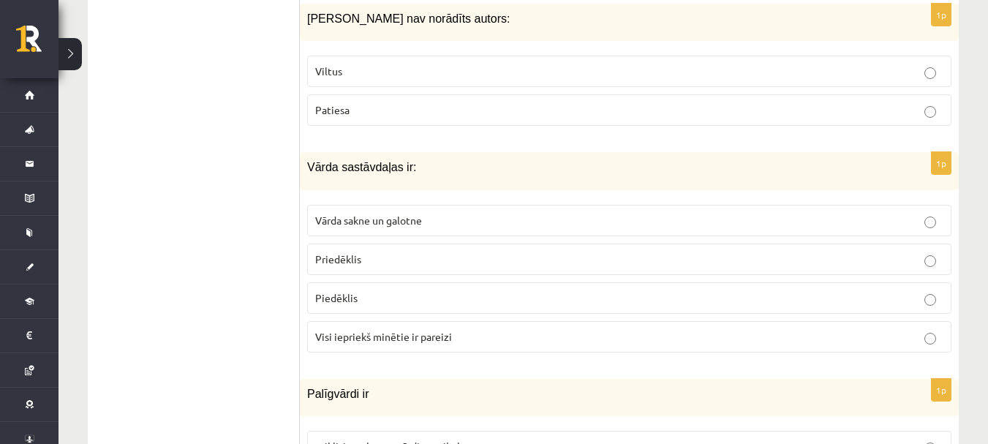
drag, startPoint x: 306, startPoint y: 160, endPoint x: 348, endPoint y: 170, distance: 43.5
click at [306, 154] on div "Vārda sastāvdaļas ir:" at bounding box center [629, 170] width 659 height 37
click at [303, 152] on div "Vārda sastāvdaļas ir:" at bounding box center [629, 170] width 659 height 37
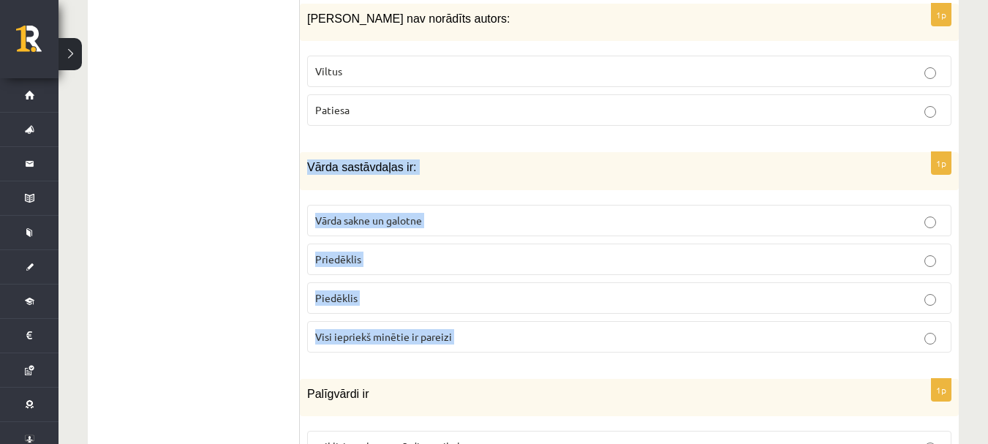
drag, startPoint x: 303, startPoint y: 149, endPoint x: 597, endPoint y: 299, distance: 330.5
click at [597, 299] on div "1p Vārda sastāvdaļas ir: Vārda sakne un galotne Priedēklis Piedēklis Visi iepri…" at bounding box center [629, 257] width 659 height 211
click at [465, 329] on label "Visi iepriekš minētie ir pareizi" at bounding box center [629, 336] width 645 height 31
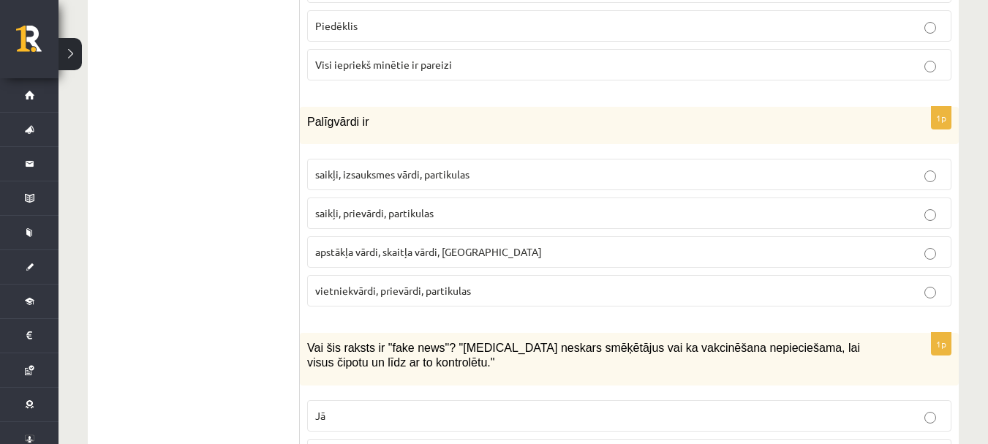
scroll to position [3126, 0]
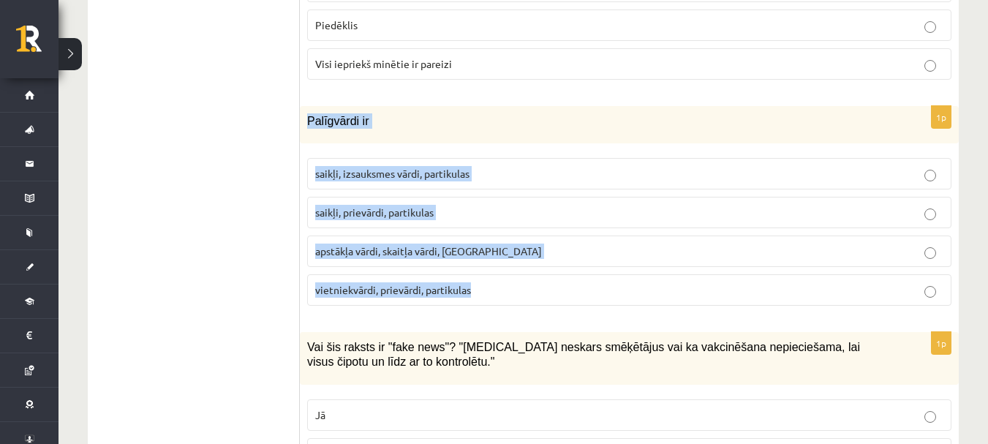
drag, startPoint x: 305, startPoint y: 114, endPoint x: 517, endPoint y: 260, distance: 257.7
click at [517, 260] on div "1p Palīgvārdi ir saikļi, izsauksmes vārdi, partikulas saikļi, prievārdi, partik…" at bounding box center [629, 211] width 659 height 211
click at [514, 205] on p "saikļi, prievārdi, partikulas" at bounding box center [629, 212] width 628 height 15
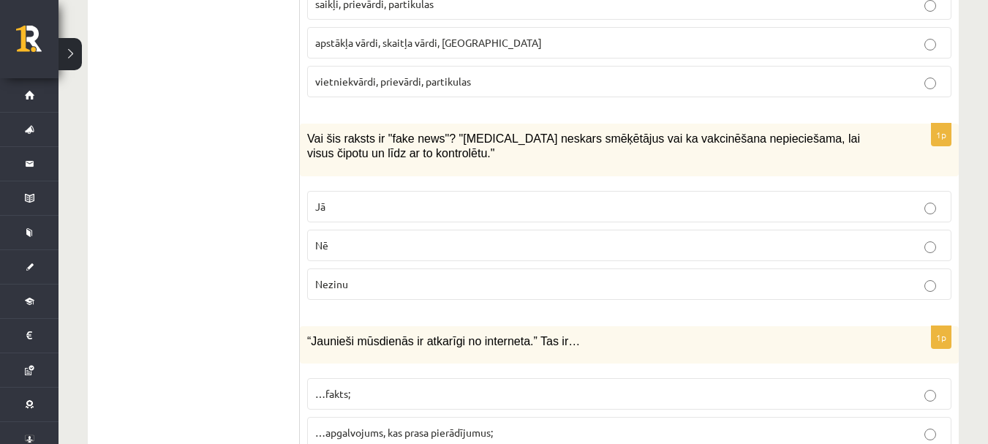
scroll to position [3346, 0]
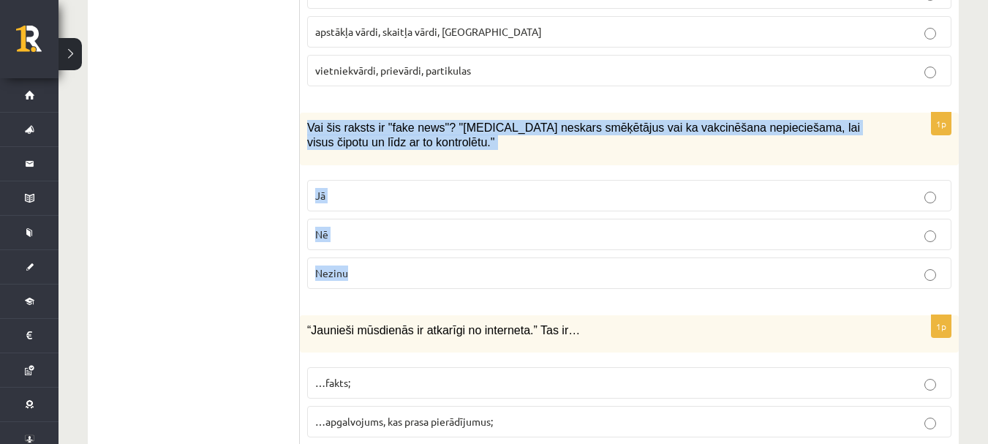
drag, startPoint x: 308, startPoint y: 118, endPoint x: 543, endPoint y: 241, distance: 265.1
click at [543, 241] on div "1p Vai šis raksts ir "fake news"? "Covid-19 neskars smēķētājus vai ka vakcinēša…" at bounding box center [629, 207] width 659 height 188
click at [441, 180] on label "Jā" at bounding box center [629, 195] width 645 height 31
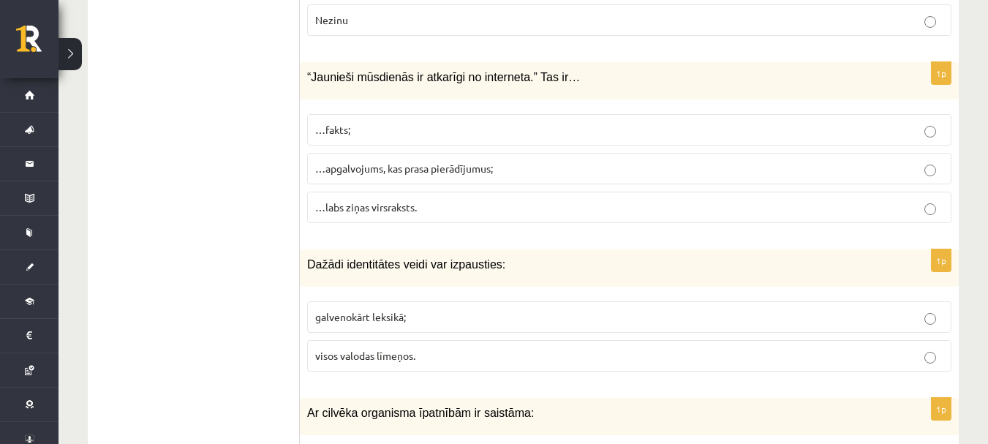
scroll to position [3638, 0]
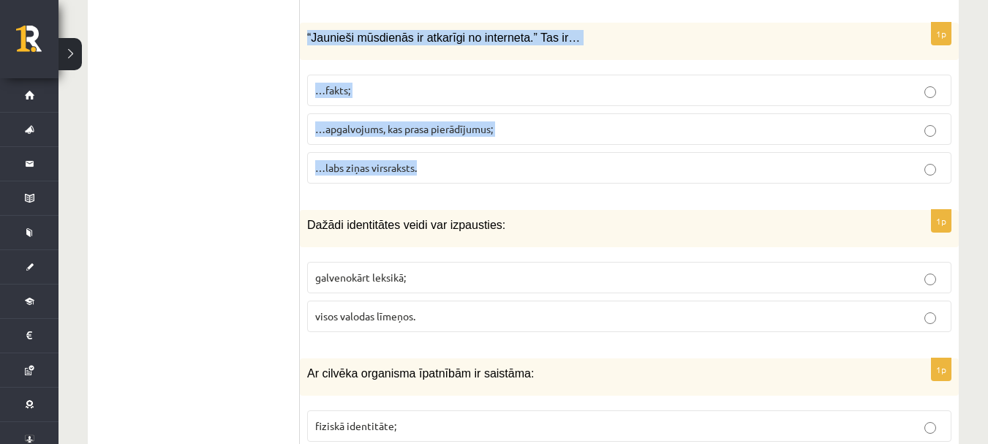
drag, startPoint x: 306, startPoint y: 26, endPoint x: 582, endPoint y: 143, distance: 300.6
click at [582, 143] on div "1p “Jaunieši mūsdienās ir atkarīgi no interneta.” Tas ir… …fakts; …apgalvojums,…" at bounding box center [629, 109] width 659 height 173
click at [567, 121] on p "…apgalvojums, kas prasa pierādījumus;" at bounding box center [629, 128] width 628 height 15
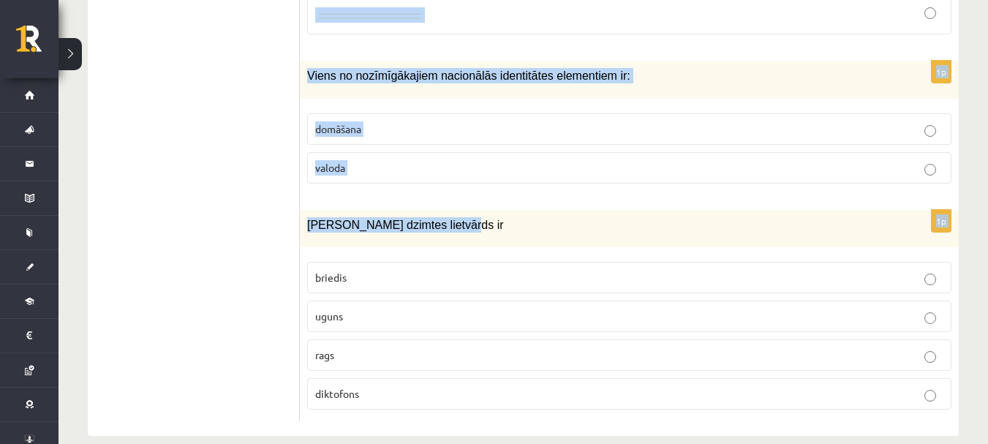
scroll to position [7150, 0]
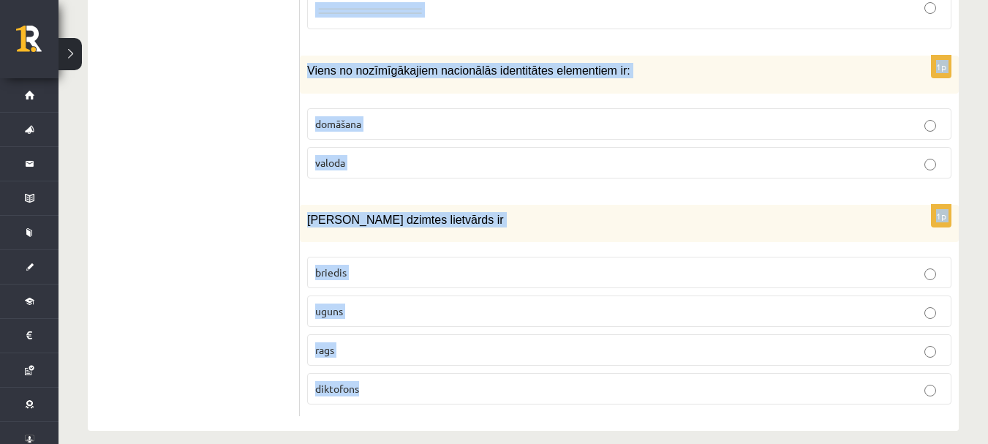
drag, startPoint x: 308, startPoint y: 65, endPoint x: 562, endPoint y: 364, distance: 392.4
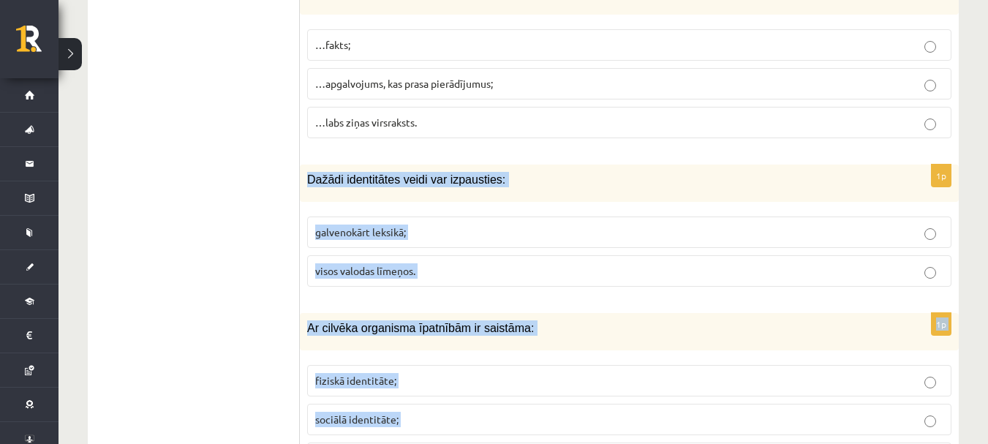
scroll to position [3712, 0]
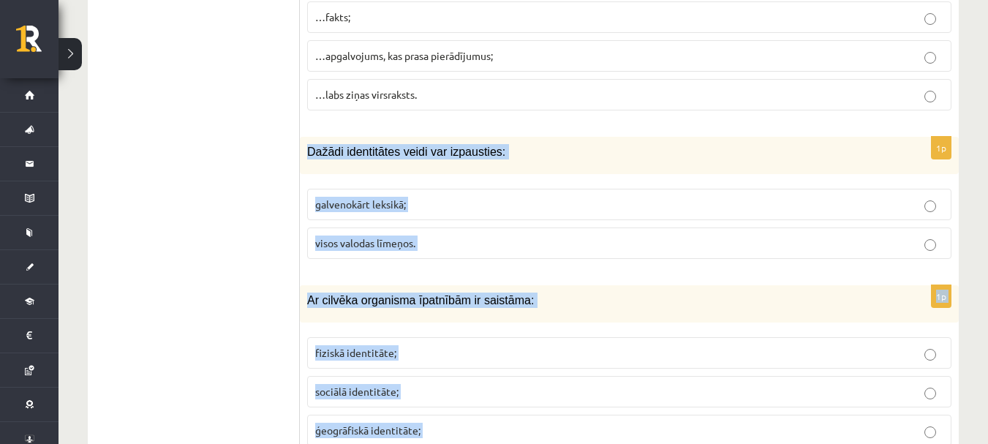
click at [529, 197] on p "galvenokārt leksikā;" at bounding box center [629, 204] width 628 height 15
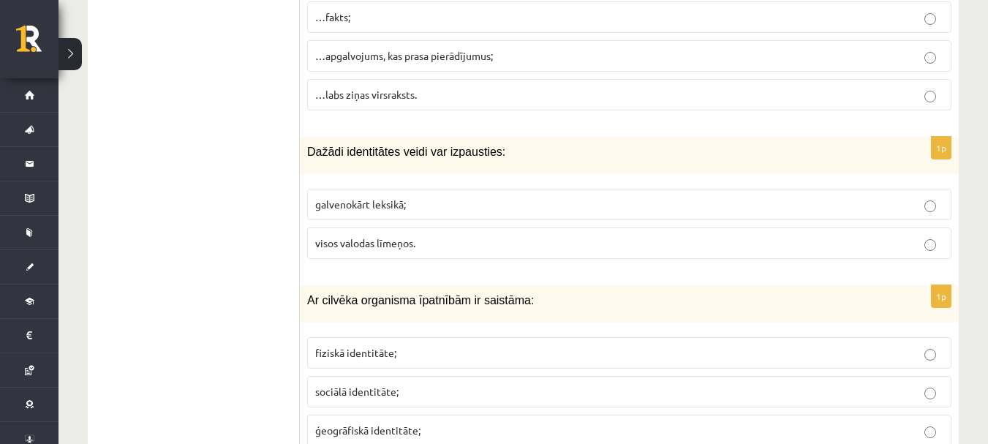
scroll to position [3785, 0]
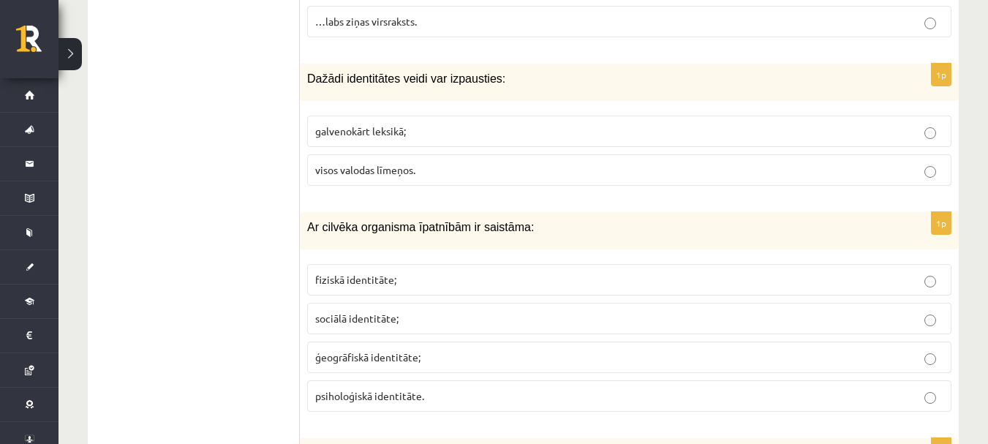
drag, startPoint x: 516, startPoint y: 138, endPoint x: 527, endPoint y: 166, distance: 29.9
click at [516, 140] on fieldset "galvenokārt leksikā; visos valodas līmeņos." at bounding box center [629, 149] width 645 height 82
click at [527, 166] on label "visos valodas līmeņos." at bounding box center [629, 169] width 645 height 31
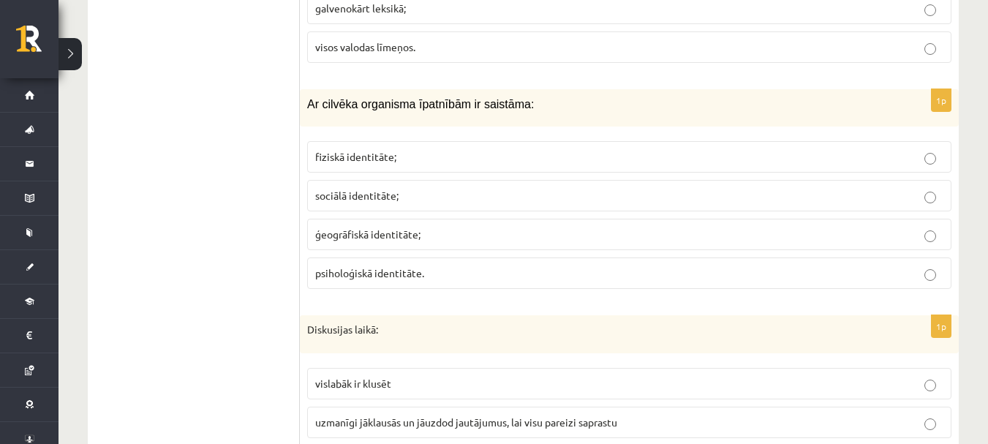
scroll to position [3931, 0]
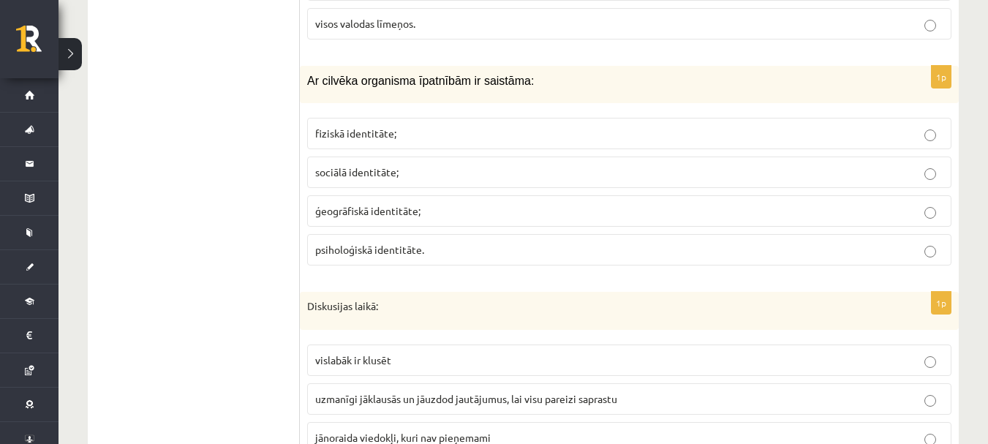
click at [454, 118] on label "fiziskā identitāte;" at bounding box center [629, 133] width 645 height 31
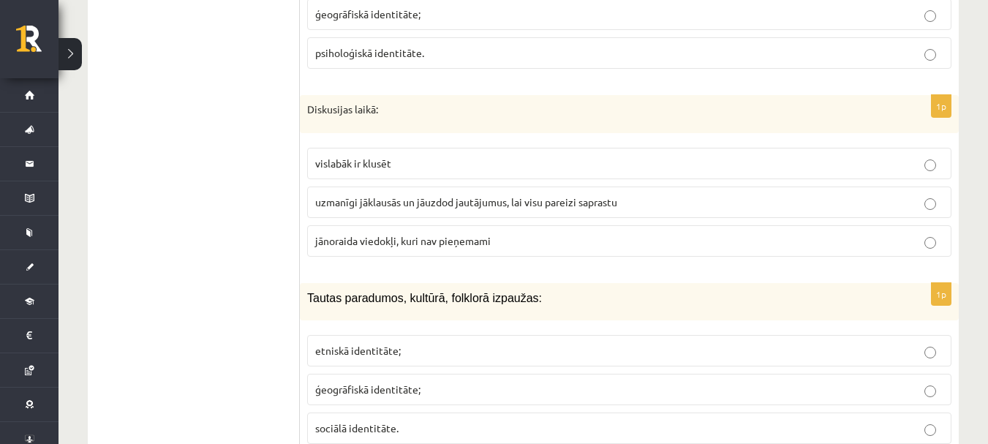
scroll to position [4151, 0]
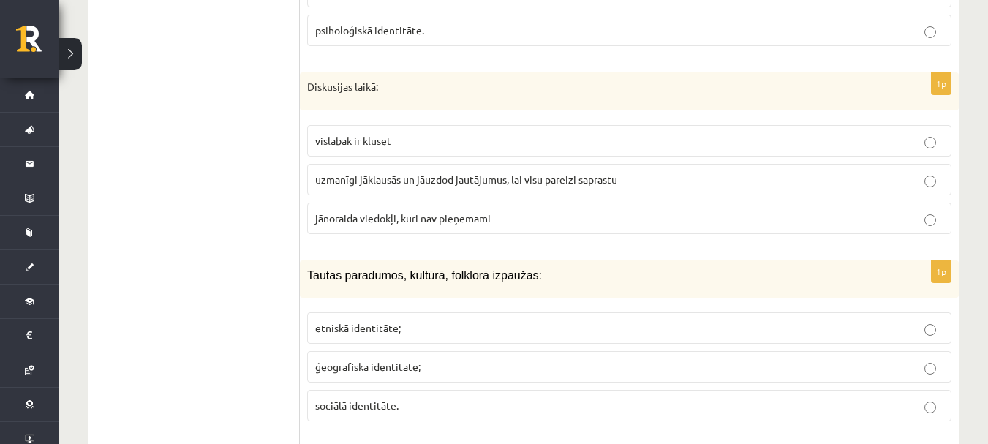
click at [538, 172] on p "uzmanīgi jāklausās un jāuzdod jautājumus, lai visu pareizi saprastu" at bounding box center [629, 179] width 628 height 15
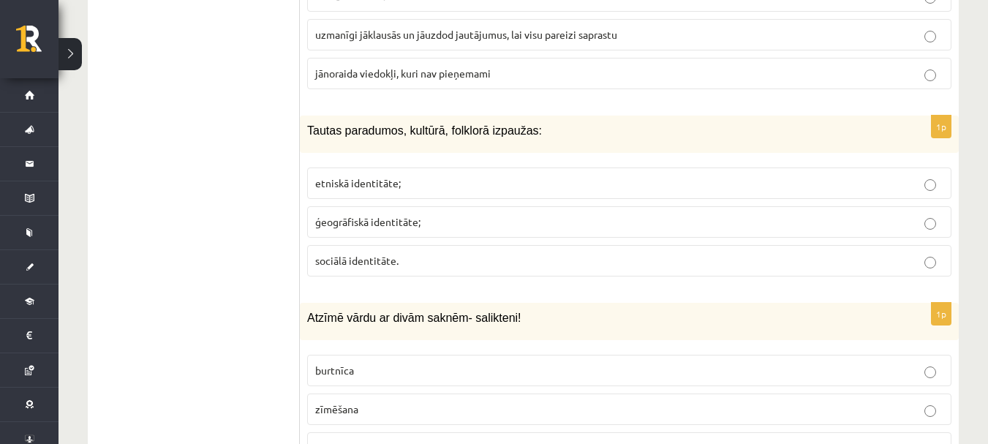
scroll to position [4370, 0]
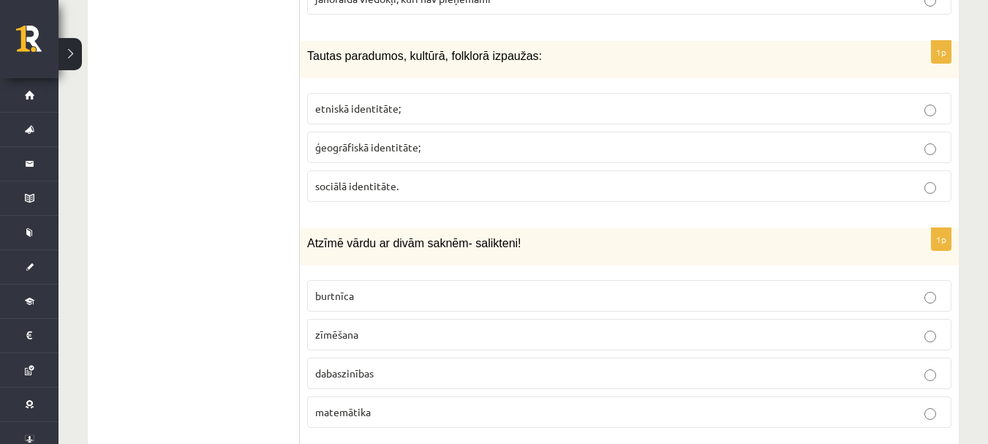
click at [417, 101] on p "etniskā identitāte;" at bounding box center [629, 108] width 628 height 15
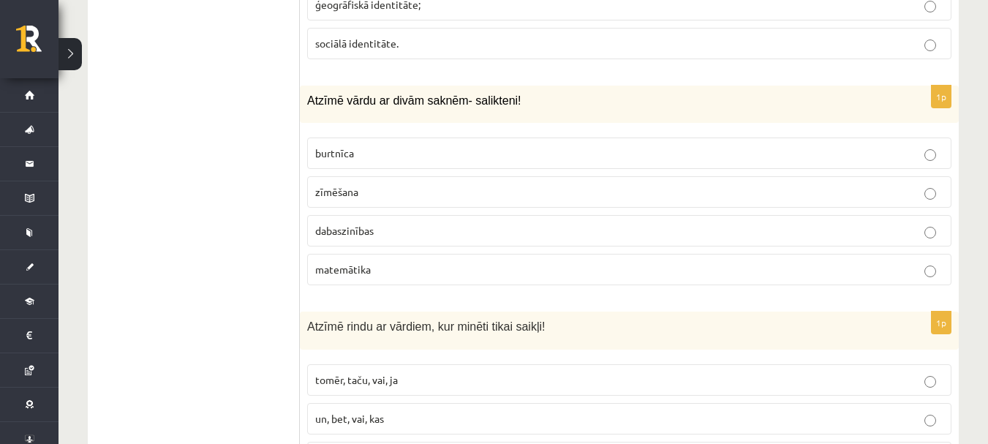
scroll to position [4516, 0]
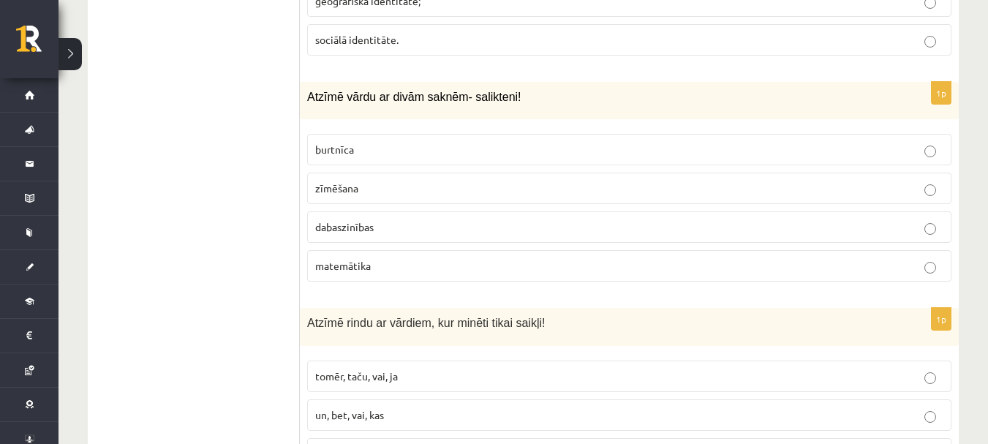
click at [500, 191] on fieldset "burtnīca zīmēšana dabaszinības matemātika" at bounding box center [629, 206] width 645 height 159
click at [506, 219] on p "dabaszinības" at bounding box center [629, 226] width 628 height 15
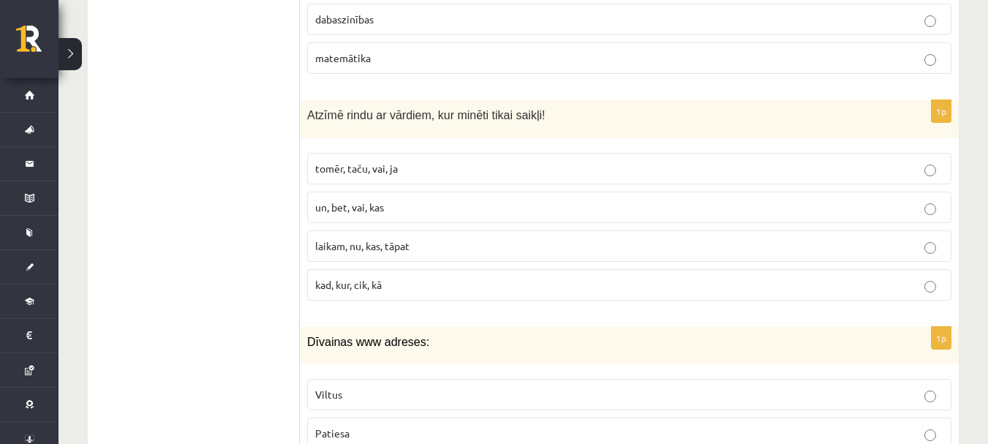
scroll to position [4736, 0]
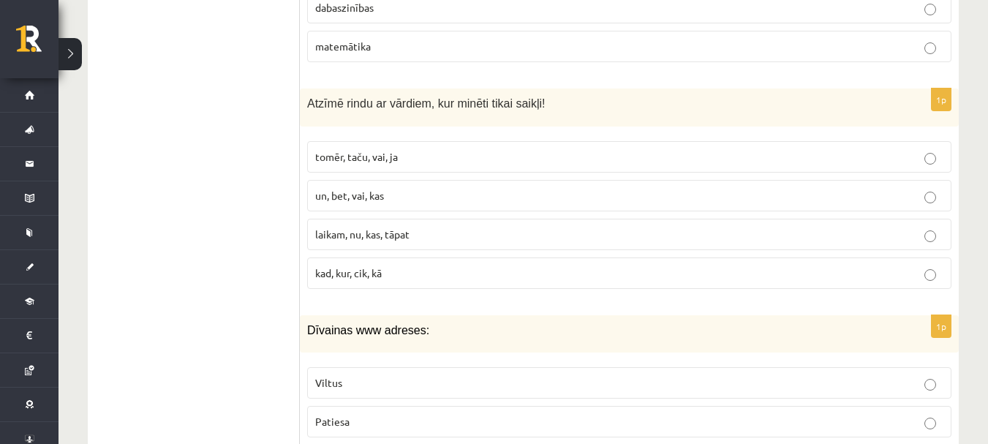
click at [404, 188] on p "un, bet, vai, kas" at bounding box center [629, 195] width 628 height 15
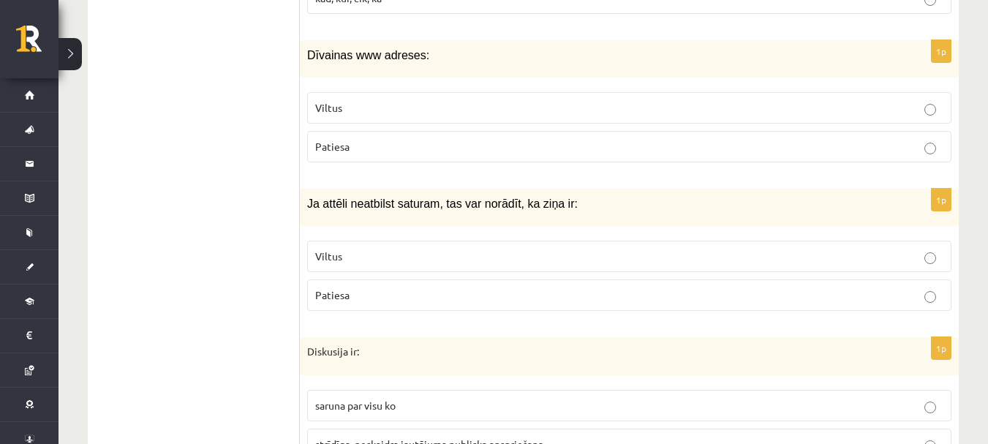
scroll to position [5029, 0]
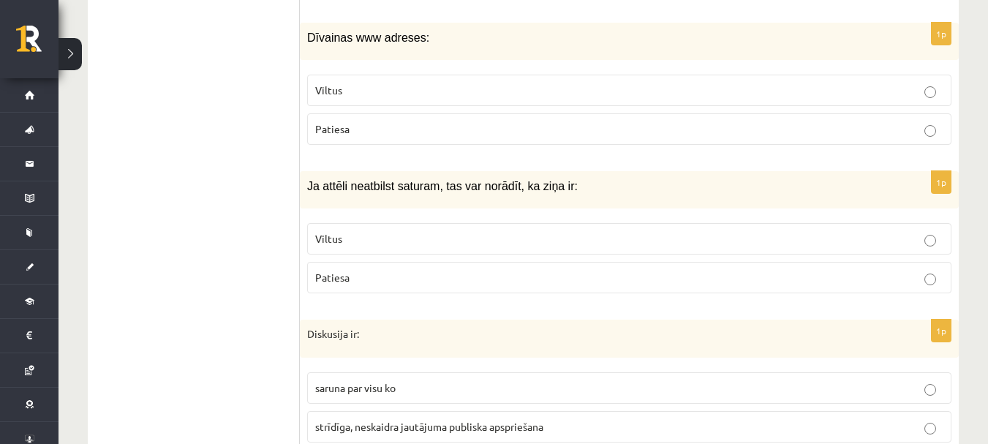
click at [438, 83] on label "Viltus" at bounding box center [629, 90] width 645 height 31
click at [498, 121] on p "Patiesa" at bounding box center [629, 128] width 628 height 15
click at [457, 262] on label "Patiesa" at bounding box center [629, 277] width 645 height 31
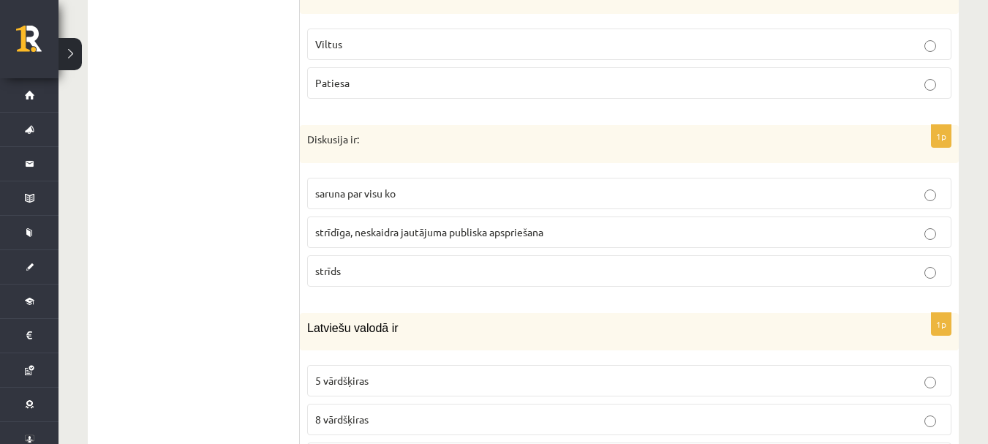
scroll to position [5175, 0]
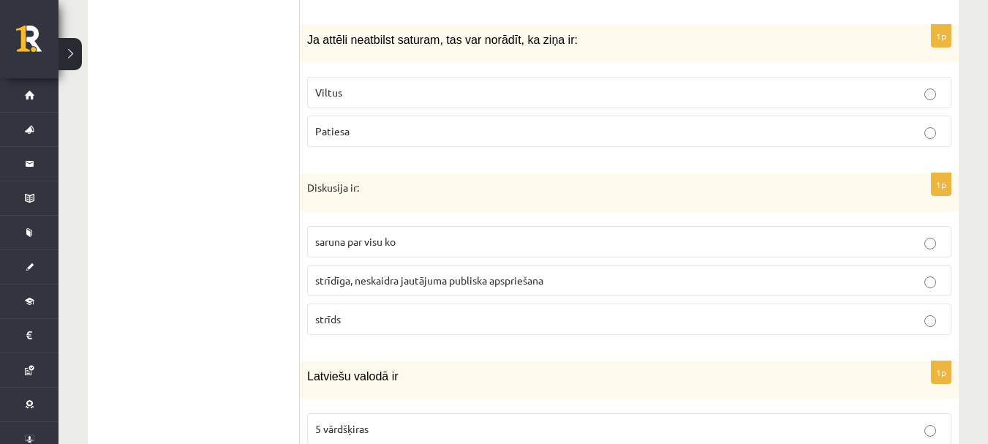
click at [482, 234] on p "saruna par visu ko" at bounding box center [629, 241] width 628 height 15
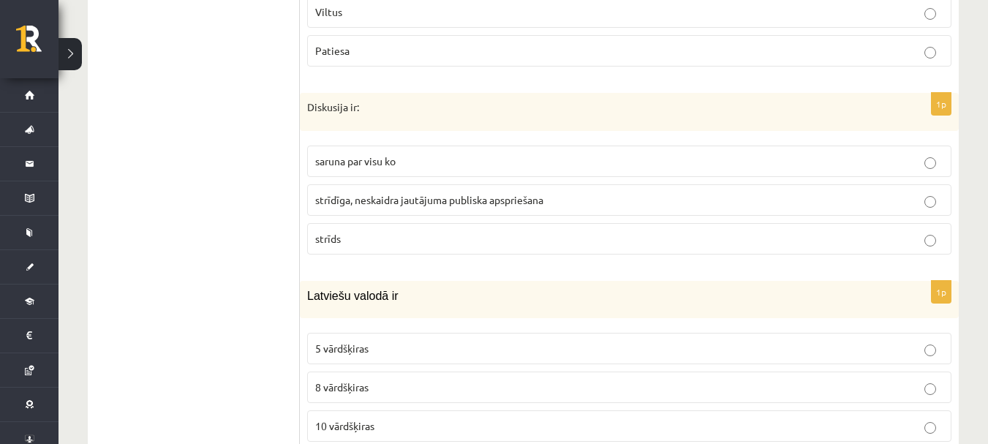
scroll to position [5321, 0]
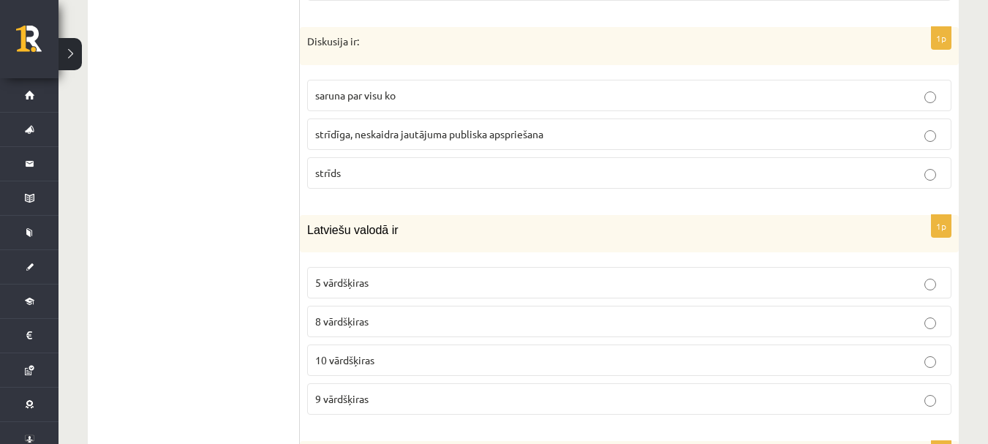
click at [500, 132] on label "strīdīga, neskaidra jautājuma publiska apspriešana" at bounding box center [629, 134] width 645 height 31
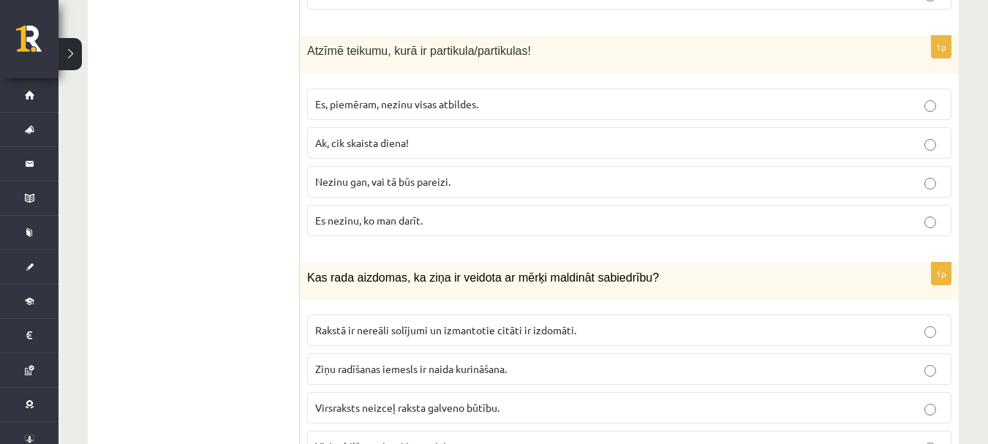
scroll to position [6053, 0]
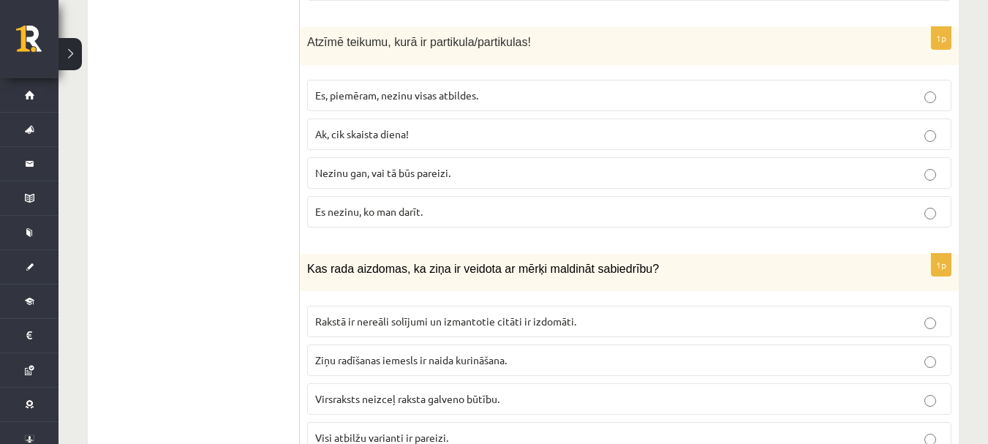
click at [560, 88] on p "Es, piemēram, nezinu visas atbildes." at bounding box center [629, 95] width 628 height 15
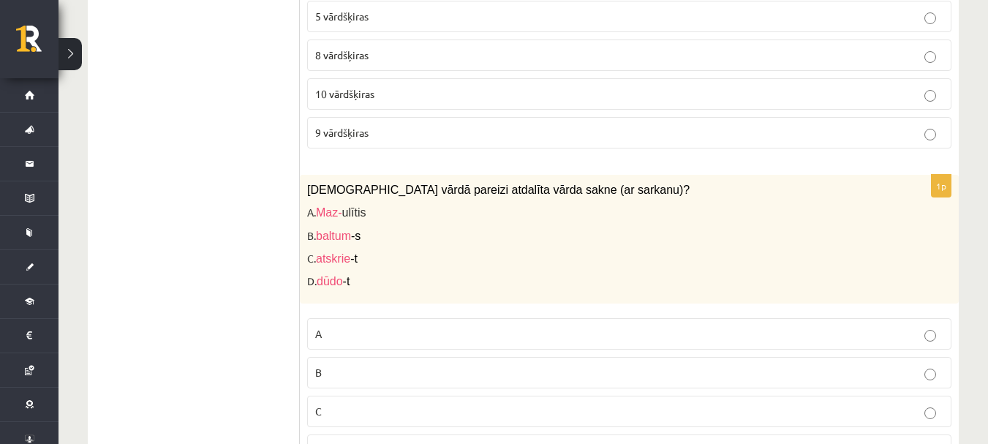
scroll to position [5614, 0]
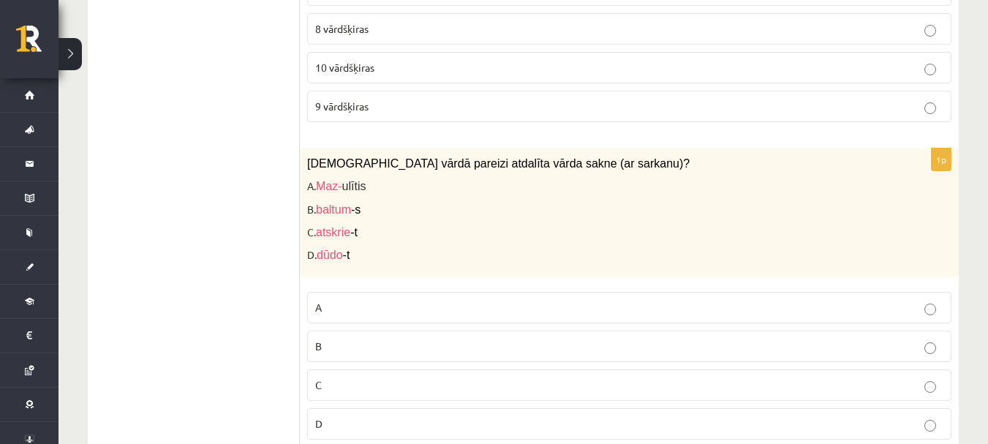
click at [517, 302] on label "A" at bounding box center [629, 307] width 645 height 31
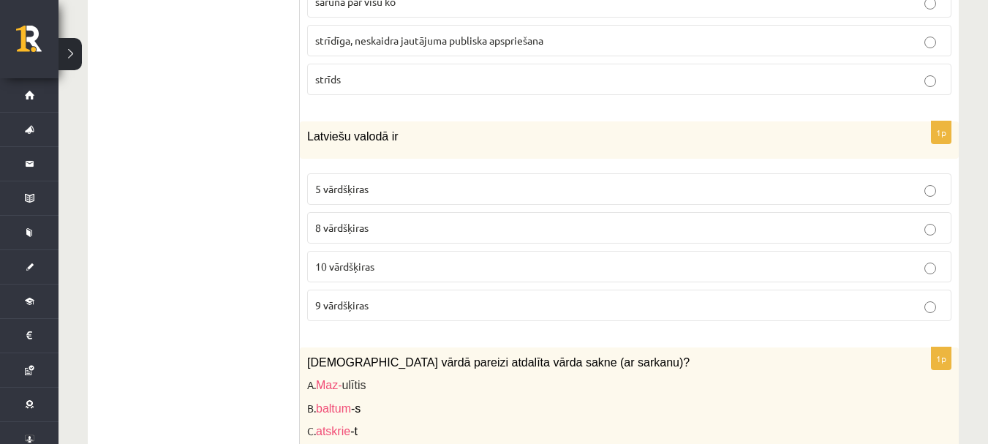
scroll to position [5394, 0]
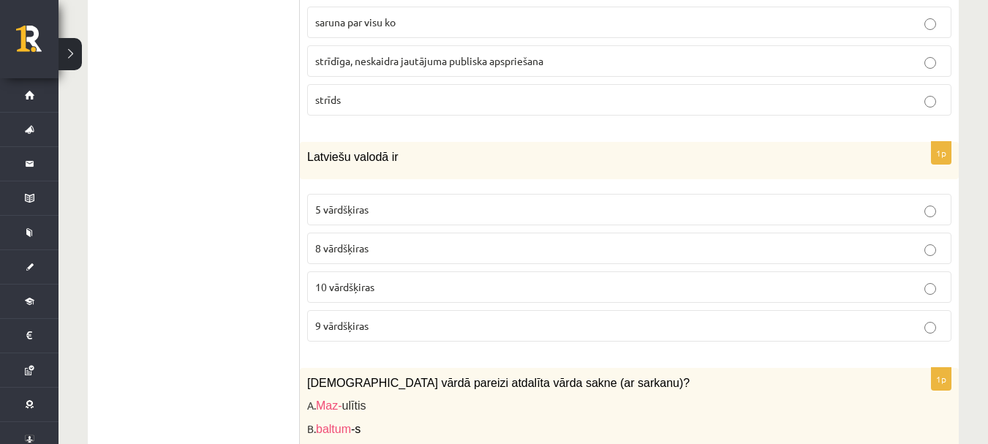
click at [516, 279] on p "10 vārdšķiras" at bounding box center [629, 286] width 628 height 15
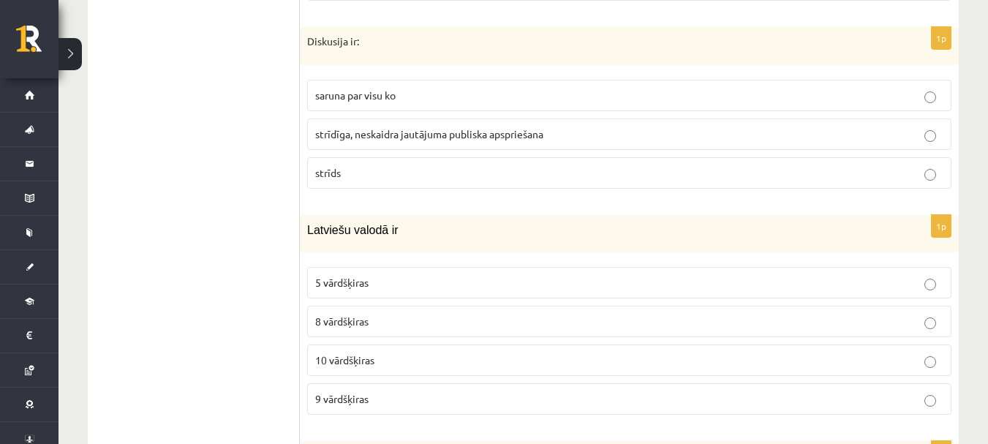
scroll to position [5248, 0]
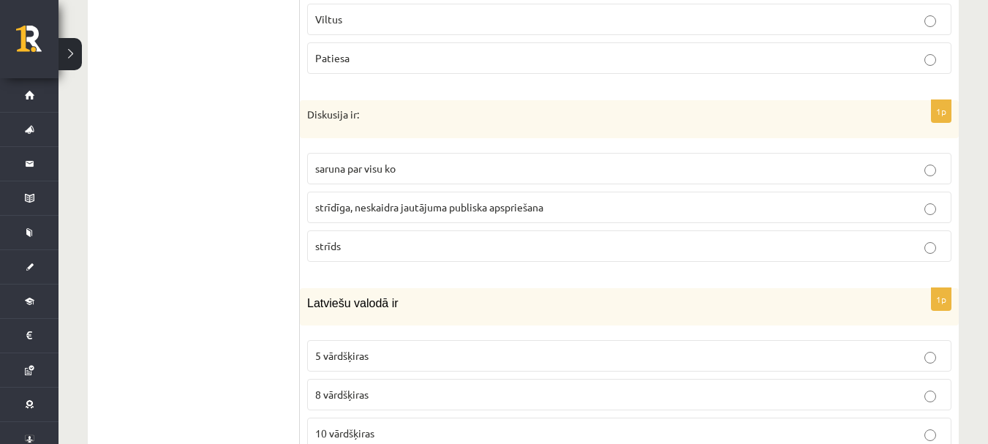
click at [534, 42] on label "Patiesa" at bounding box center [629, 57] width 645 height 31
click at [536, 16] on label "Viltus" at bounding box center [629, 19] width 645 height 31
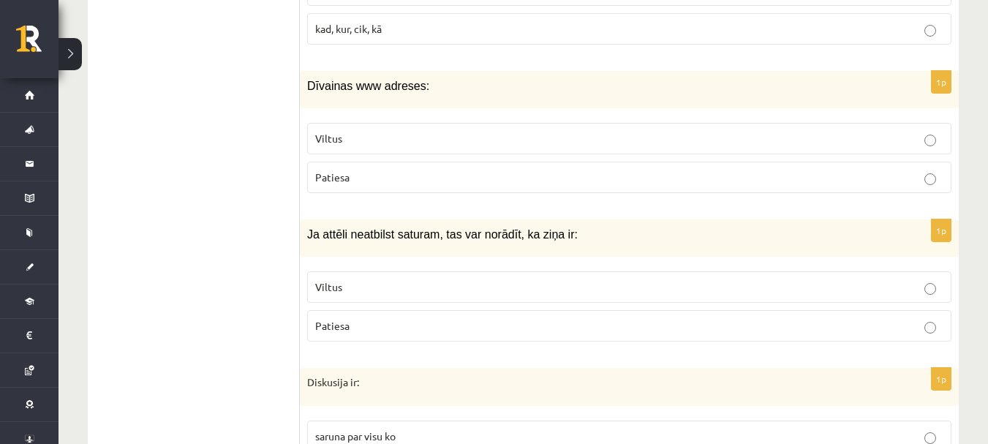
scroll to position [4955, 0]
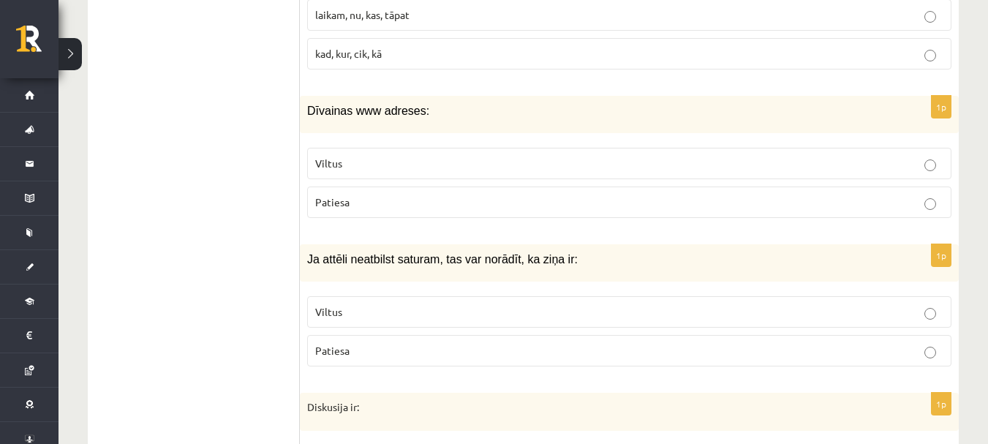
click at [542, 156] on p "Viltus" at bounding box center [629, 163] width 628 height 15
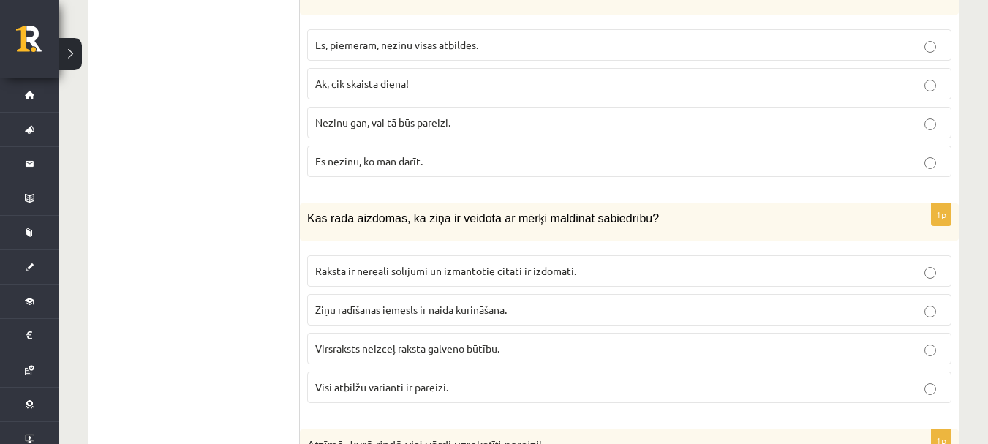
scroll to position [6126, 0]
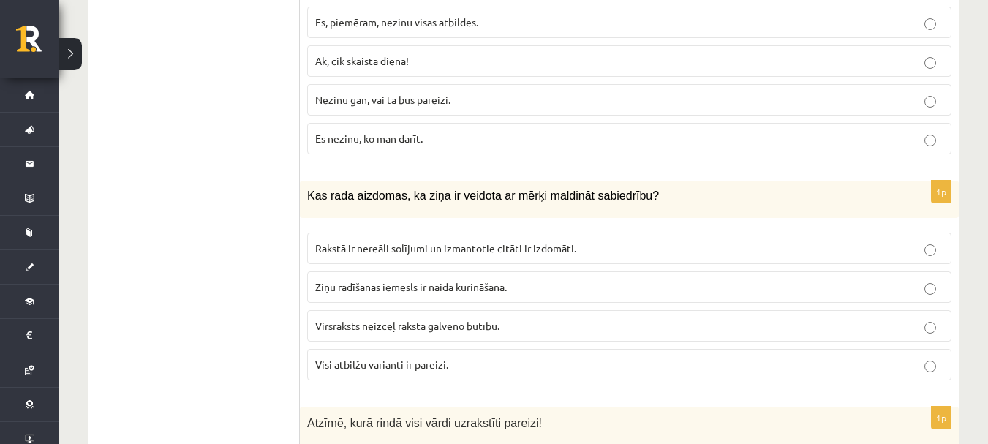
click at [503, 319] on label "Virsraksts neizceļ raksta galveno būtību." at bounding box center [629, 325] width 645 height 31
click at [588, 357] on p "Visi atbilžu varianti ir pareizi." at bounding box center [629, 364] width 628 height 15
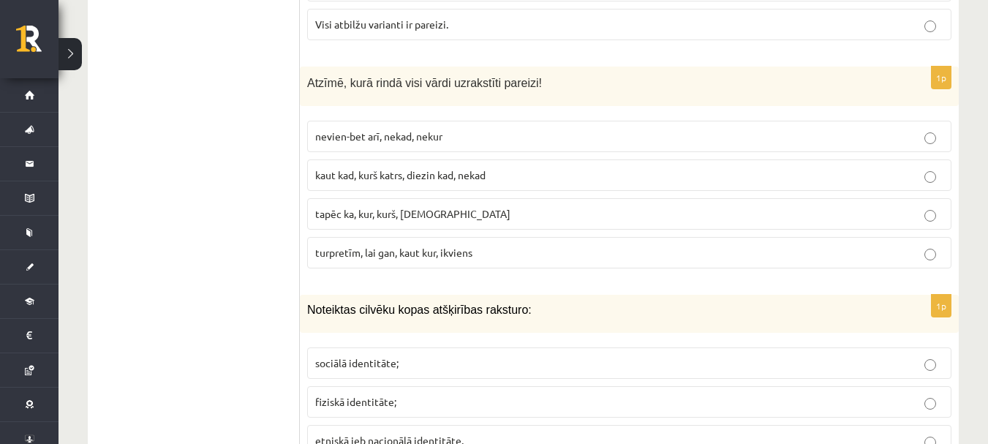
scroll to position [6492, 0]
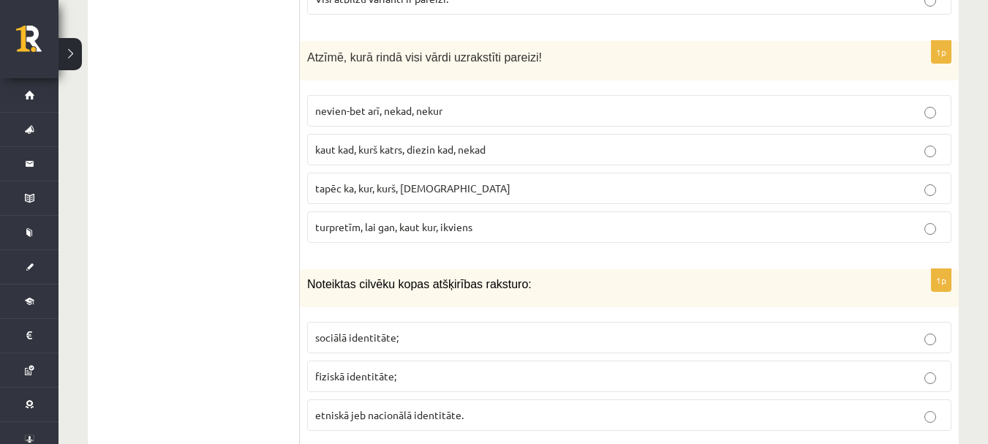
click at [464, 219] on p "turpretīm, lai gan, kaut kur, ikviens" at bounding box center [629, 226] width 628 height 15
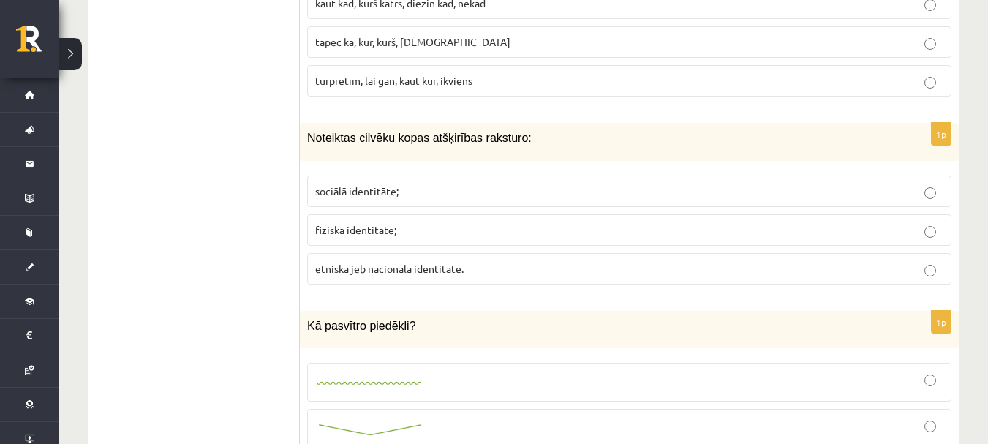
scroll to position [6711, 0]
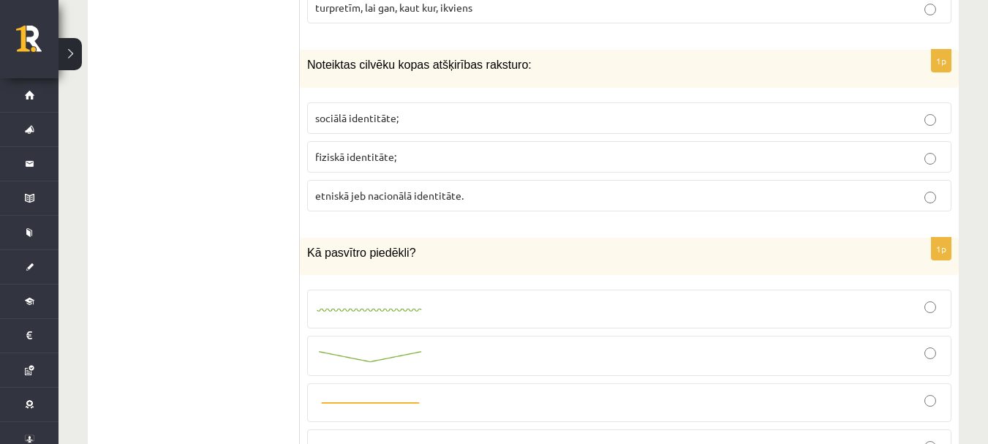
click at [478, 193] on label "etniskā jeb nacionālā identitāte." at bounding box center [629, 195] width 645 height 31
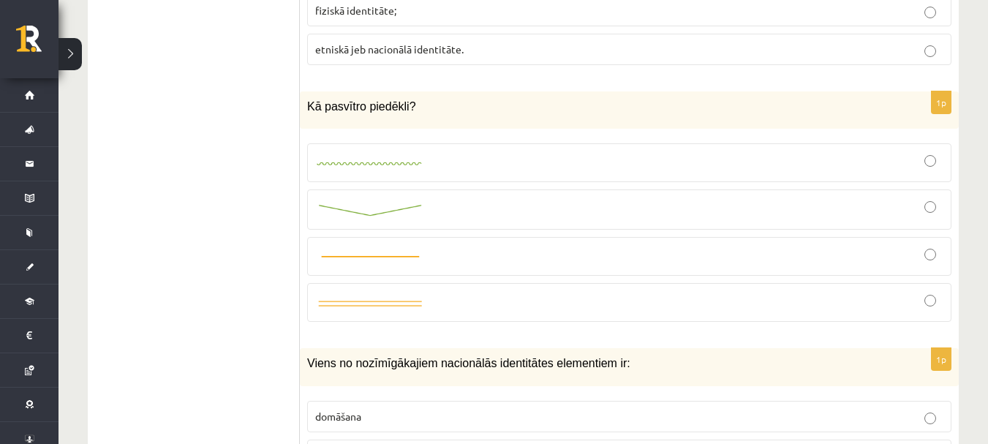
scroll to position [6931, 0]
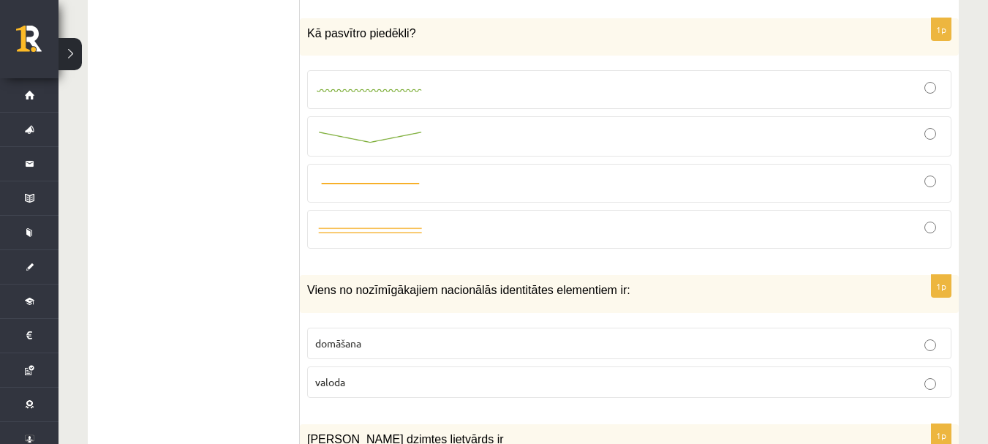
click at [476, 124] on div at bounding box center [629, 136] width 628 height 24
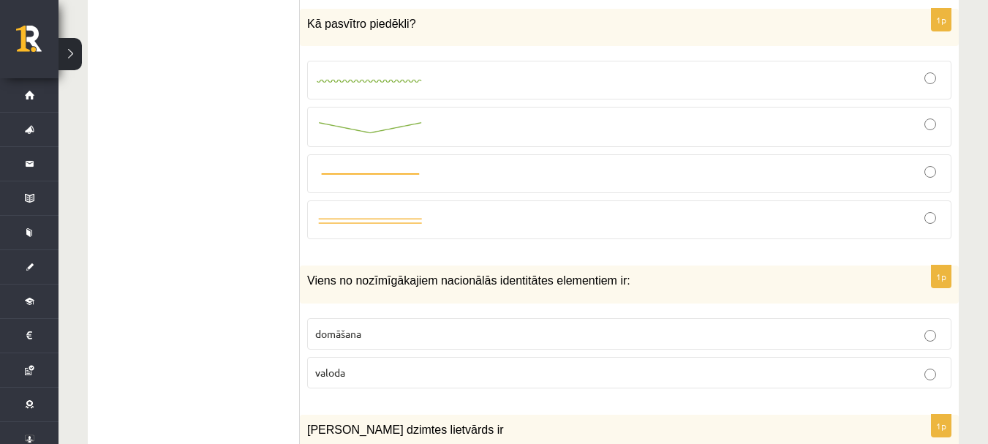
scroll to position [7004, 0]
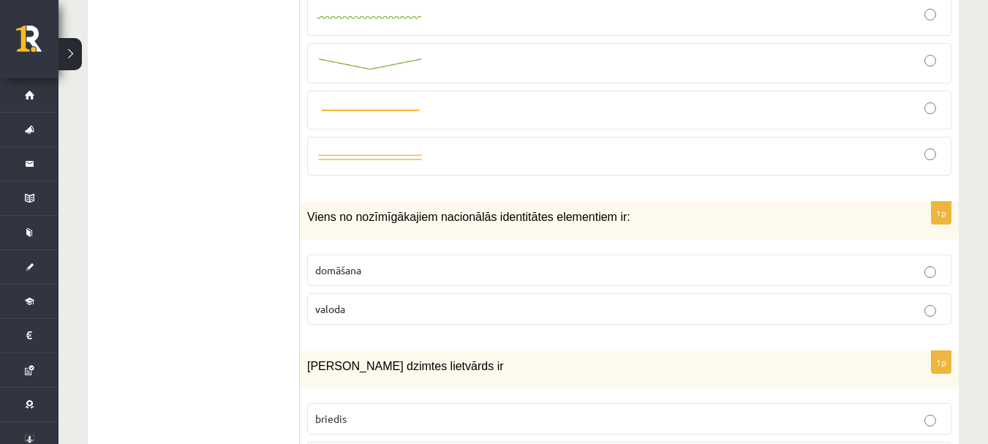
click at [549, 301] on p "valoda" at bounding box center [629, 308] width 628 height 15
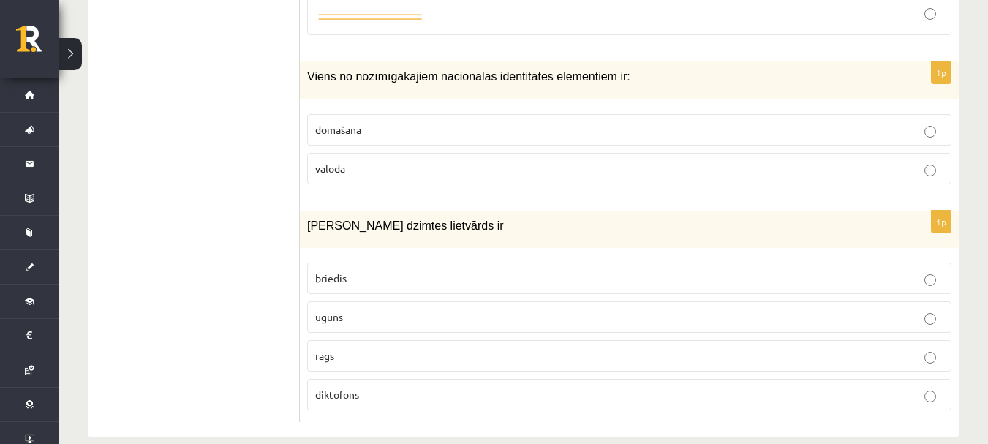
scroll to position [7150, 0]
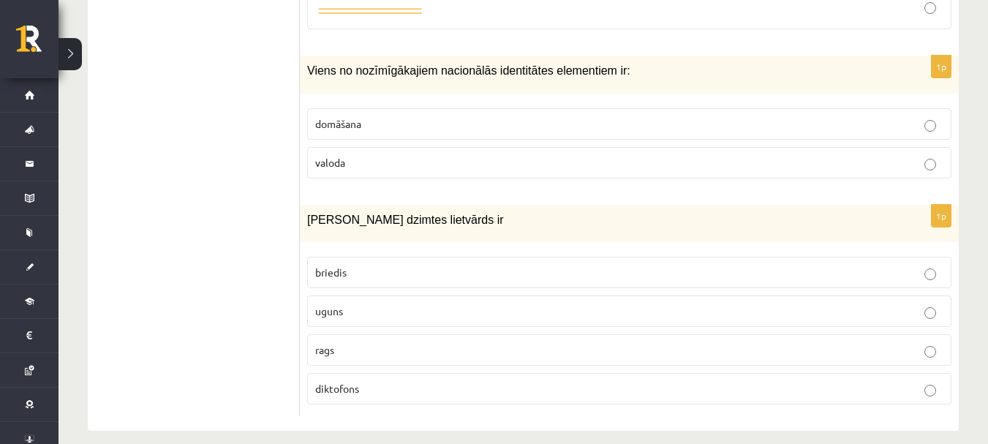
click at [492, 304] on p "uguns" at bounding box center [629, 311] width 628 height 15
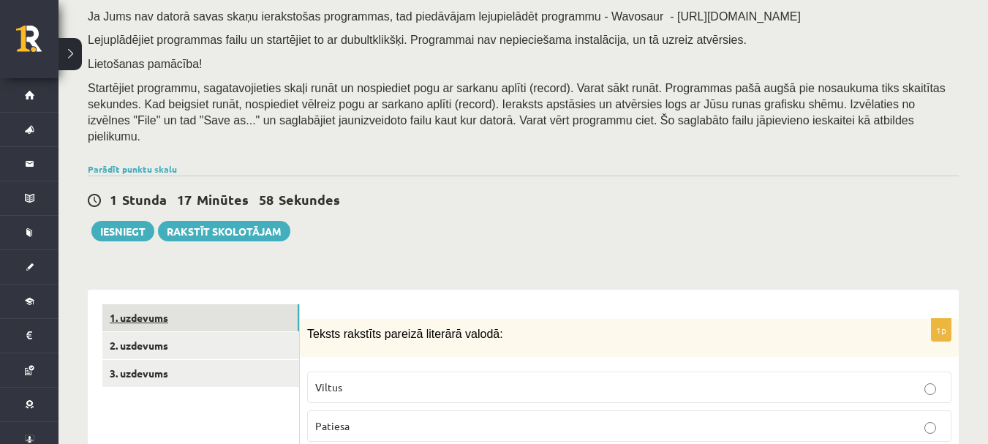
scroll to position [219, 0]
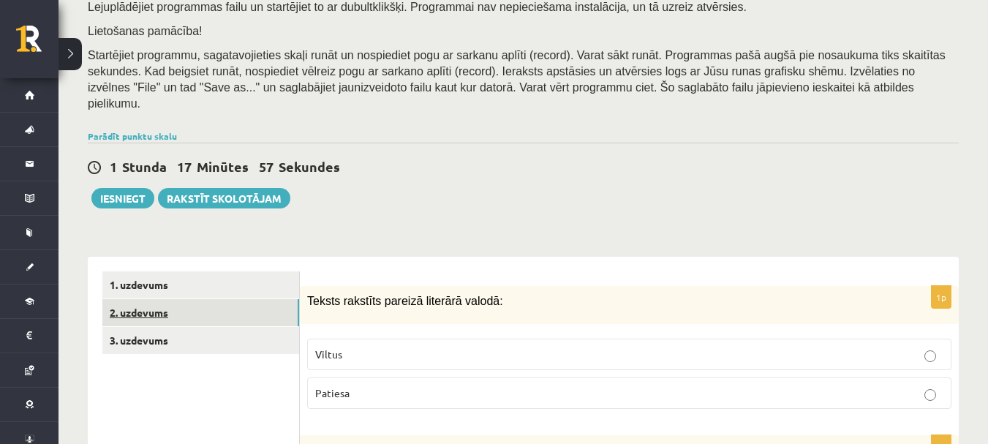
click at [165, 299] on link "2. uzdevums" at bounding box center [200, 312] width 197 height 27
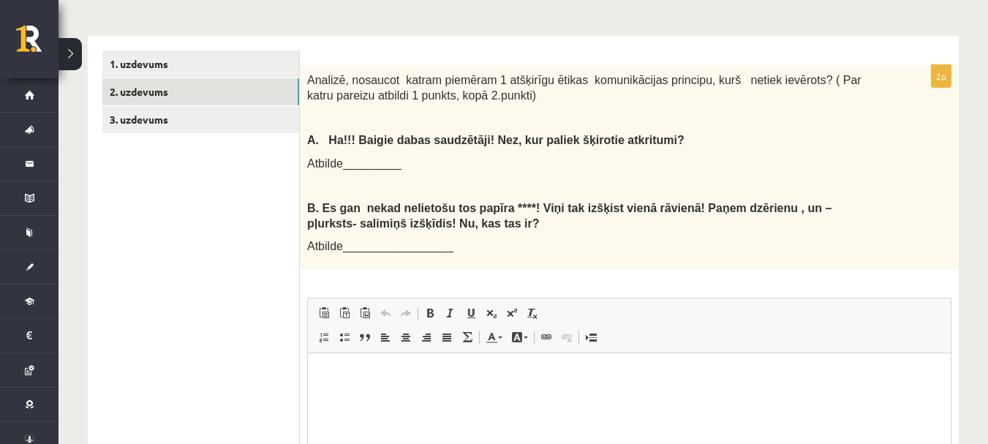
scroll to position [439, 0]
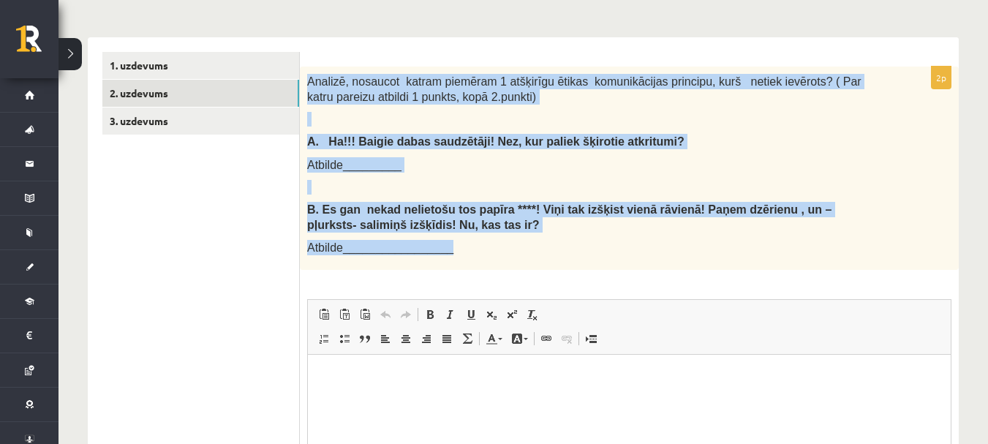
drag, startPoint x: 308, startPoint y: 62, endPoint x: 863, endPoint y: 235, distance: 581.5
click at [863, 235] on div "Analizē, nosaucot katram piemēram 1 atšķirīgu ētikas komunikācijas principu, ku…" at bounding box center [629, 168] width 659 height 203
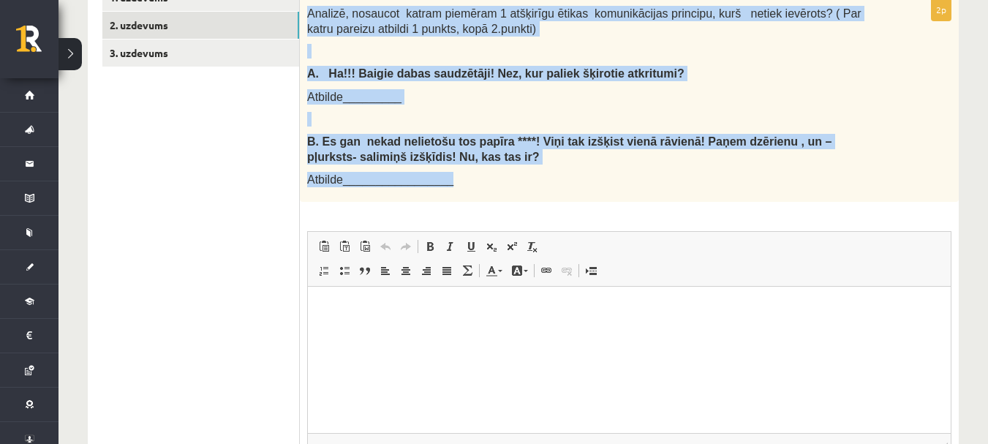
scroll to position [481, 0]
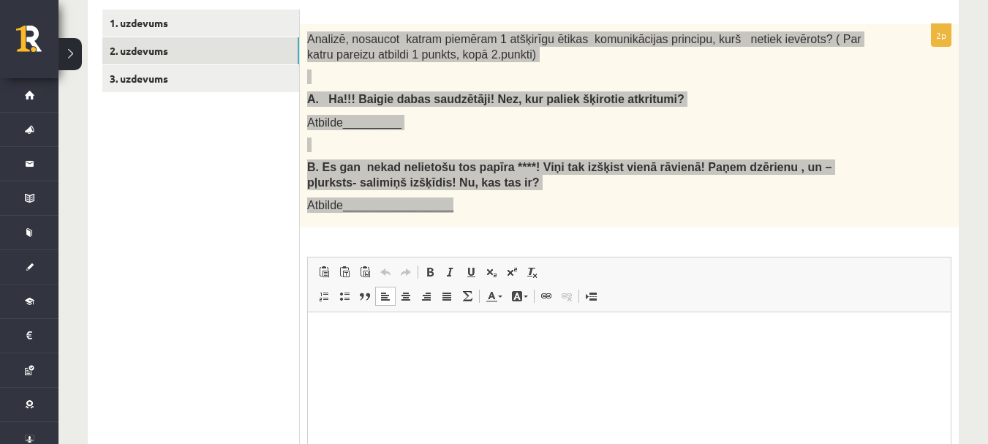
click at [416, 355] on html at bounding box center [629, 334] width 643 height 45
click at [385, 356] on html at bounding box center [629, 334] width 643 height 45
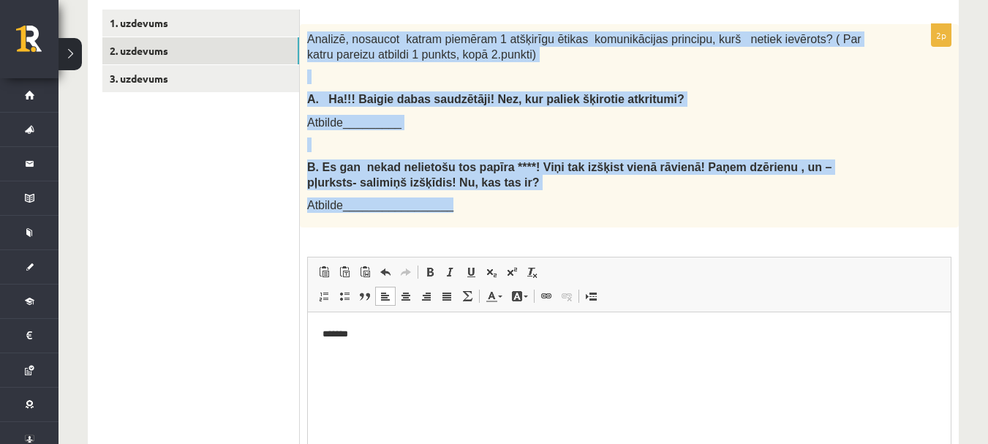
click at [541, 198] on div "Analizē, nosaucot katram piemēram 1 atšķirīgu ētikas komunikācijas principu, ku…" at bounding box center [629, 125] width 659 height 203
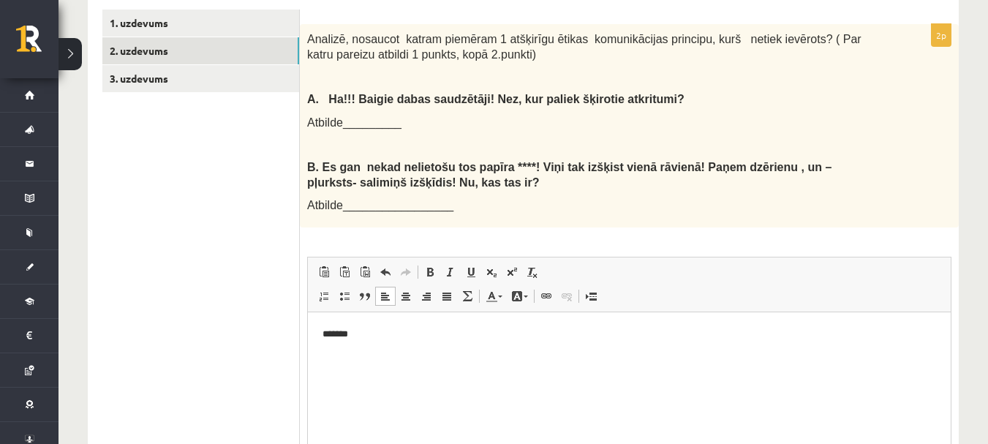
click at [429, 333] on p "*******" at bounding box center [630, 334] width 614 height 15
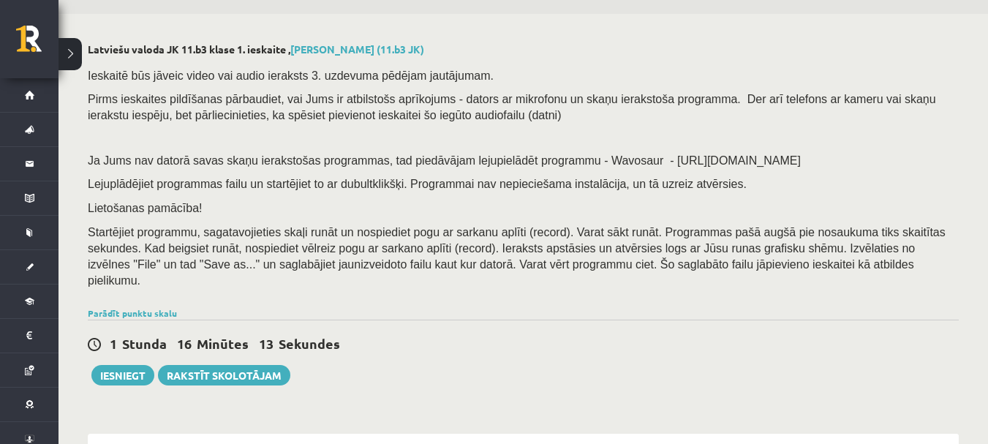
scroll to position [0, 0]
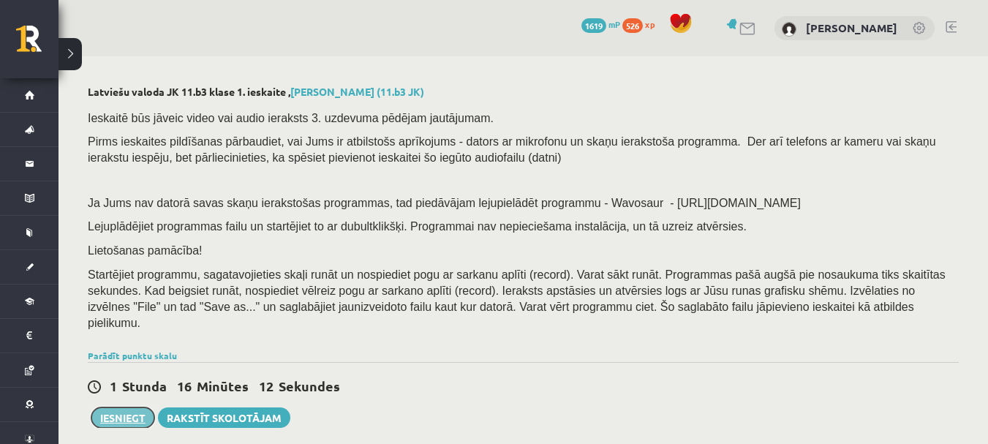
click at [105, 408] on button "Iesniegt" at bounding box center [122, 418] width 63 height 20
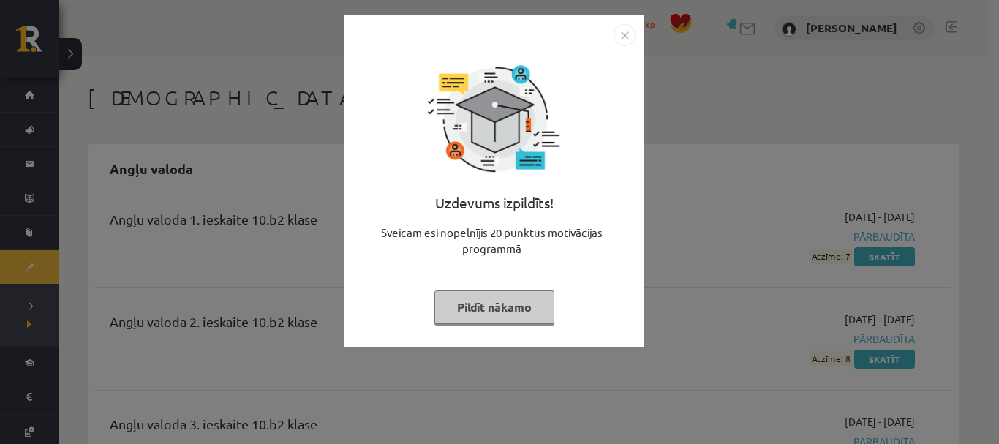
click at [509, 303] on button "Pildīt nākamo" at bounding box center [495, 307] width 120 height 34
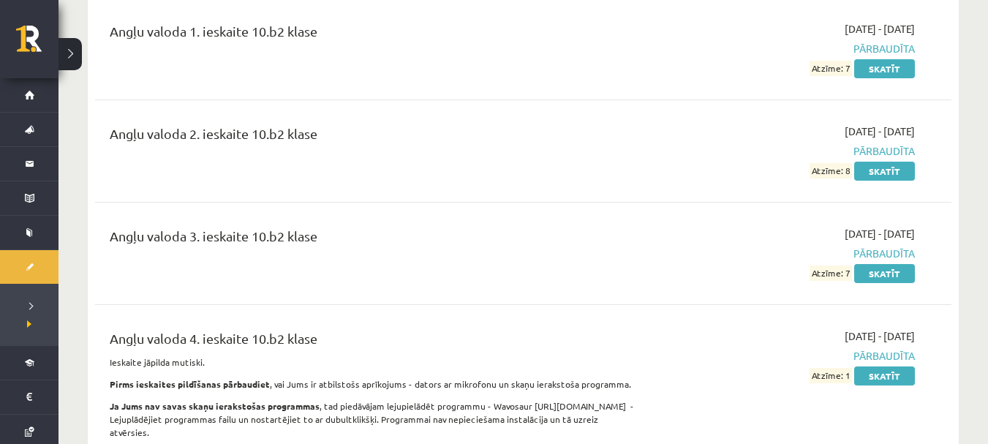
scroll to position [439, 0]
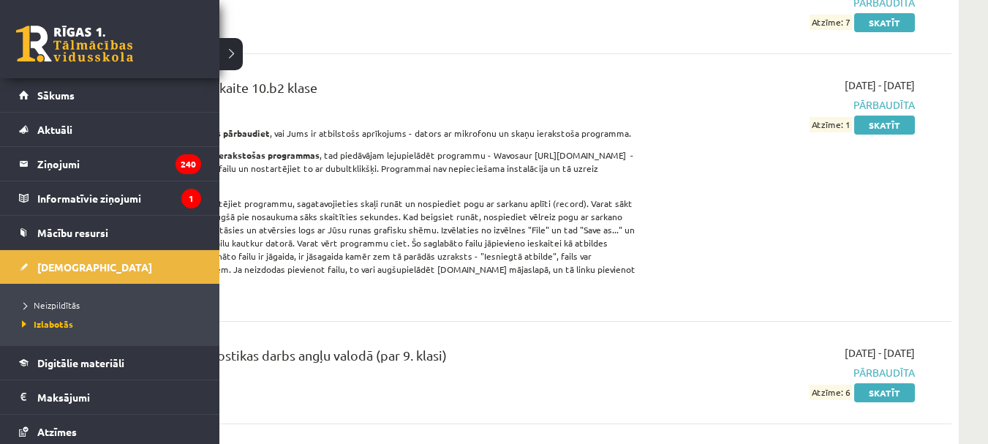
click at [34, 40] on link at bounding box center [74, 44] width 117 height 37
